Goal: Task Accomplishment & Management: Use online tool/utility

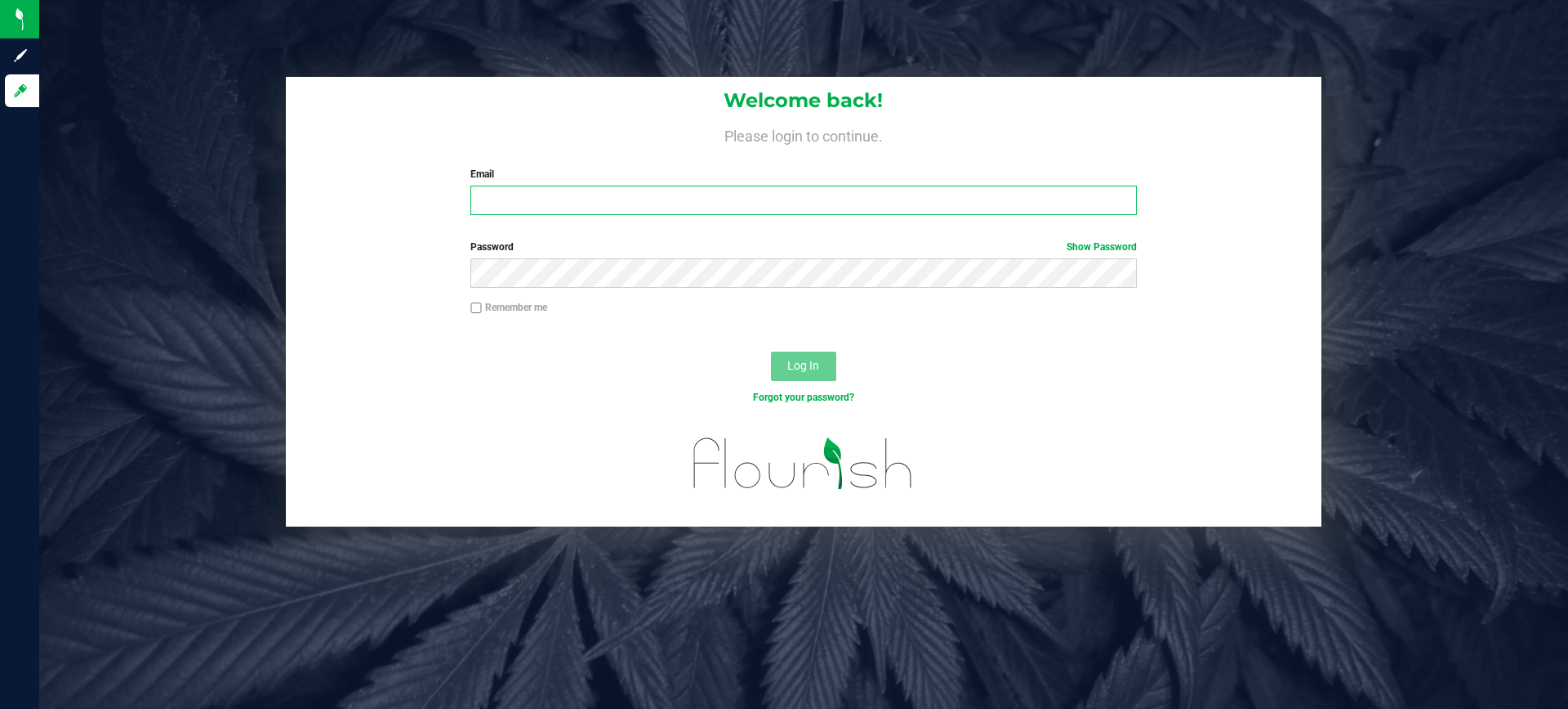
click at [613, 193] on input "Email" at bounding box center [803, 200] width 666 height 29
type input "[EMAIL_ADDRESS][DOMAIN_NAME]"
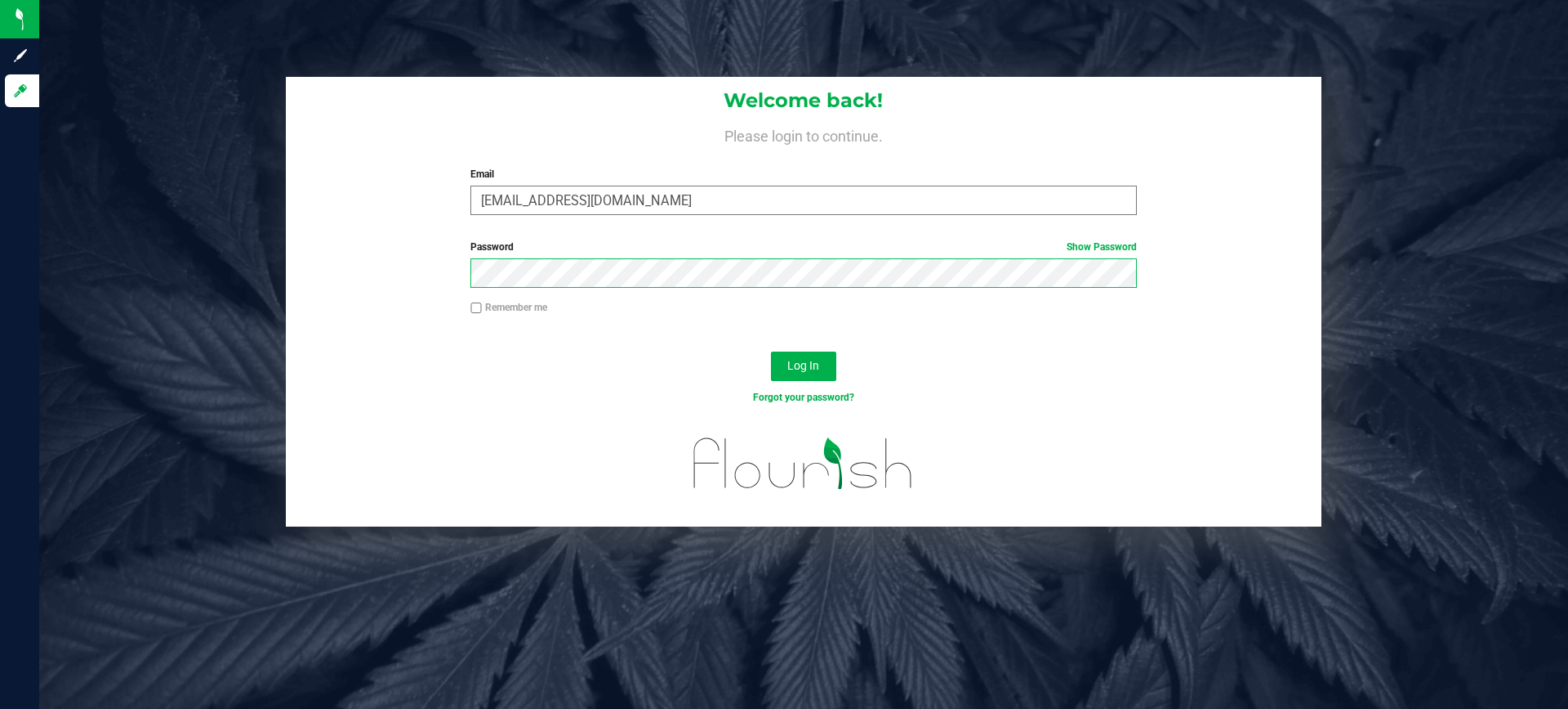
click at [771, 352] on button "Log In" at bounding box center [803, 366] width 65 height 29
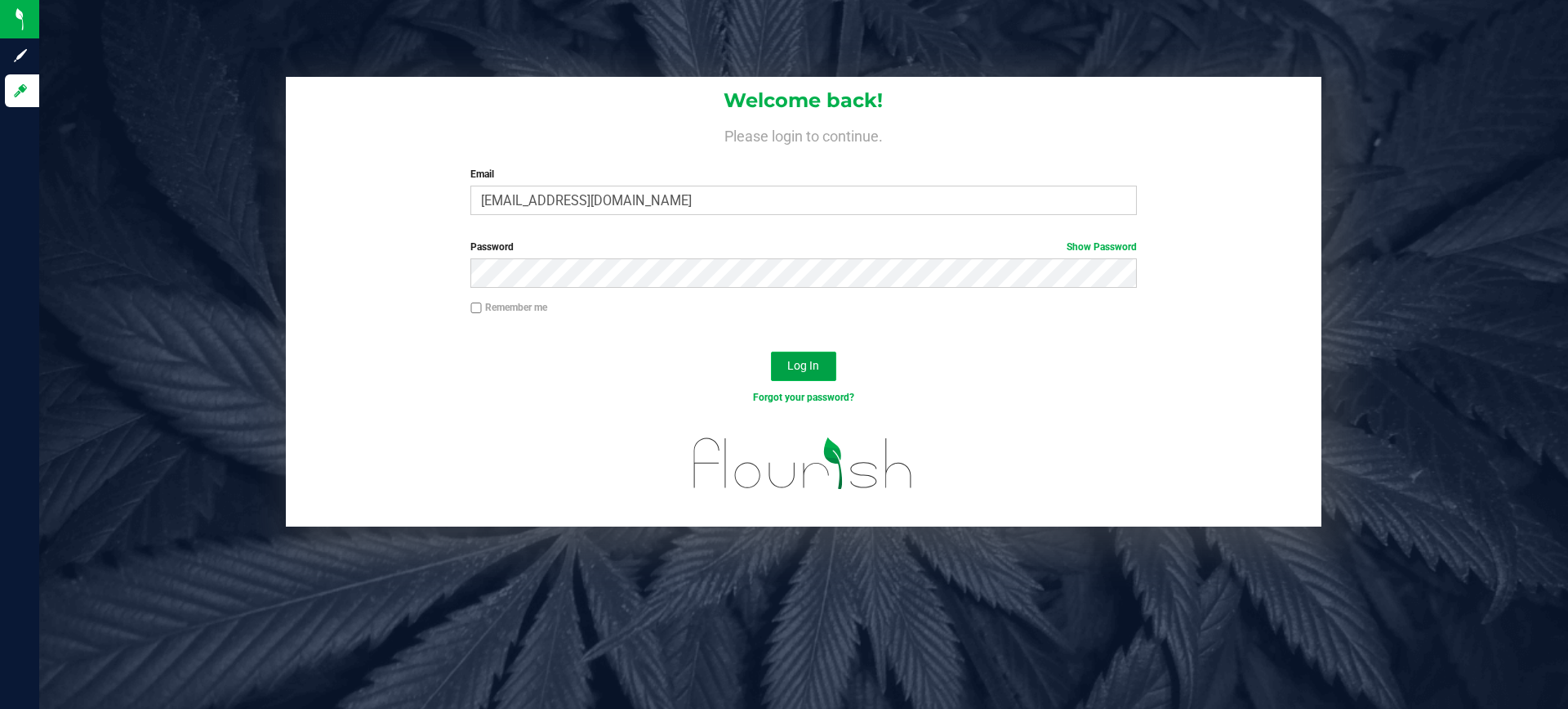
click at [817, 365] on span "Log In" at bounding box center [803, 365] width 32 height 13
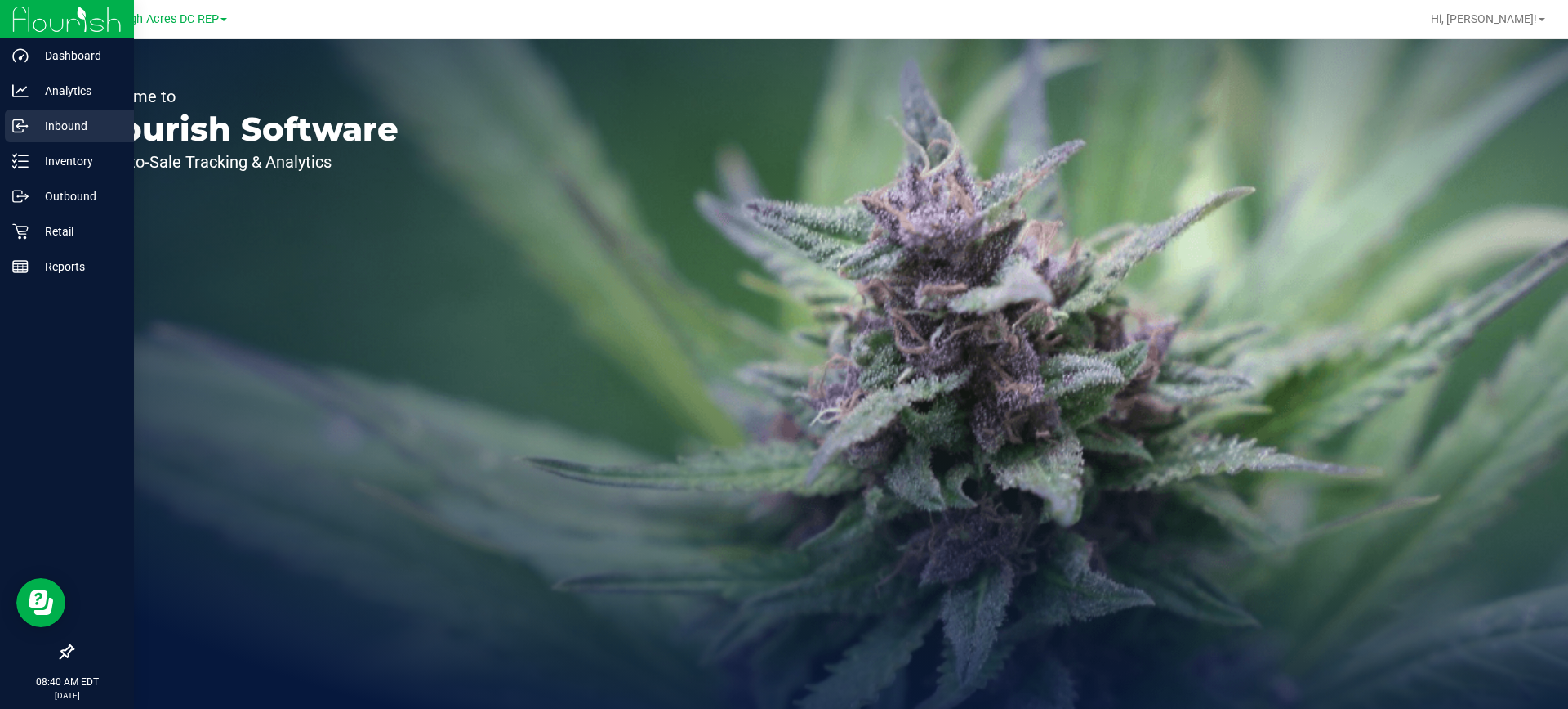
click at [55, 130] on p "Inbound" at bounding box center [78, 126] width 98 height 20
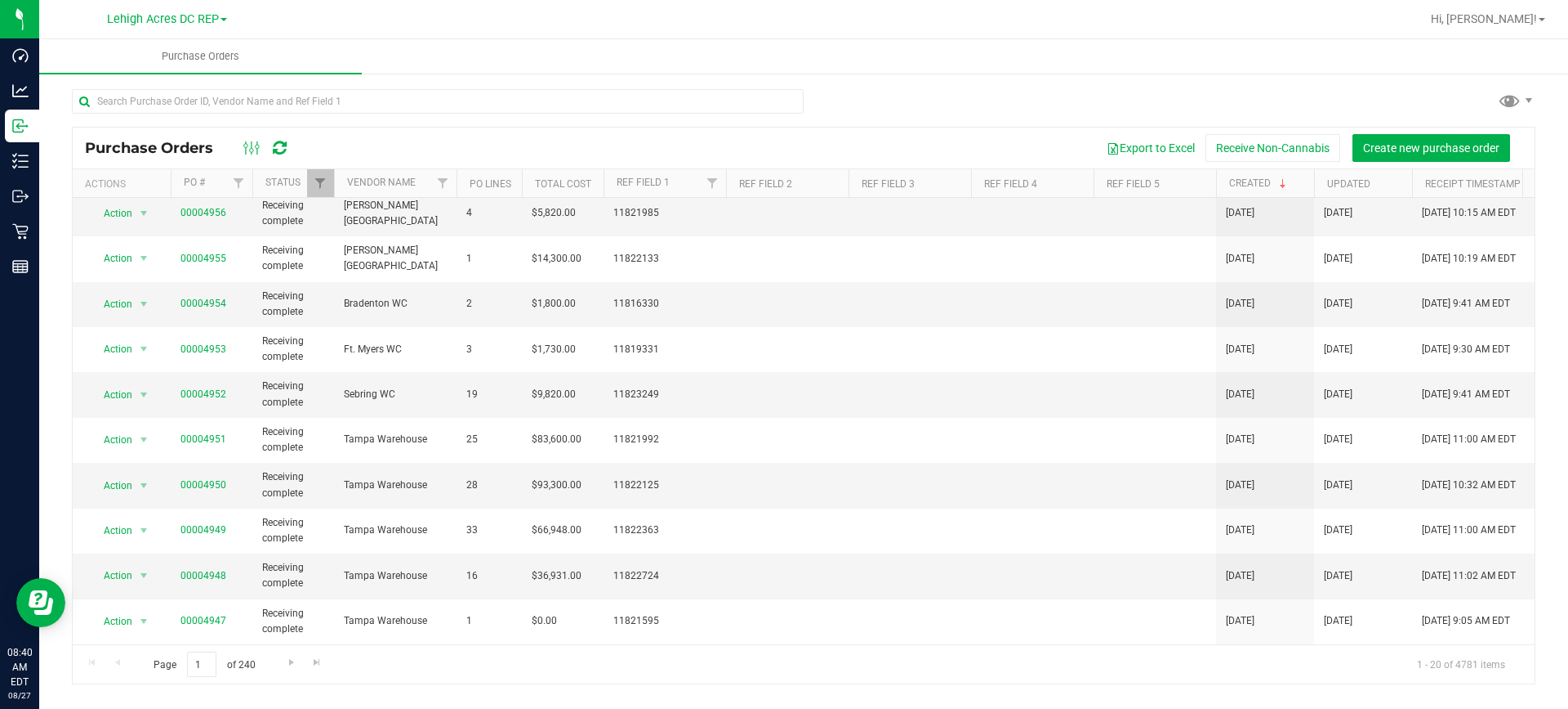
scroll to position [463, 0]
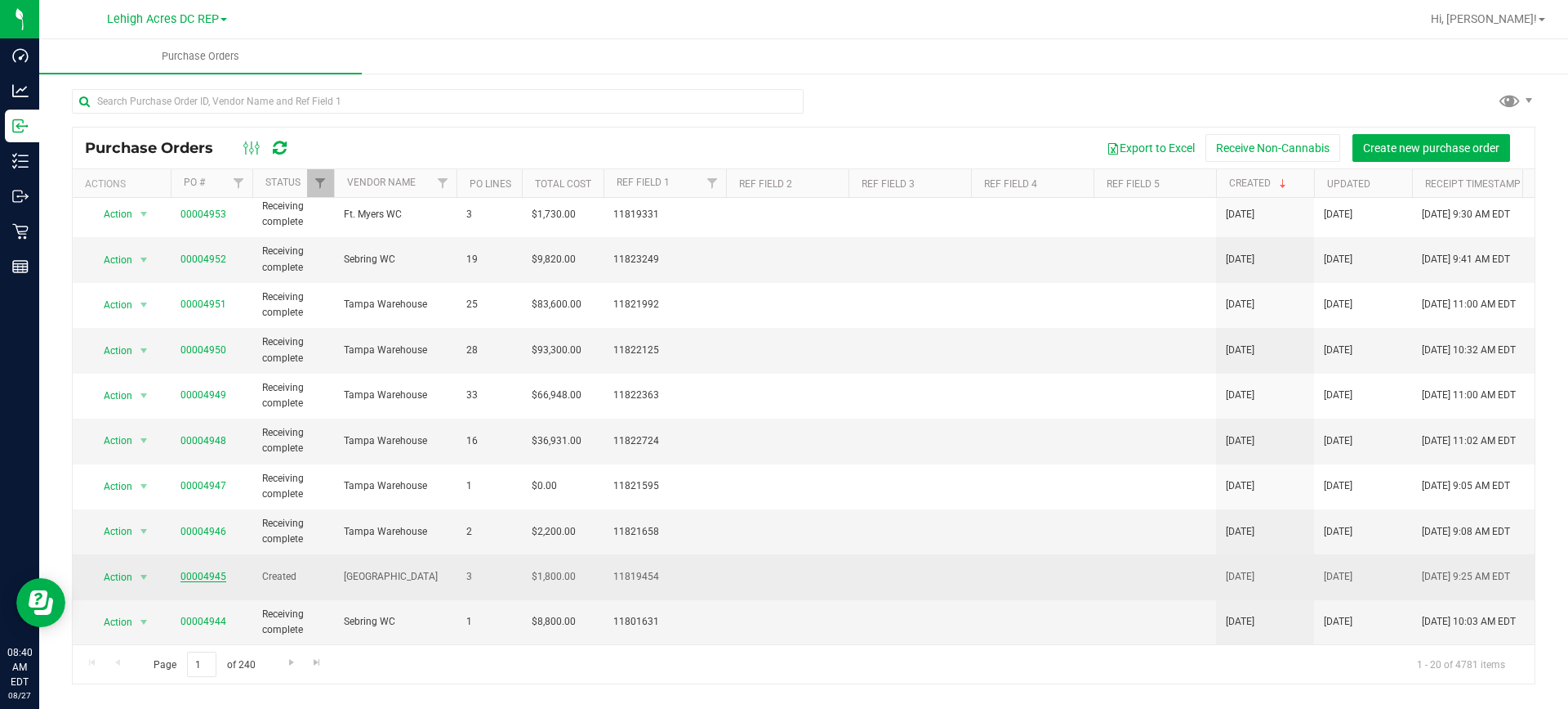
click at [208, 571] on link "00004945" at bounding box center [203, 576] width 46 height 12
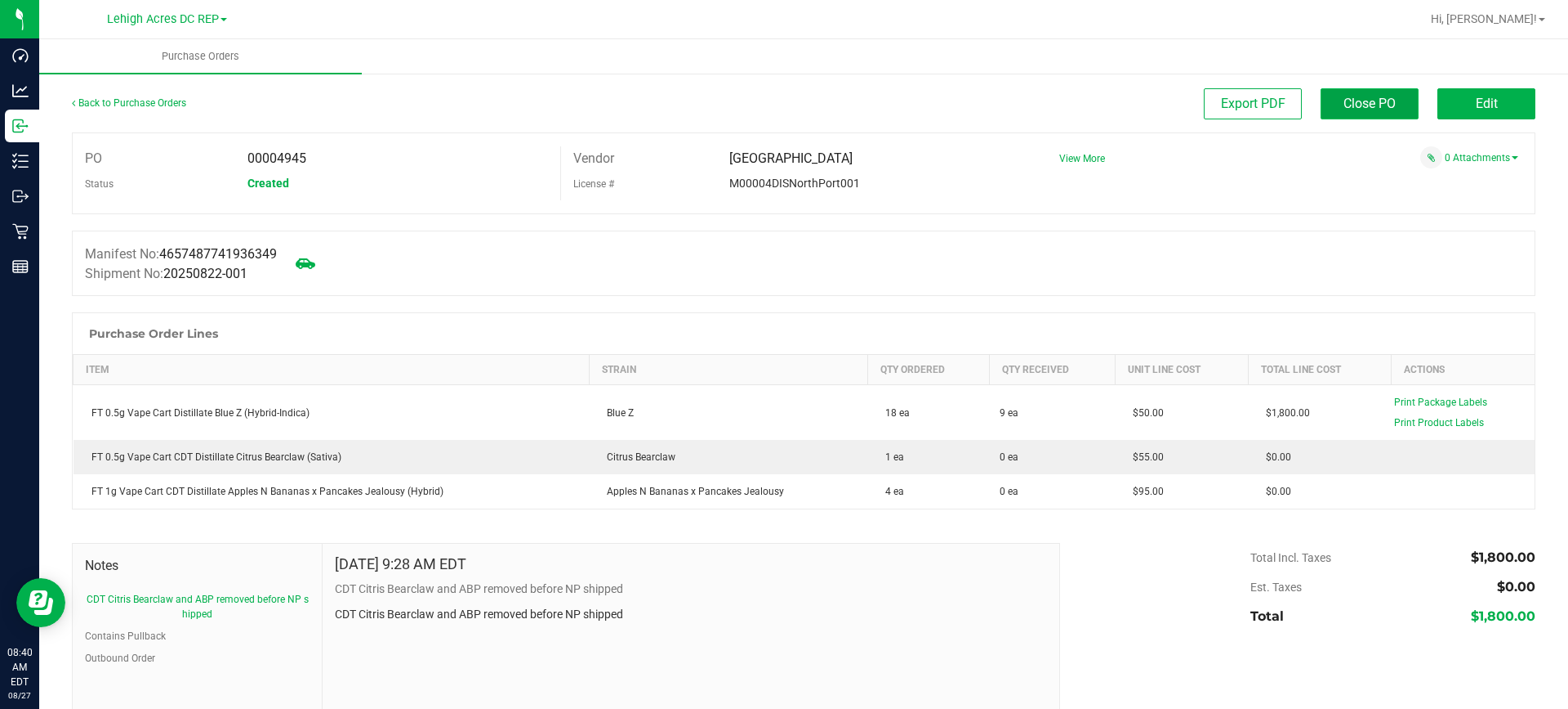
click at [1365, 97] on span "Close PO" at bounding box center [1370, 103] width 53 height 15
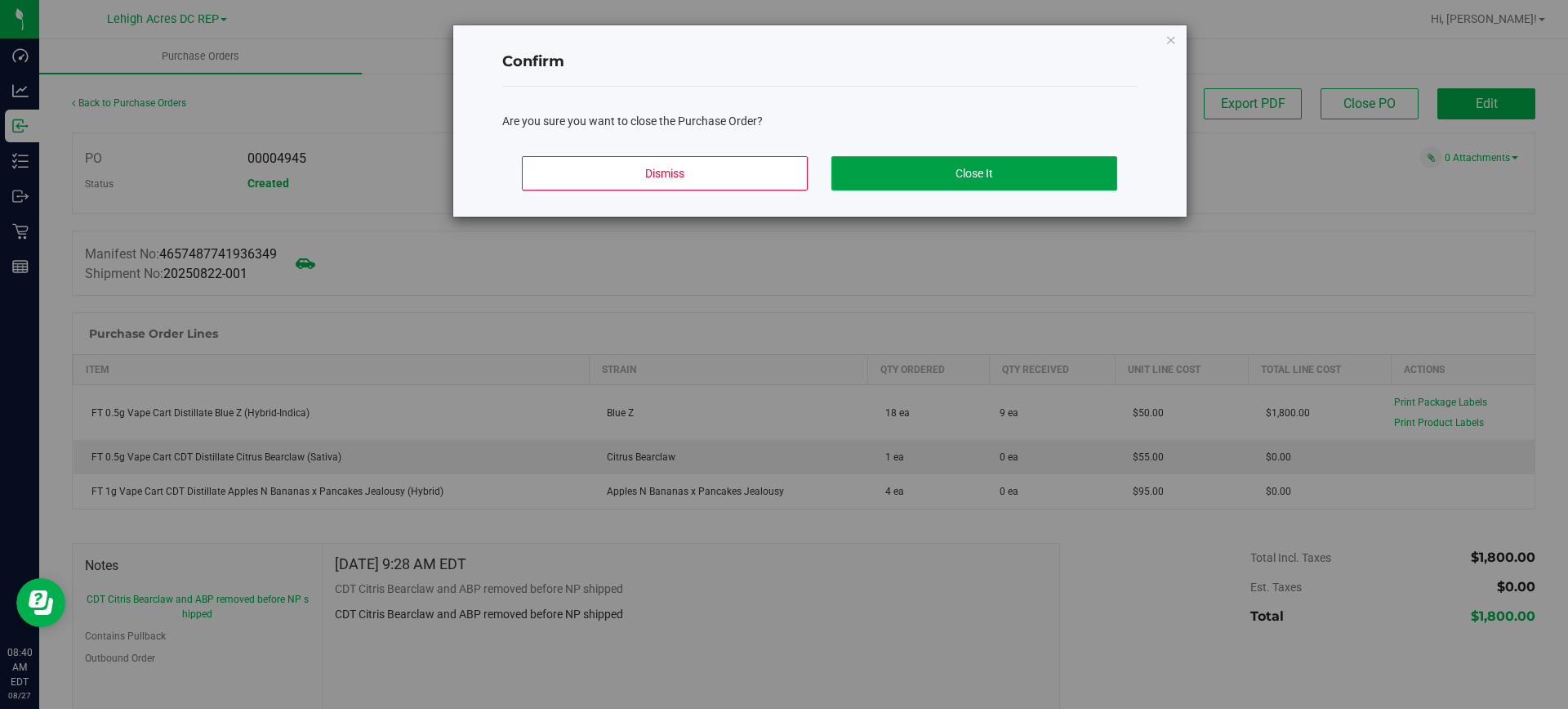
click at [1105, 173] on button "Close It" at bounding box center [975, 173] width 286 height 34
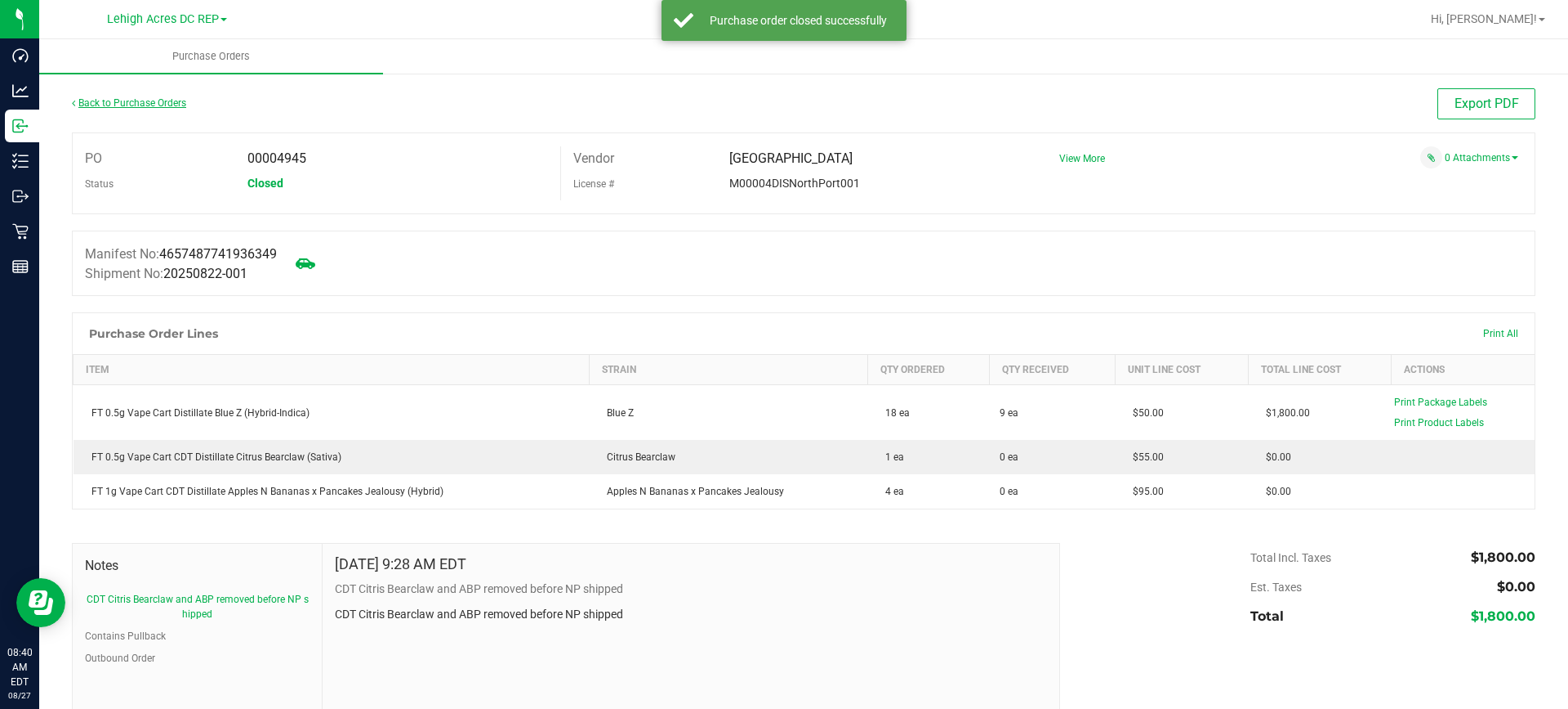
click at [140, 105] on link "Back to Purchase Orders" at bounding box center [129, 103] width 114 height 12
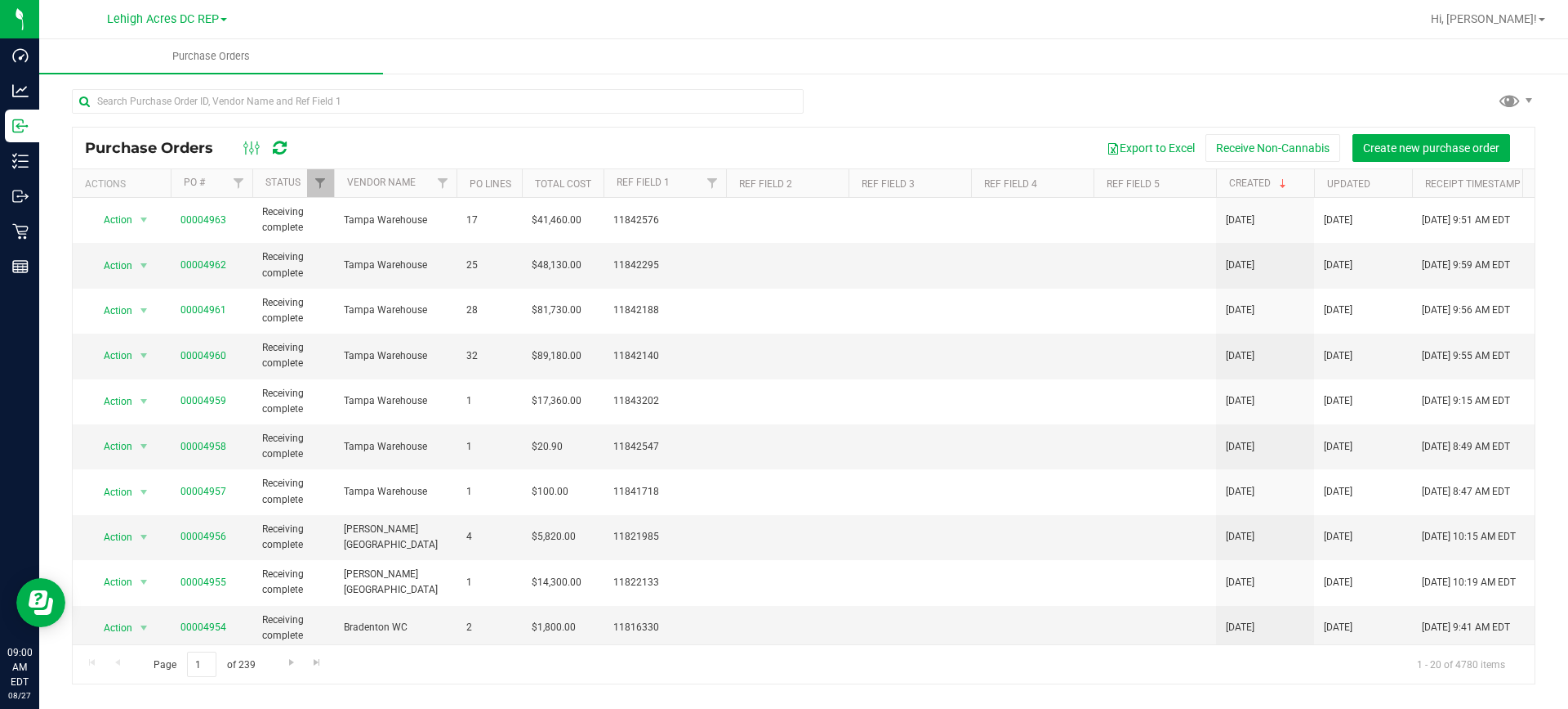
click at [221, 17] on link "Lehigh Acres DC REP" at bounding box center [167, 18] width 120 height 15
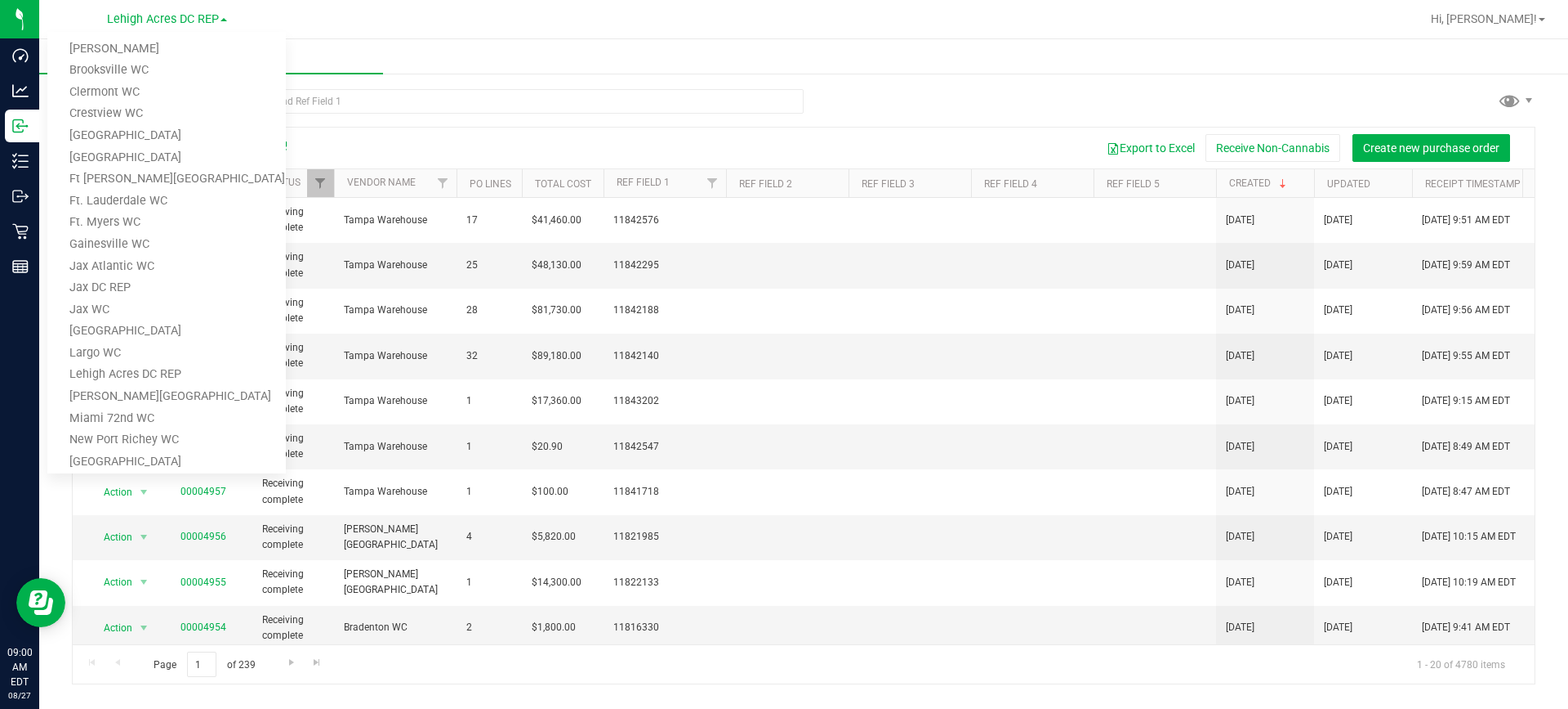
scroll to position [246, 0]
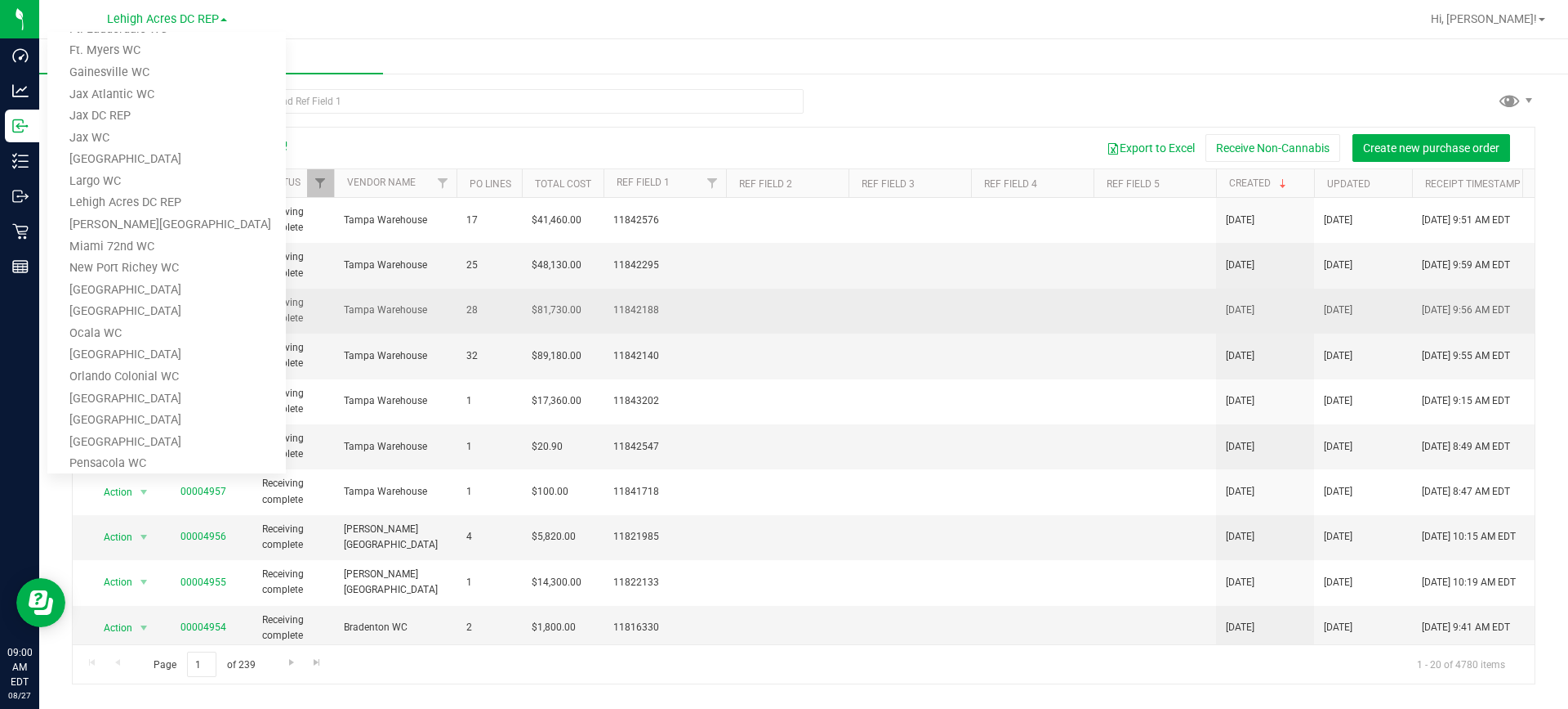
click at [187, 310] on link "[GEOGRAPHIC_DATA]" at bounding box center [166, 312] width 238 height 22
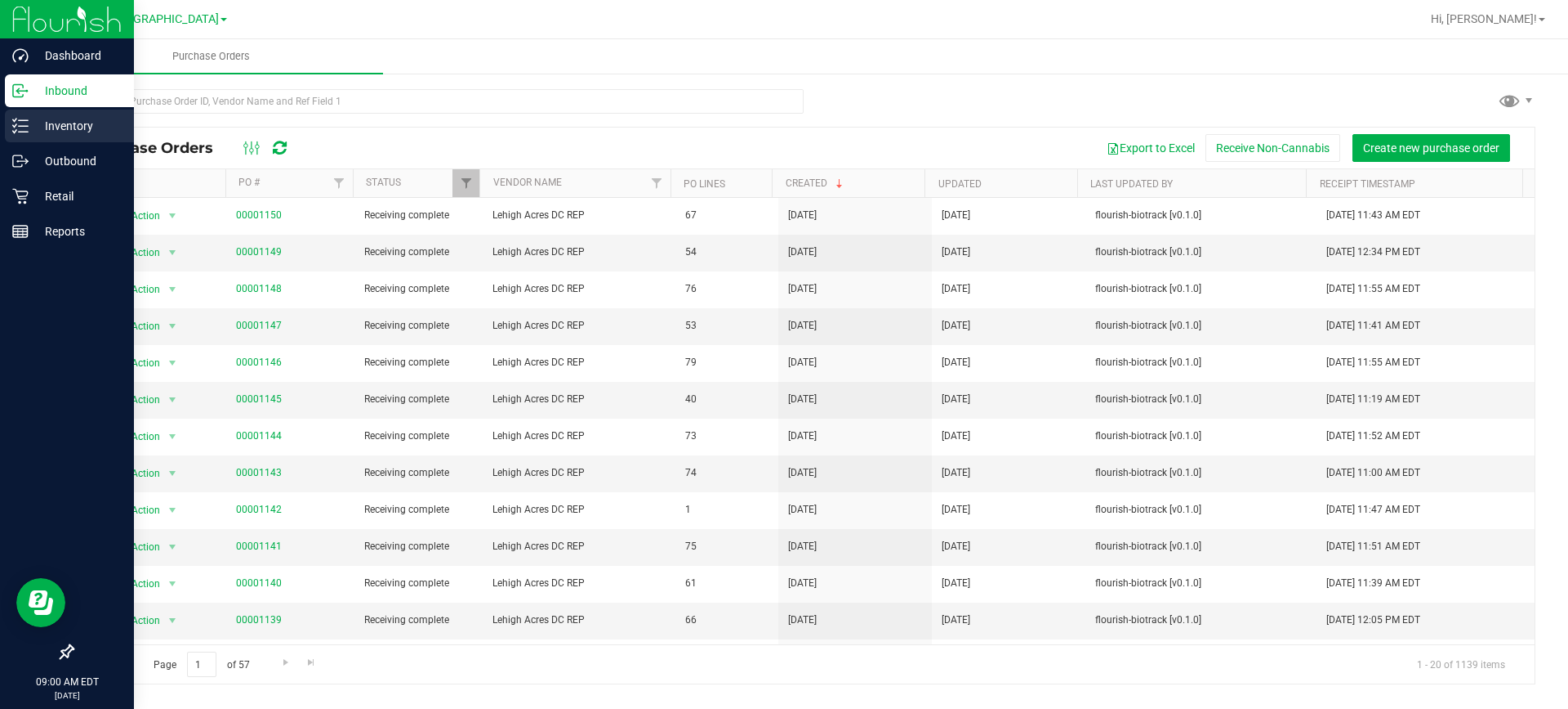
click at [86, 128] on p "Inventory" at bounding box center [78, 126] width 98 height 20
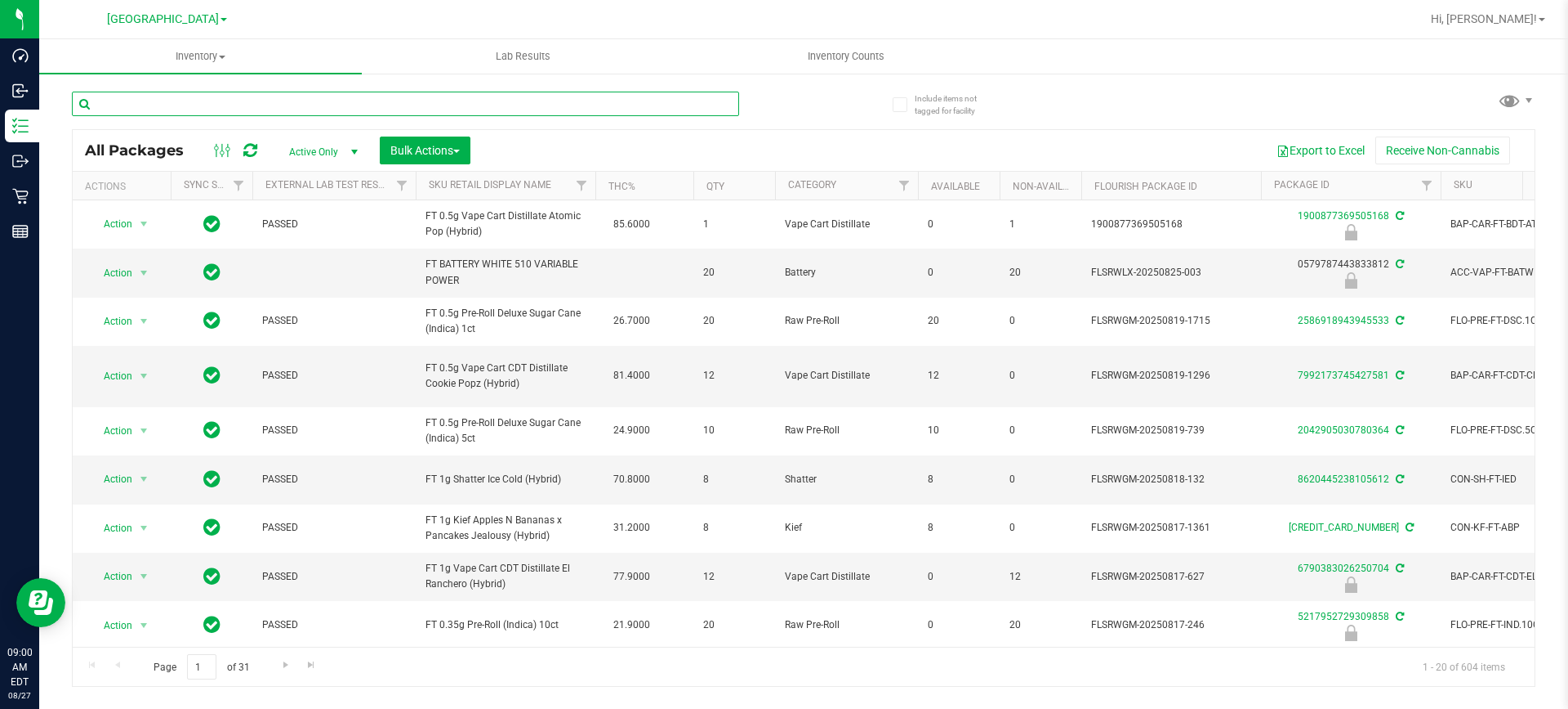
click at [236, 109] on input "text" at bounding box center [406, 104] width 668 height 24
type input "flower"
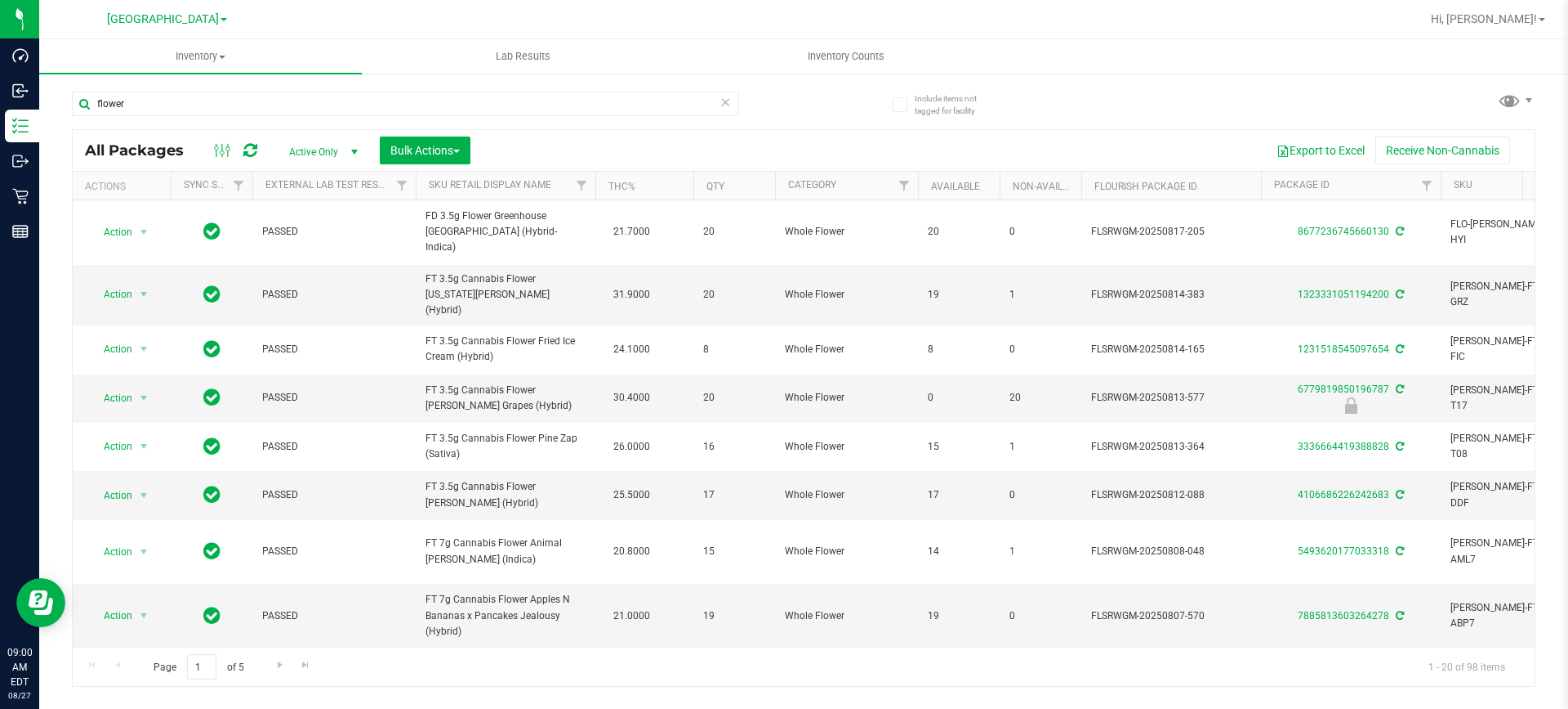
click at [658, 188] on th "THC%" at bounding box center [644, 186] width 98 height 29
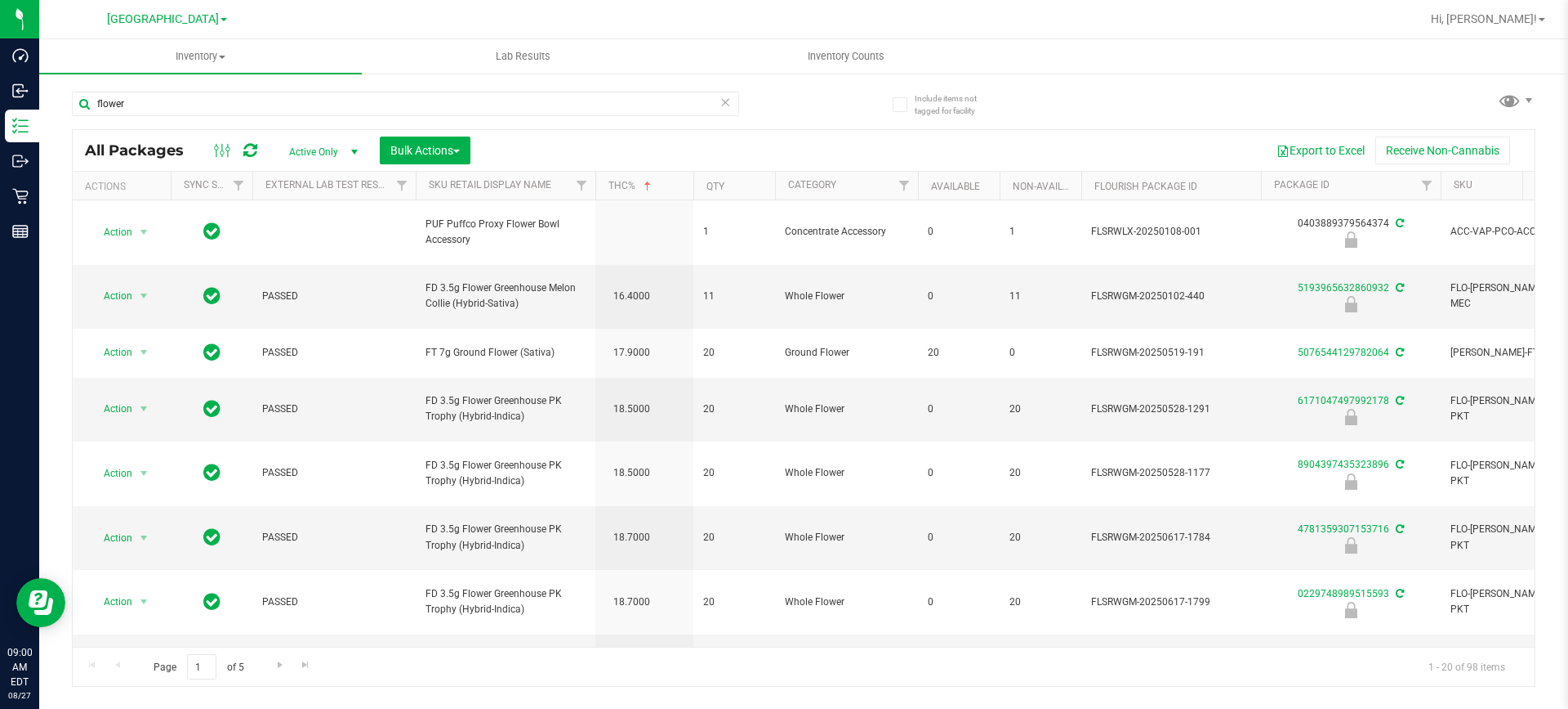
click at [658, 188] on th "THC%" at bounding box center [644, 186] width 98 height 29
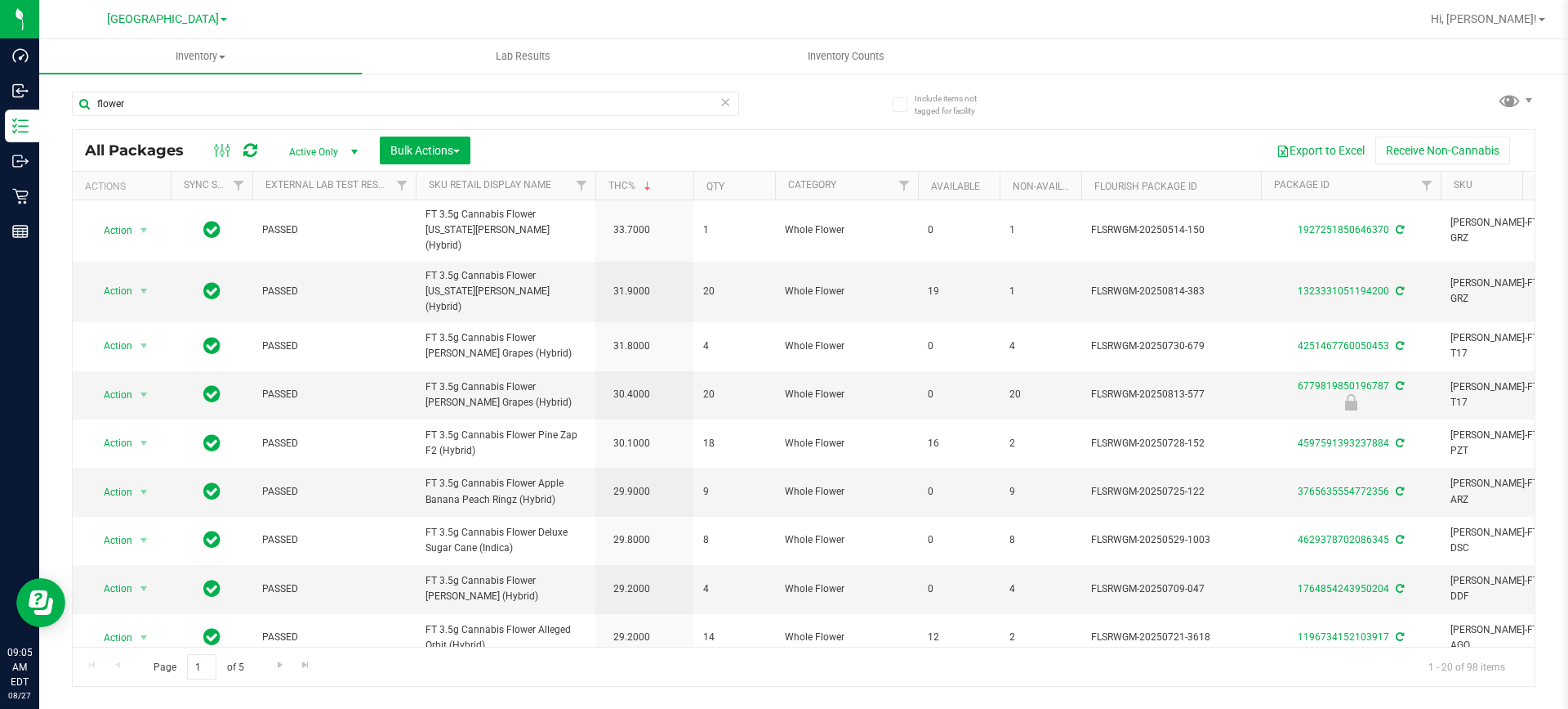
scroll to position [0, 24]
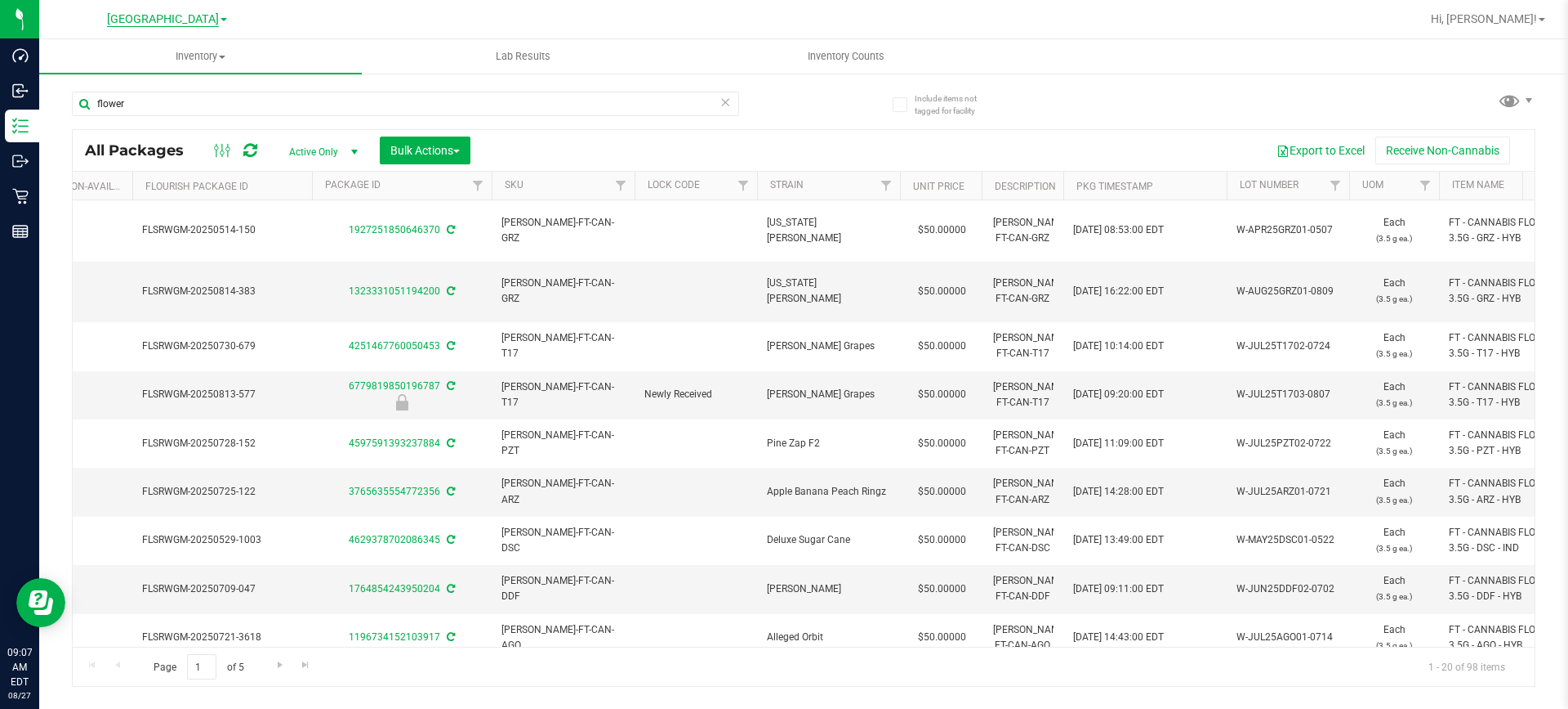
click at [199, 14] on span "[GEOGRAPHIC_DATA]" at bounding box center [162, 20] width 112 height 14
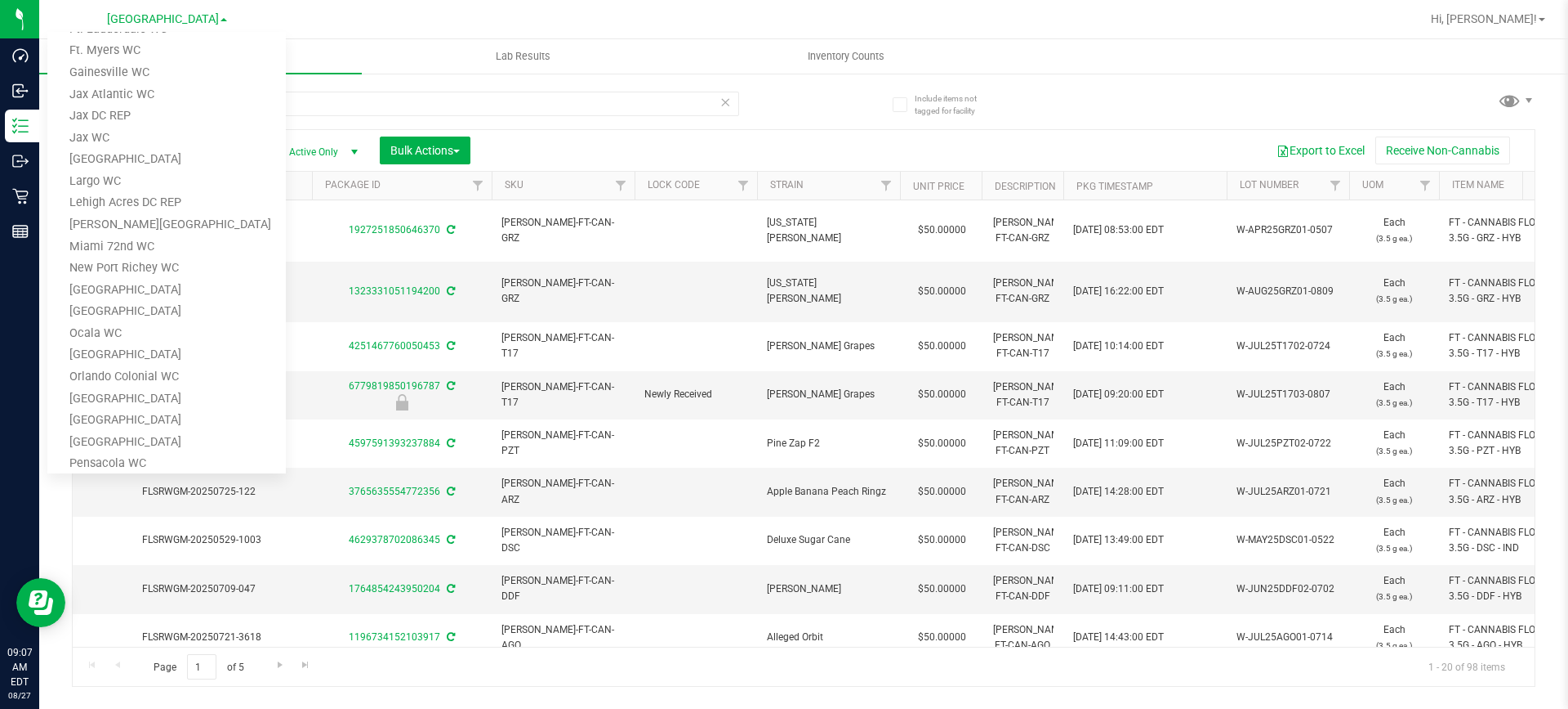
click at [669, 21] on div at bounding box center [857, 20] width 1128 height 32
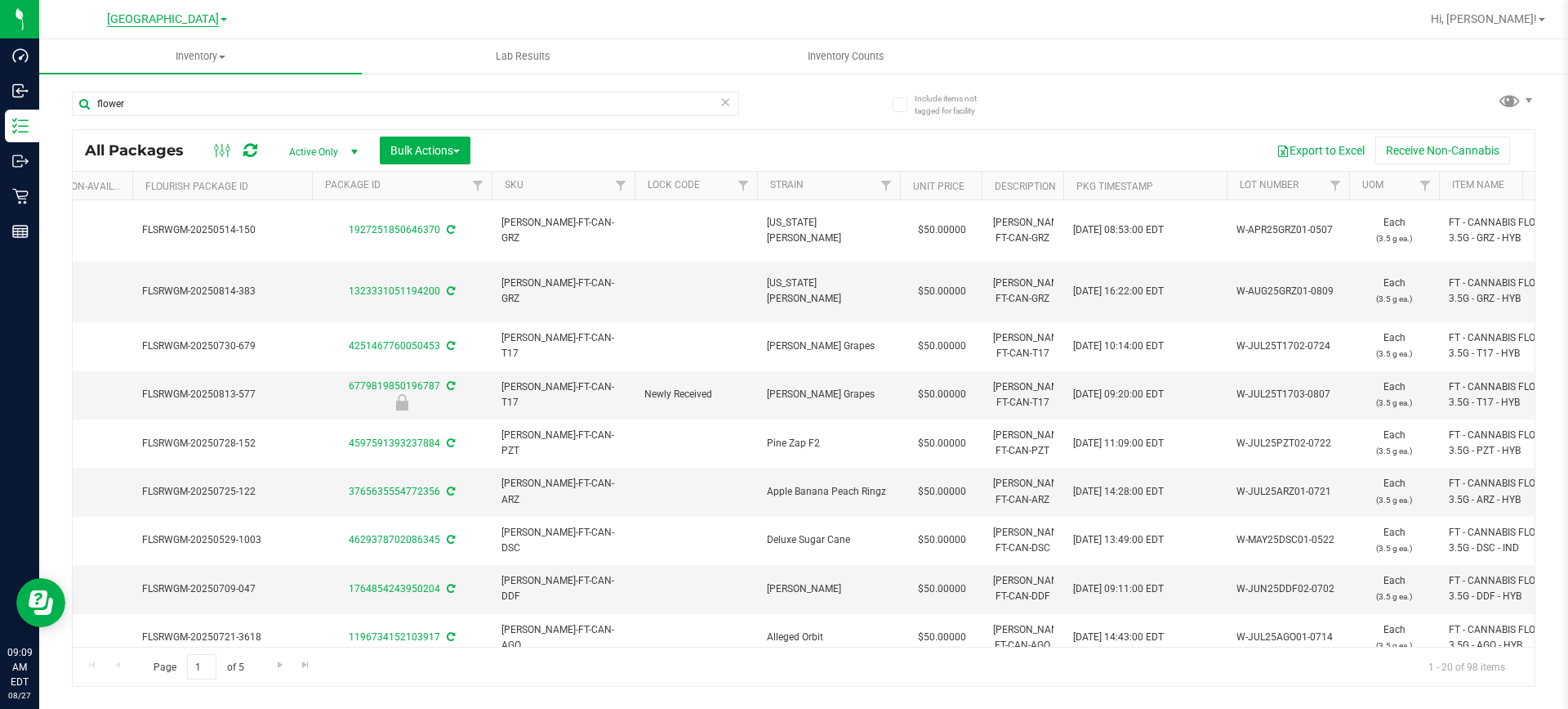
click at [198, 21] on span "[GEOGRAPHIC_DATA]" at bounding box center [162, 20] width 112 height 14
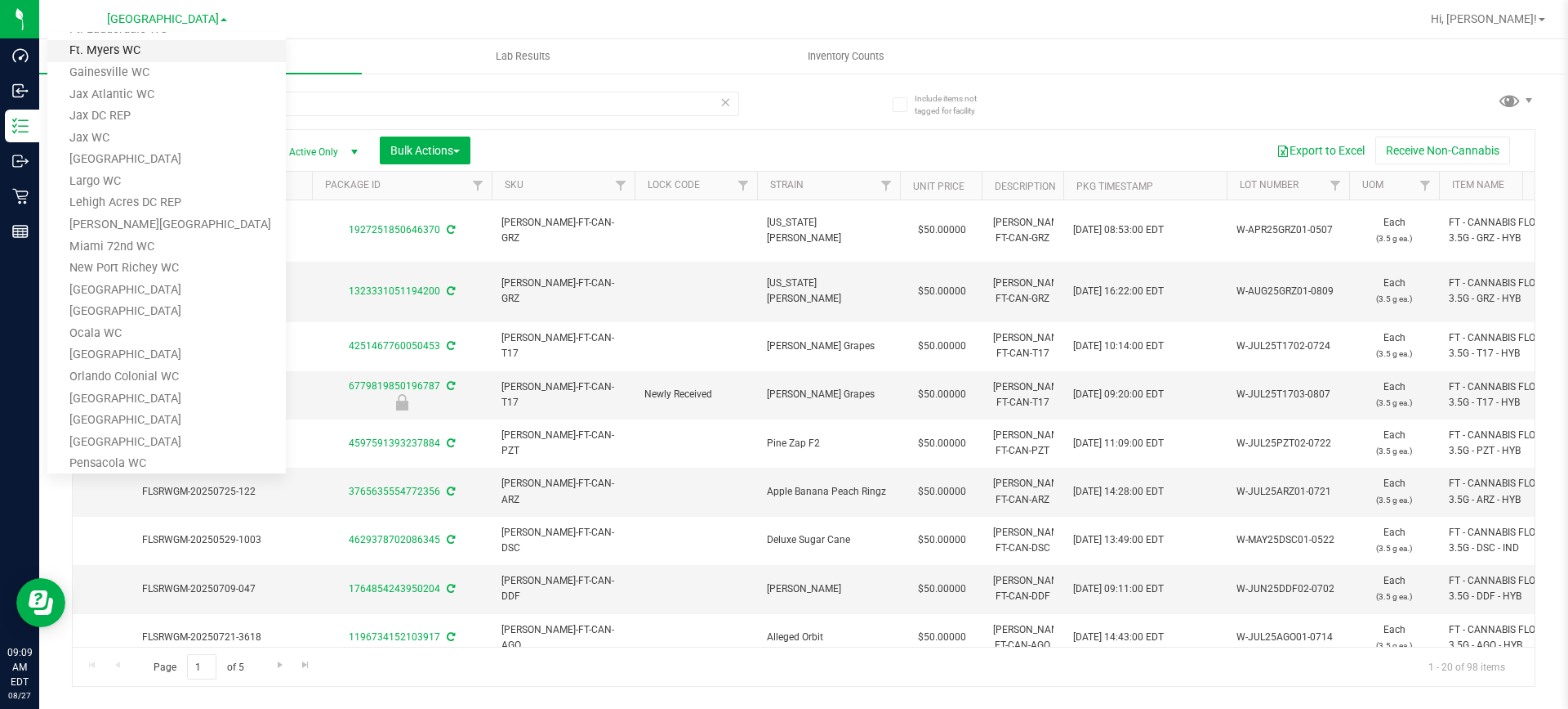
click at [184, 55] on link "Ft. Myers WC" at bounding box center [166, 51] width 238 height 22
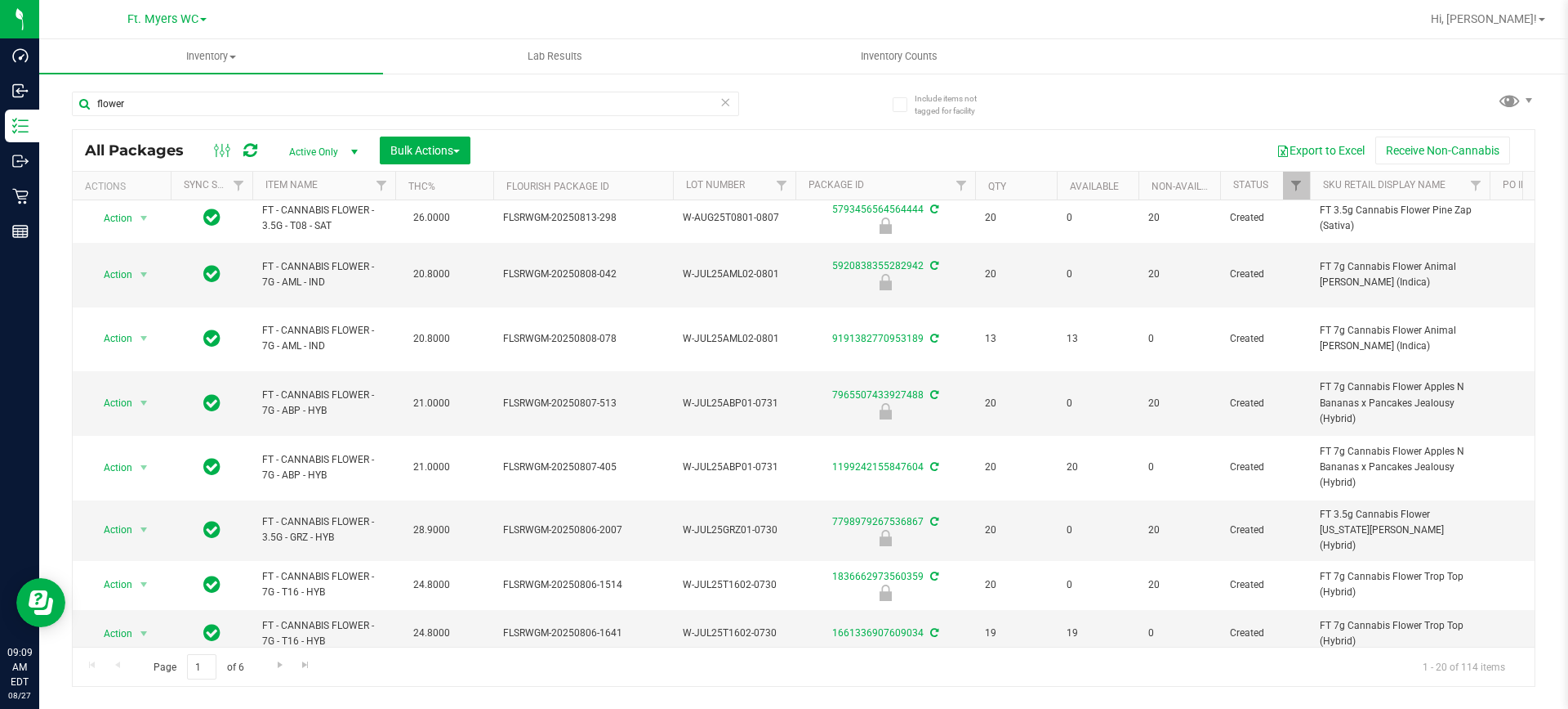
scroll to position [562, 0]
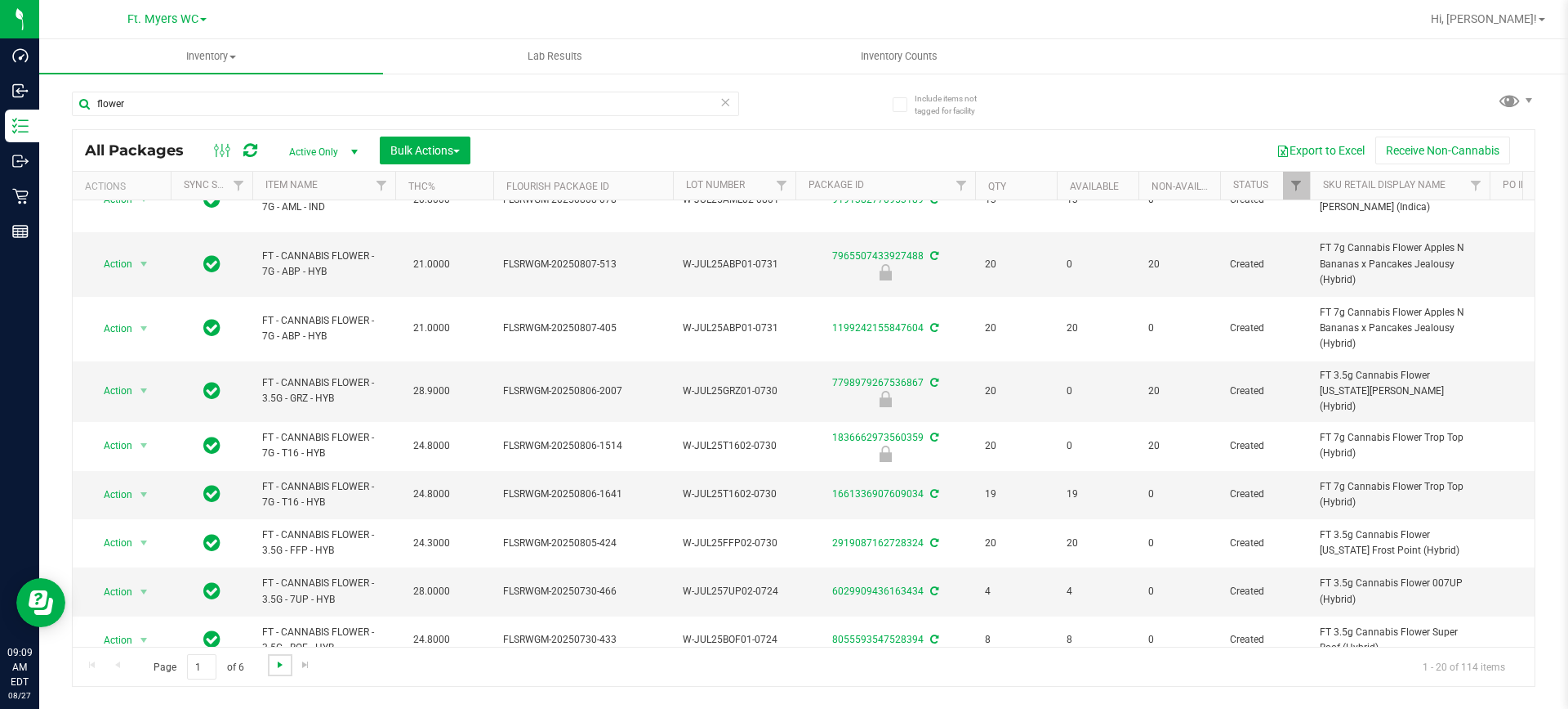
click at [278, 667] on span "Go to the next page" at bounding box center [280, 664] width 13 height 13
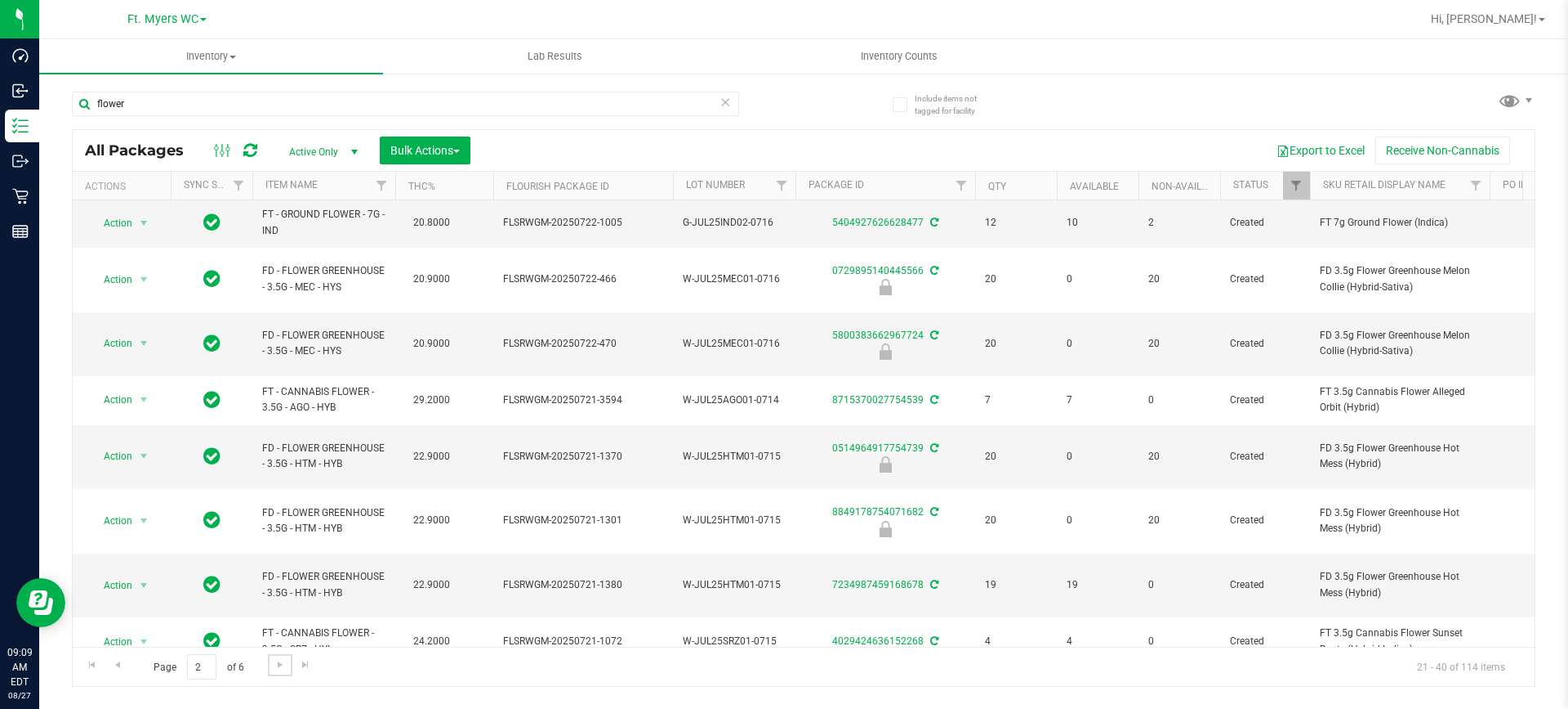
scroll to position [536, 0]
click at [283, 662] on span "Go to the next page" at bounding box center [280, 664] width 13 height 13
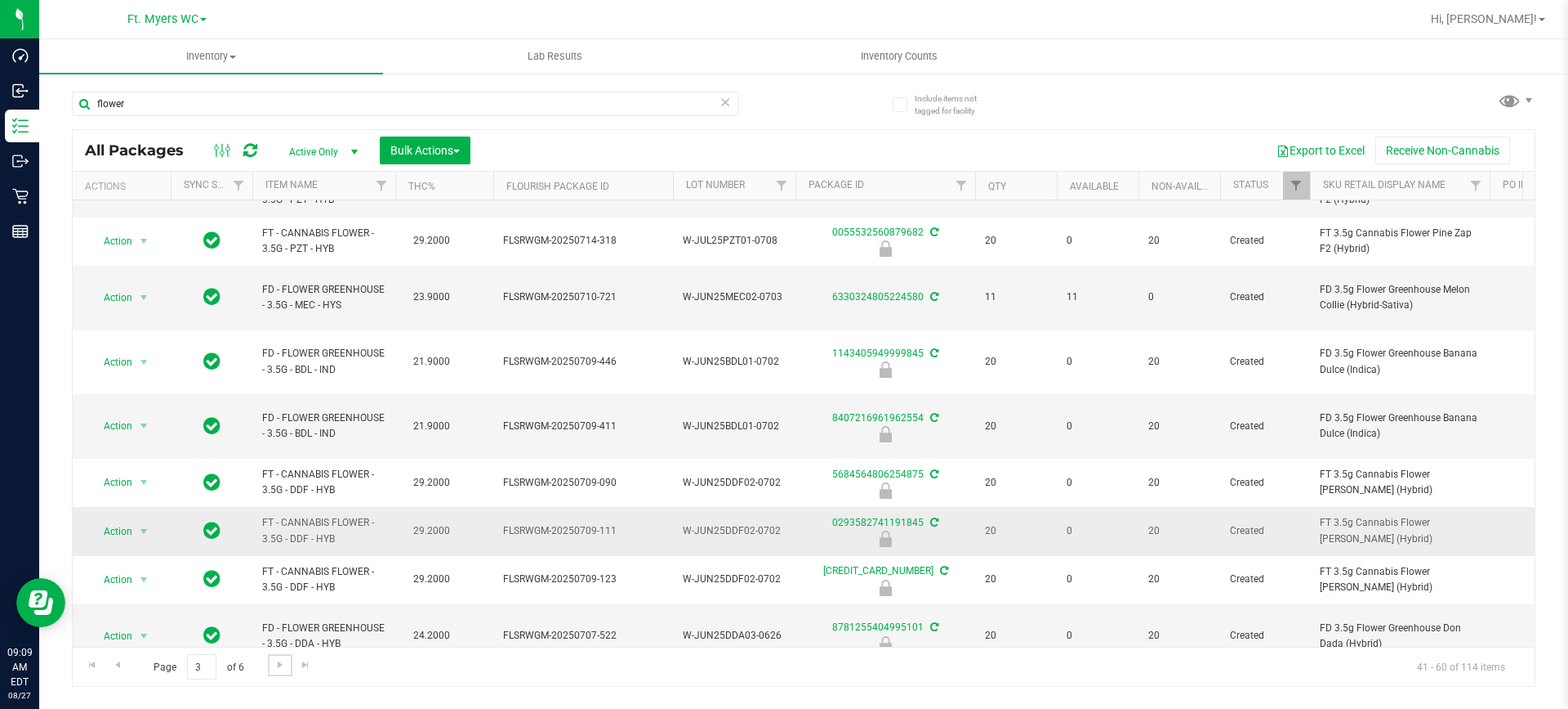
scroll to position [536, 0]
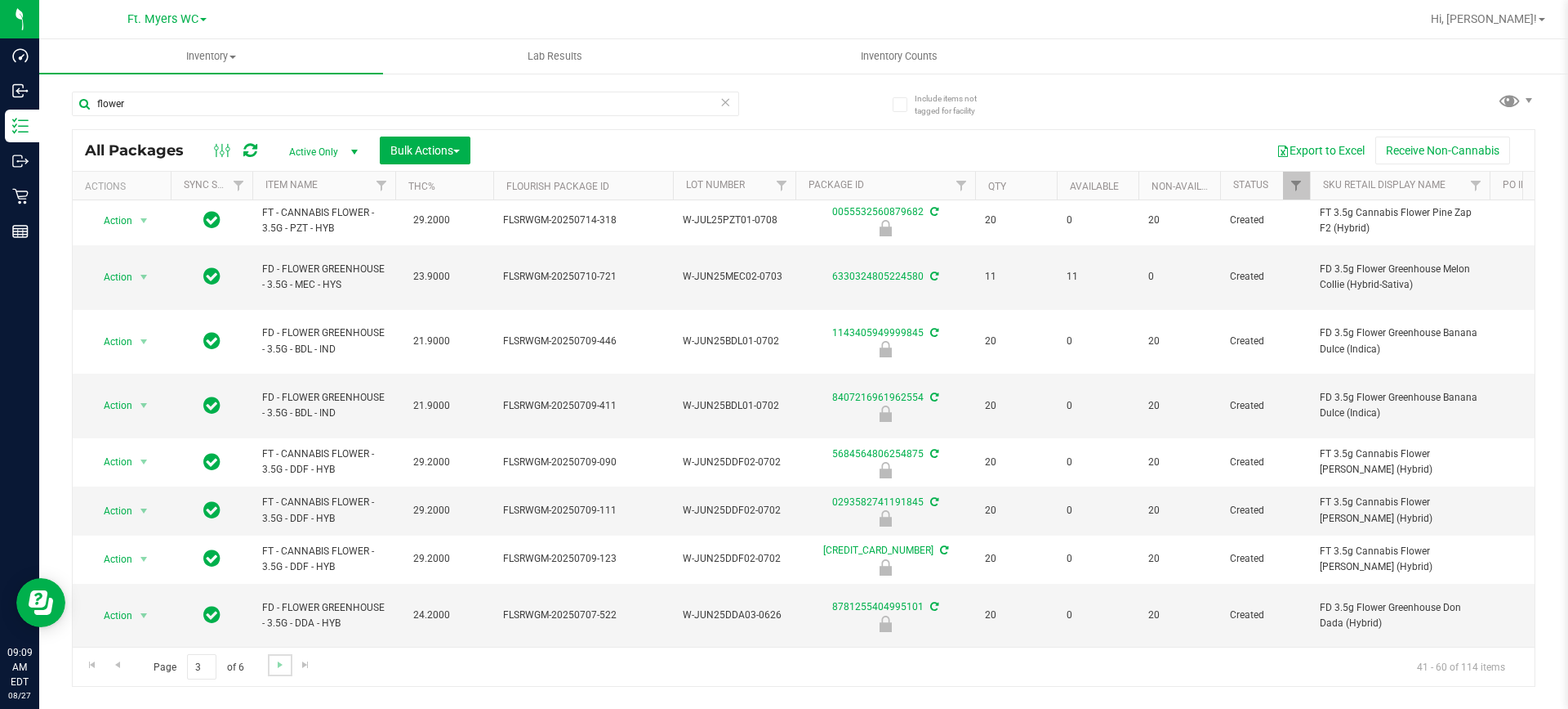
click at [284, 655] on link "Go to the next page" at bounding box center [279, 664] width 24 height 22
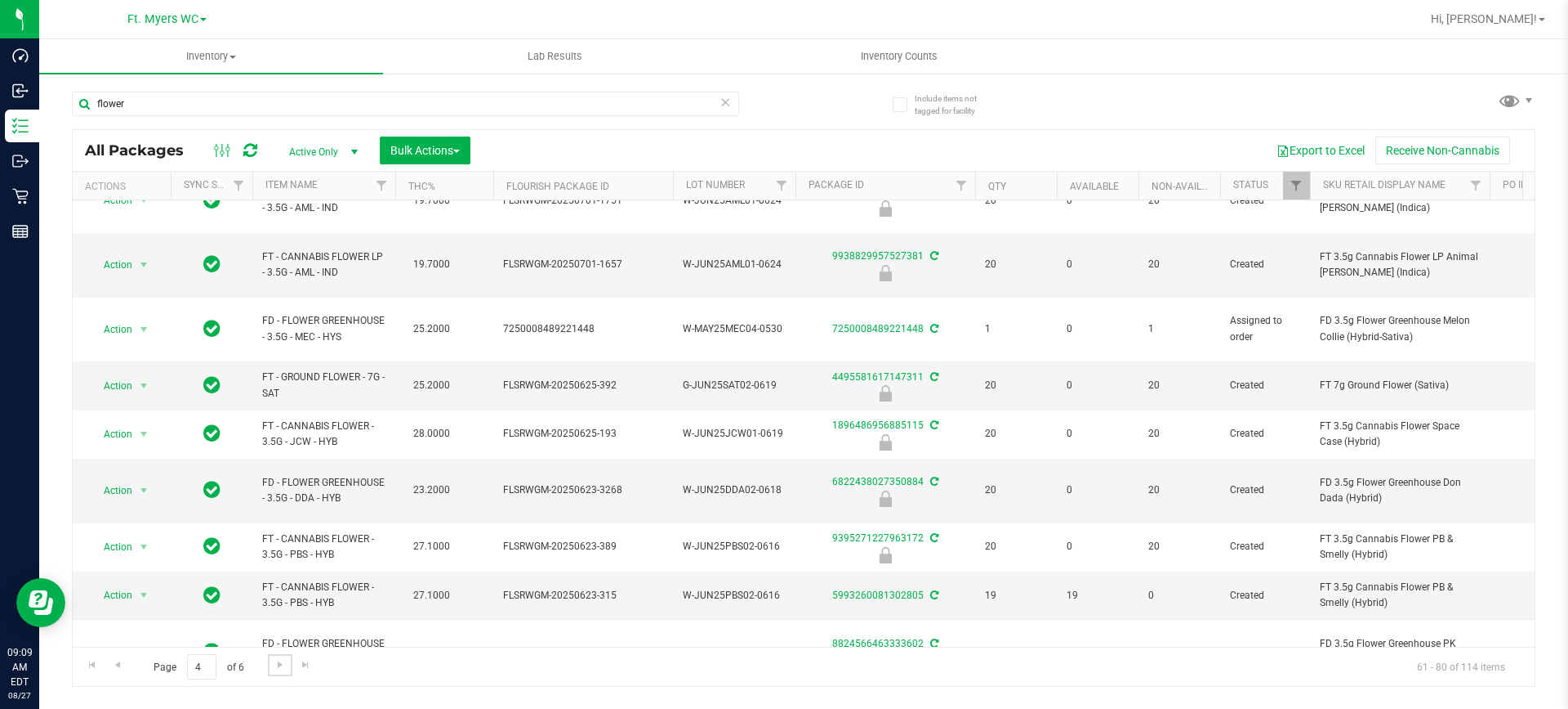
scroll to position [562, 0]
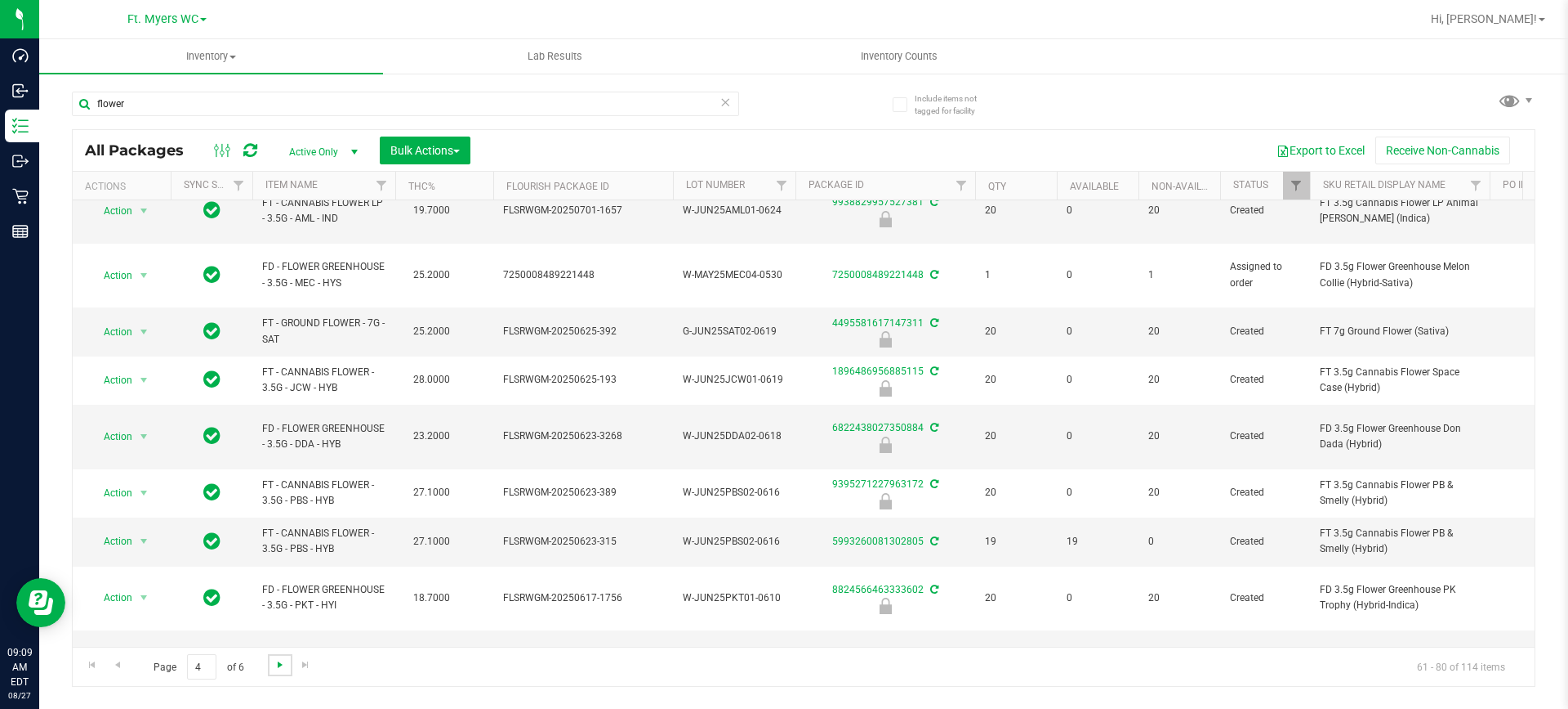
click at [274, 663] on span "Go to the next page" at bounding box center [280, 664] width 13 height 13
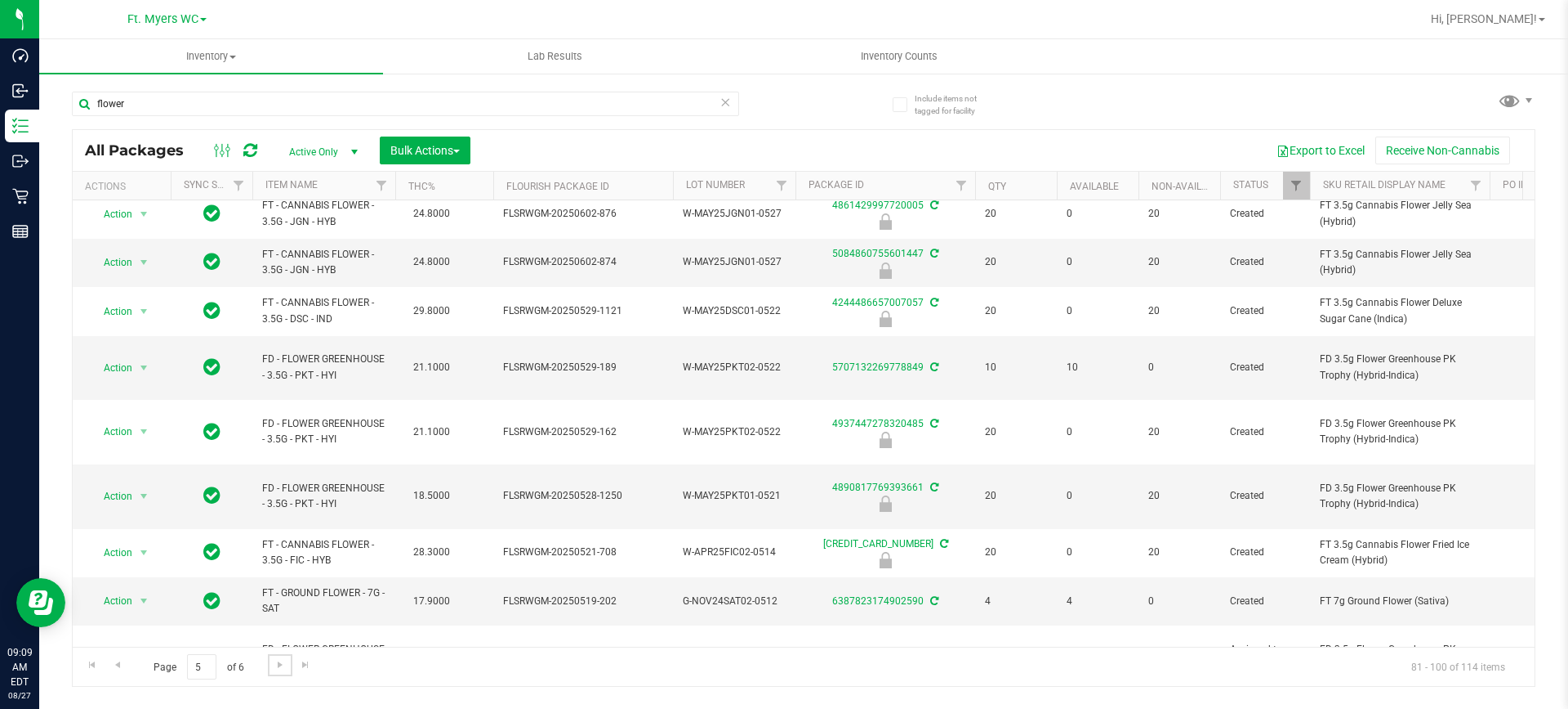
scroll to position [536, 0]
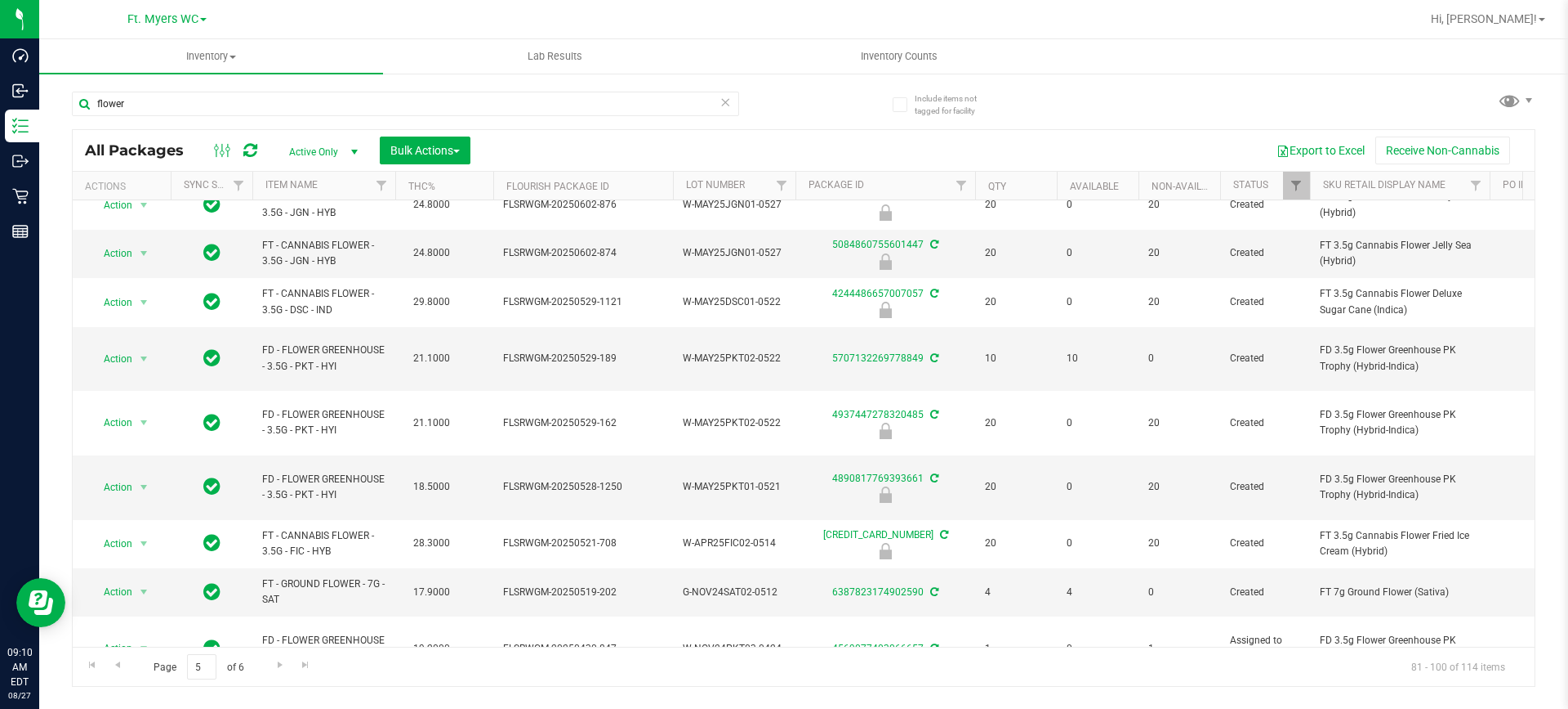
drag, startPoint x: 336, startPoint y: 617, endPoint x: 248, endPoint y: 607, distance: 88.6
copy tr "FT - CANNABIS FLOWER - 3.5G - DSC - IND"
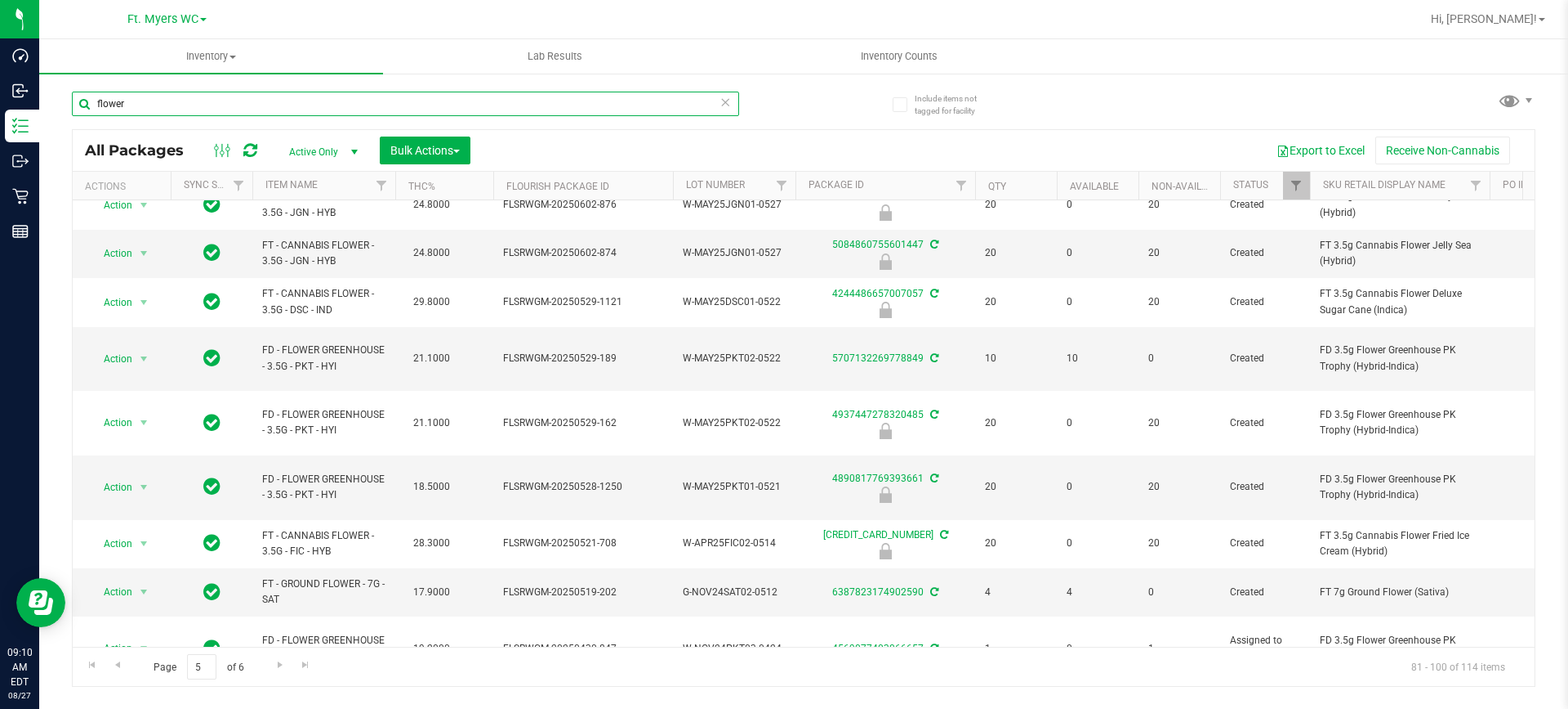
click at [195, 102] on input "flower" at bounding box center [406, 104] width 668 height 24
type input "f"
paste input "FT - CANNABIS FLOWER - 3.5G - DSC - IND"
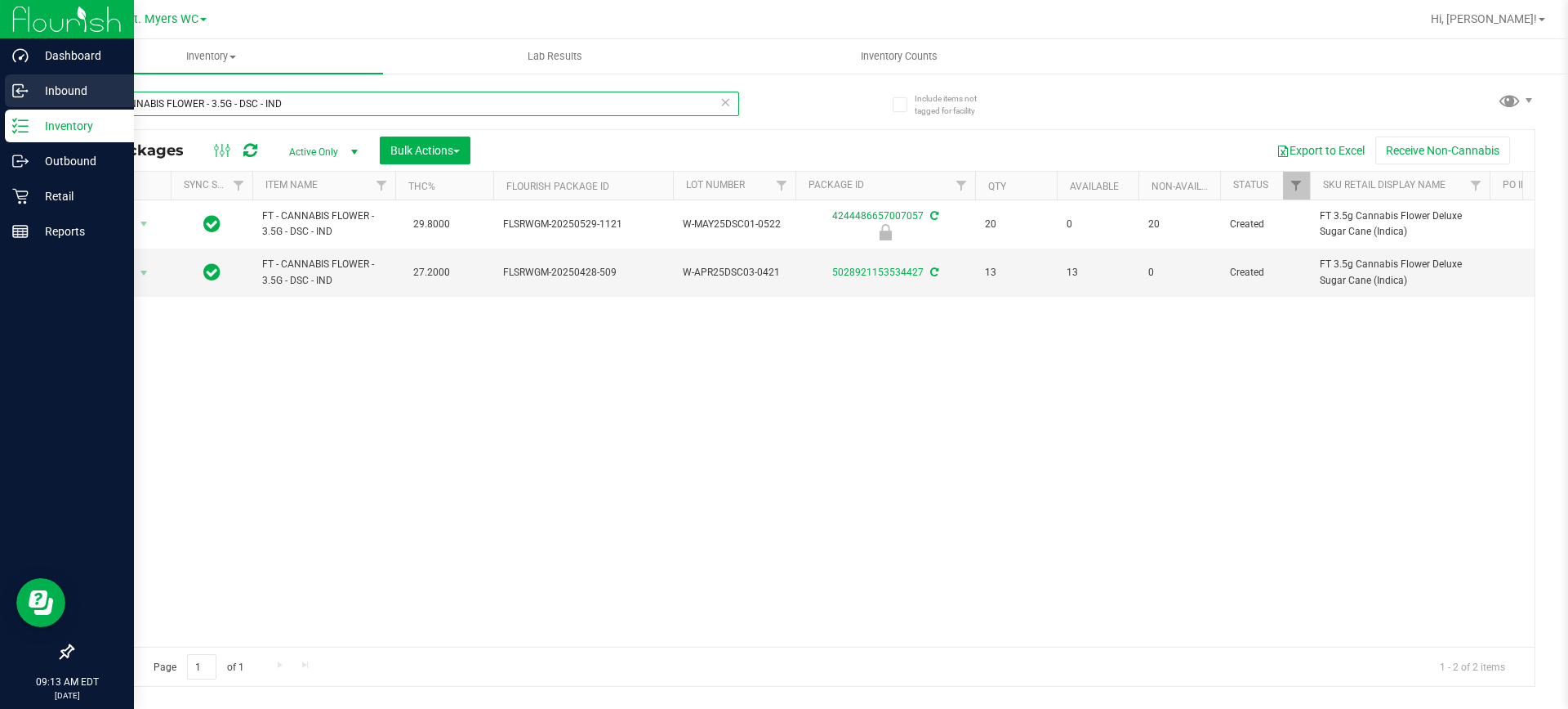
type input "FT - CANNABIS FLOWER - 3.5G - DSC - IND"
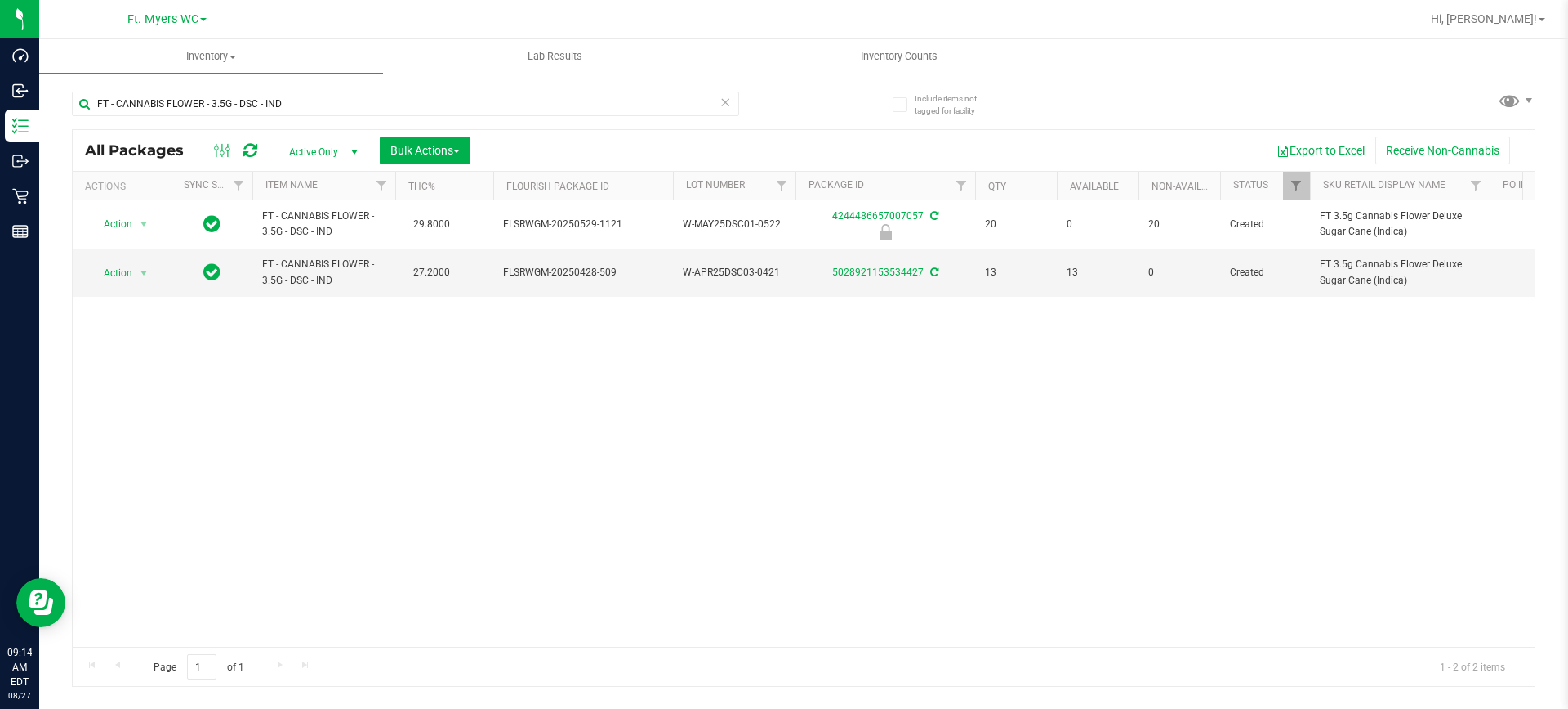
click at [200, 7] on div "Ft. [PERSON_NAME] [PERSON_NAME][GEOGRAPHIC_DATA] [PERSON_NAME][GEOGRAPHIC_DATA]…" at bounding box center [166, 19] width 238 height 25
click at [195, 26] on span "Ft. Myers WC" at bounding box center [163, 20] width 71 height 14
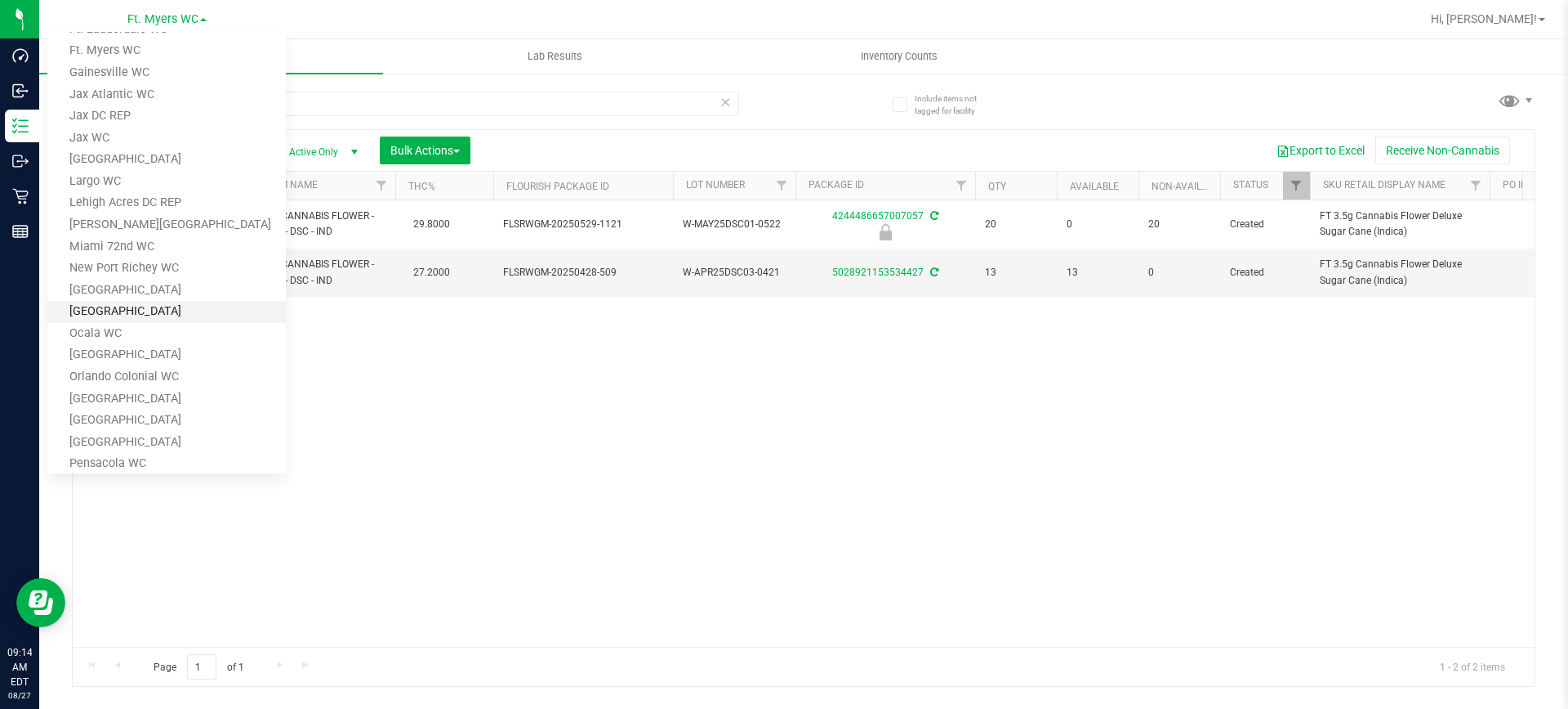
click at [196, 313] on link "[GEOGRAPHIC_DATA]" at bounding box center [166, 312] width 238 height 22
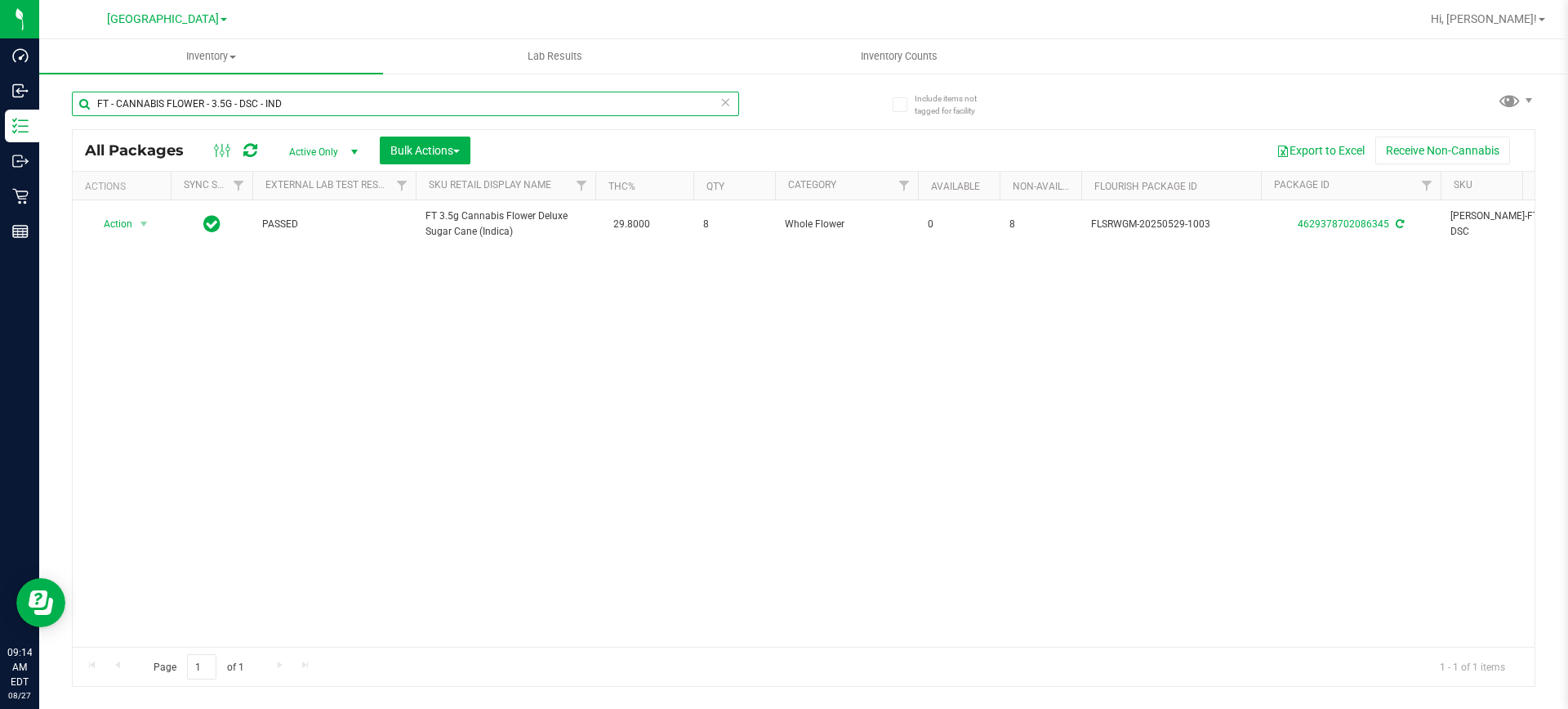
click at [321, 107] on input "FT - CANNABIS FLOWER - 3.5G - DSC - IND" at bounding box center [406, 104] width 668 height 24
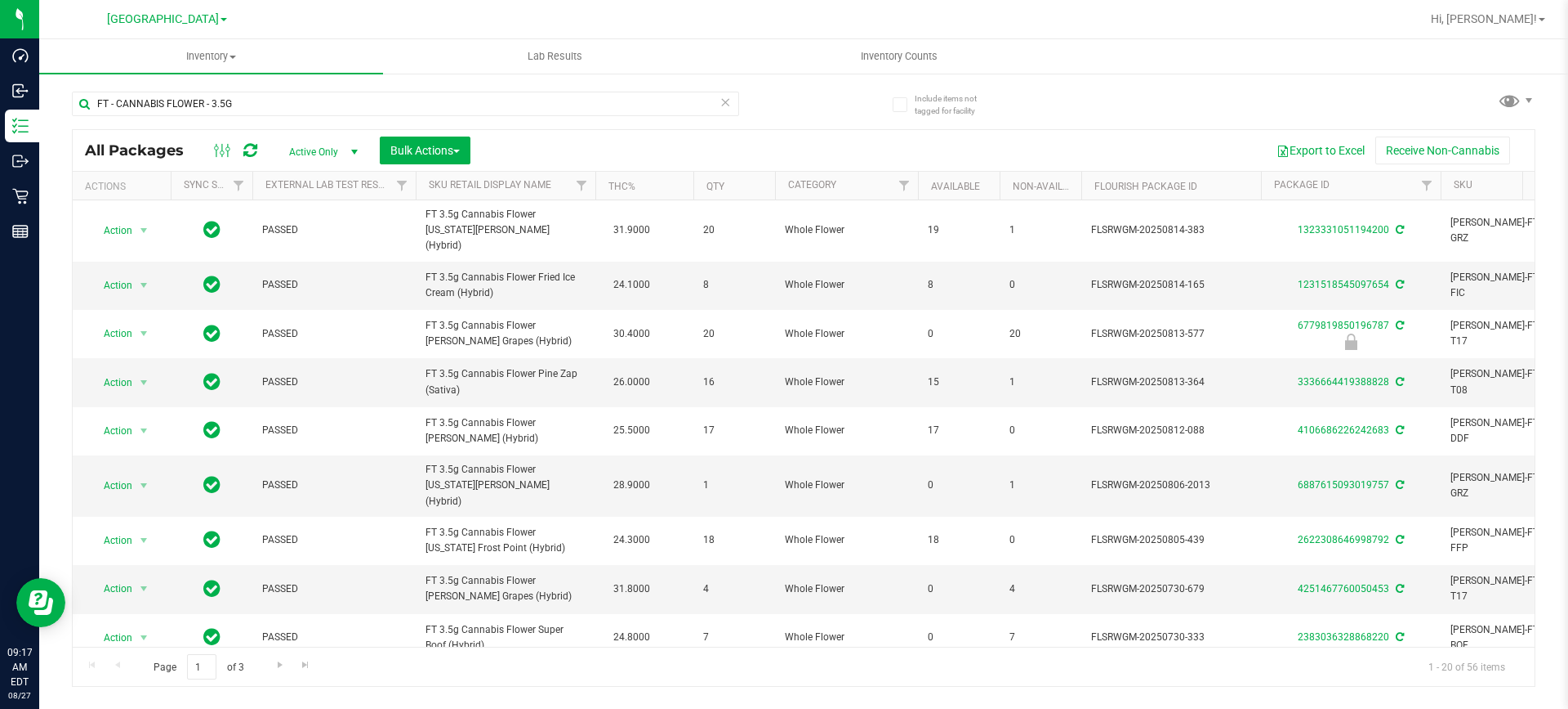
click at [667, 187] on th "THC%" at bounding box center [644, 186] width 98 height 29
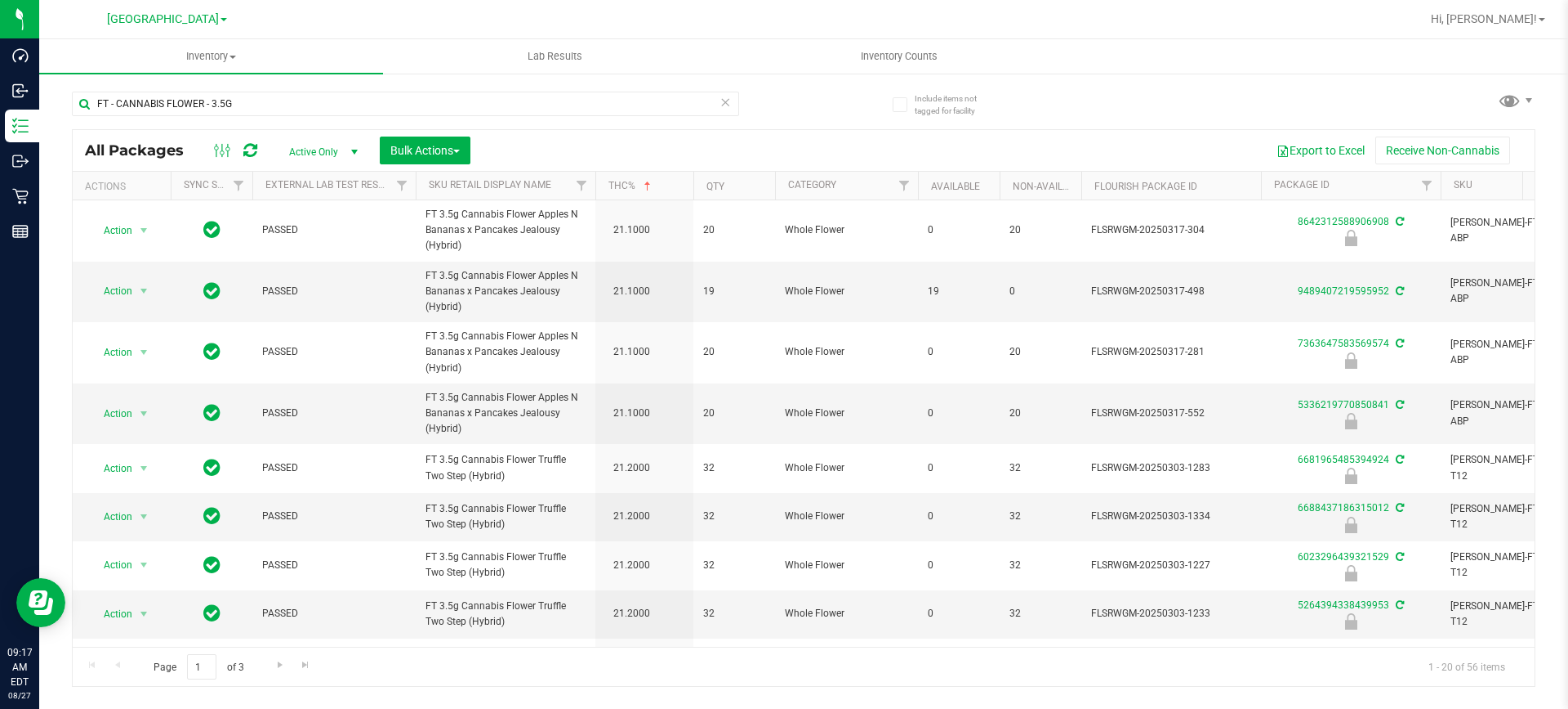
click at [667, 187] on th "THC%" at bounding box center [644, 186] width 98 height 29
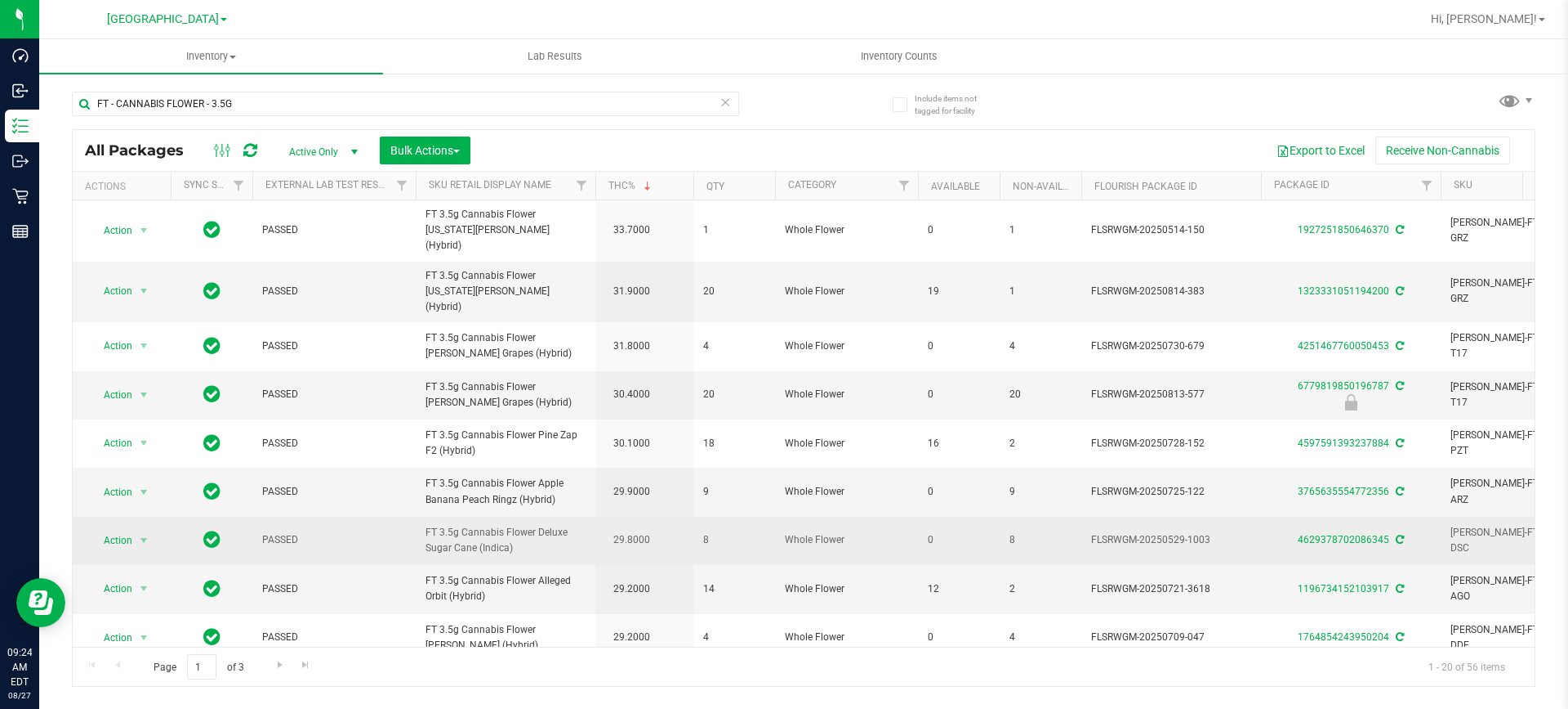
drag, startPoint x: 517, startPoint y: 522, endPoint x: 411, endPoint y: 512, distance: 106.5
click at [411, 517] on tr "Action Action Adjust qty Create package Edit attributes Global inventory Locate…" at bounding box center [1581, 541] width 3018 height 48
copy tr "FT 3.5g Cannabis Flower Deluxe Sugar Cane (Indica)"
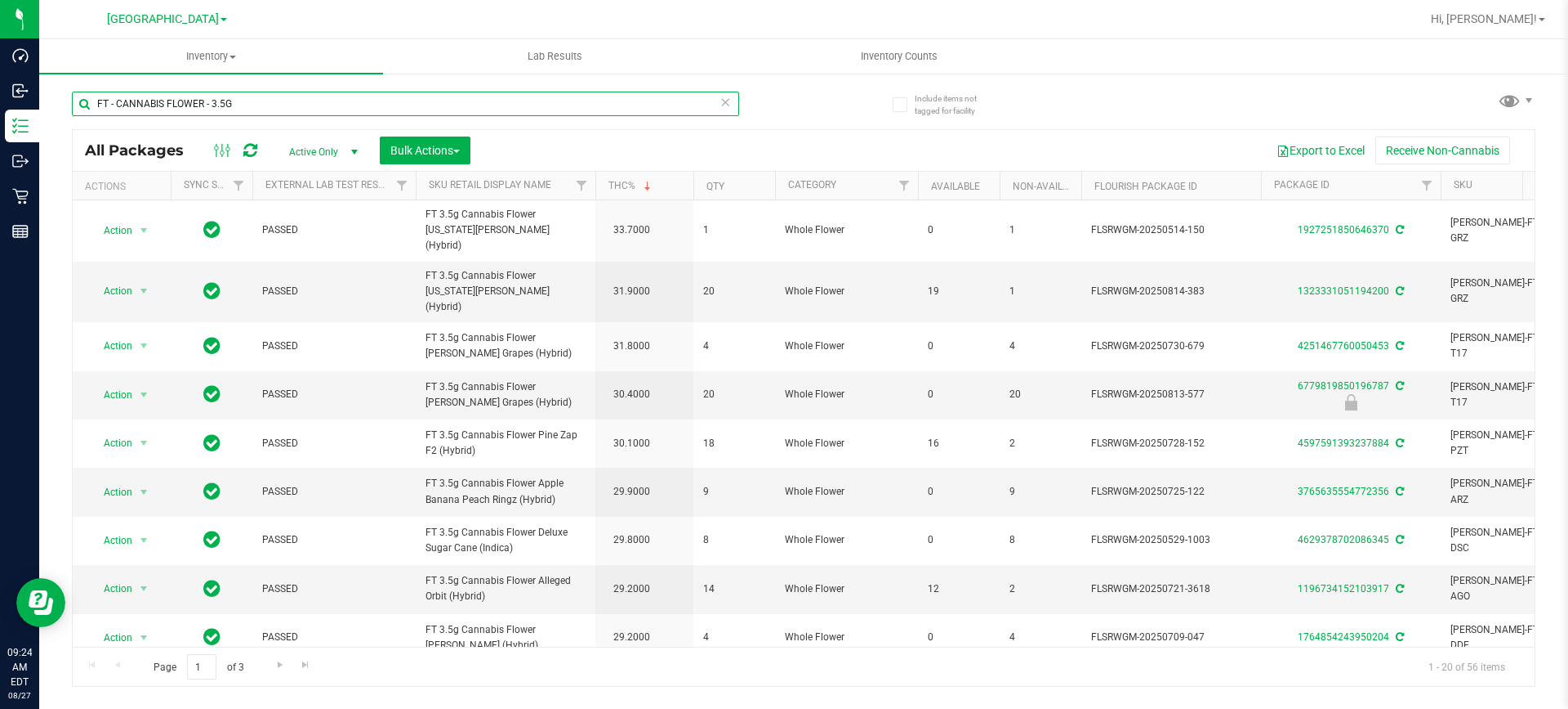
click at [410, 92] on input "FT - CANNABIS FLOWER - 3.5G" at bounding box center [406, 104] width 668 height 24
type input "F"
paste input "FT 3.5g Cannabis Flower Deluxe Sugar Cane (Indica)"
type input "FT 3.5g Cannabis Flower Deluxe Sugar Cane (Indica)"
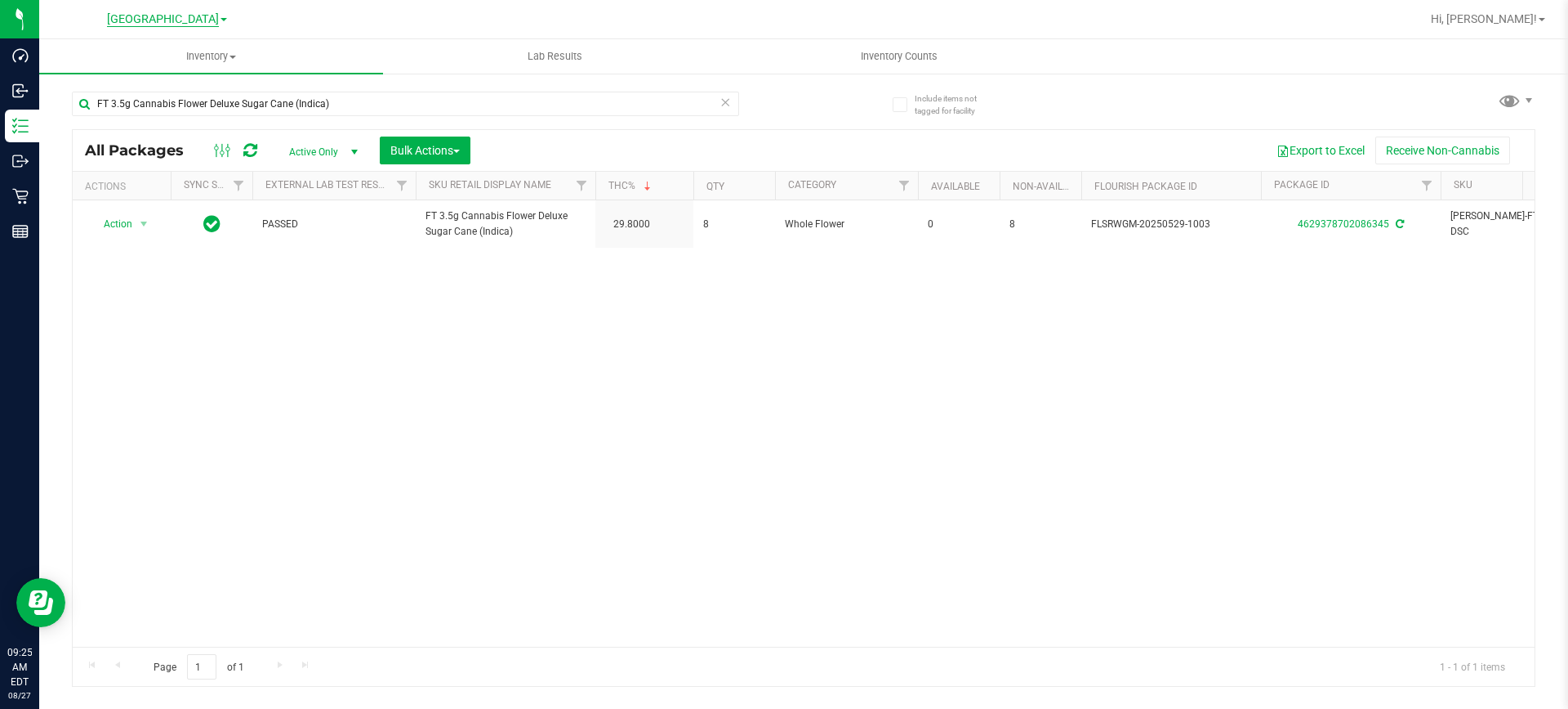
click at [196, 22] on span "[GEOGRAPHIC_DATA]" at bounding box center [162, 20] width 112 height 14
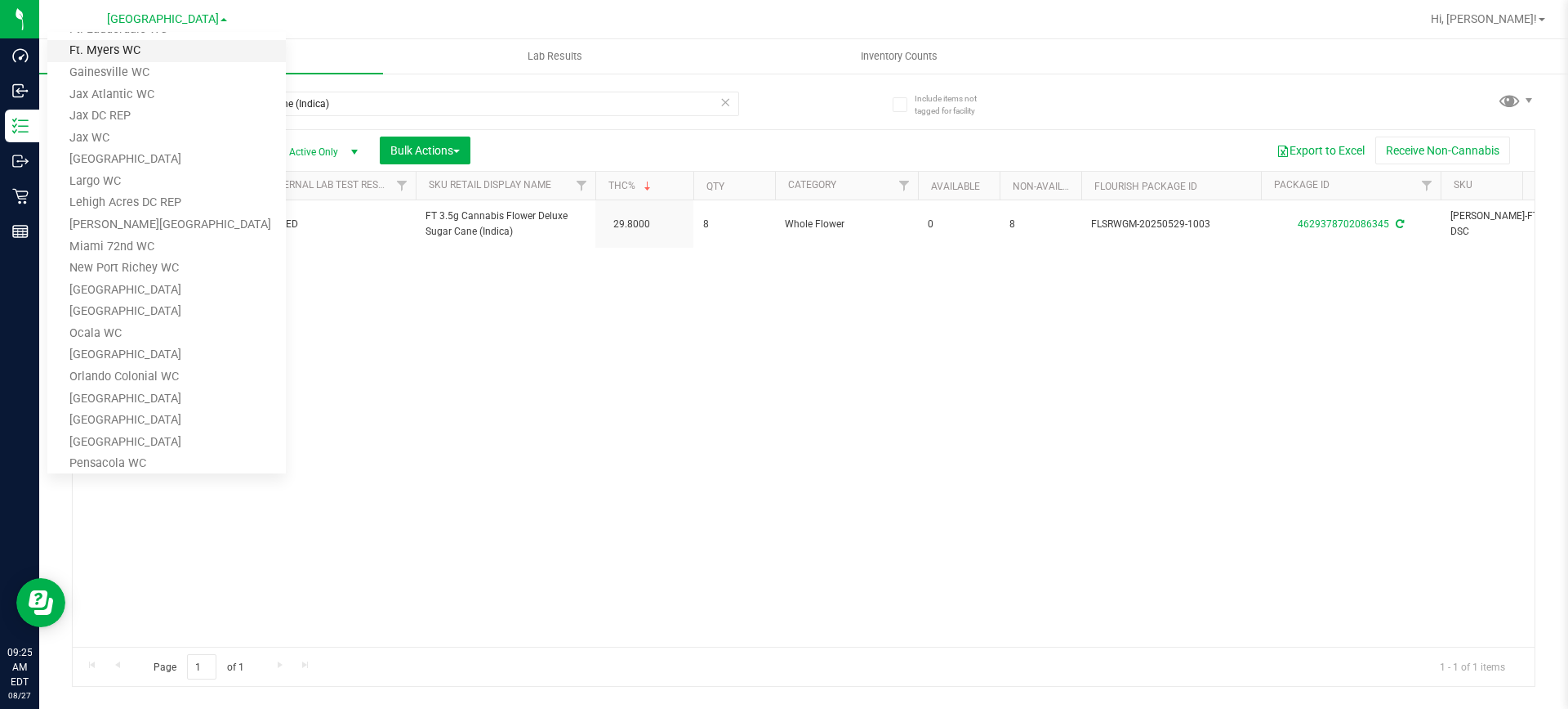
click at [158, 60] on link "Ft. Myers WC" at bounding box center [166, 51] width 238 height 22
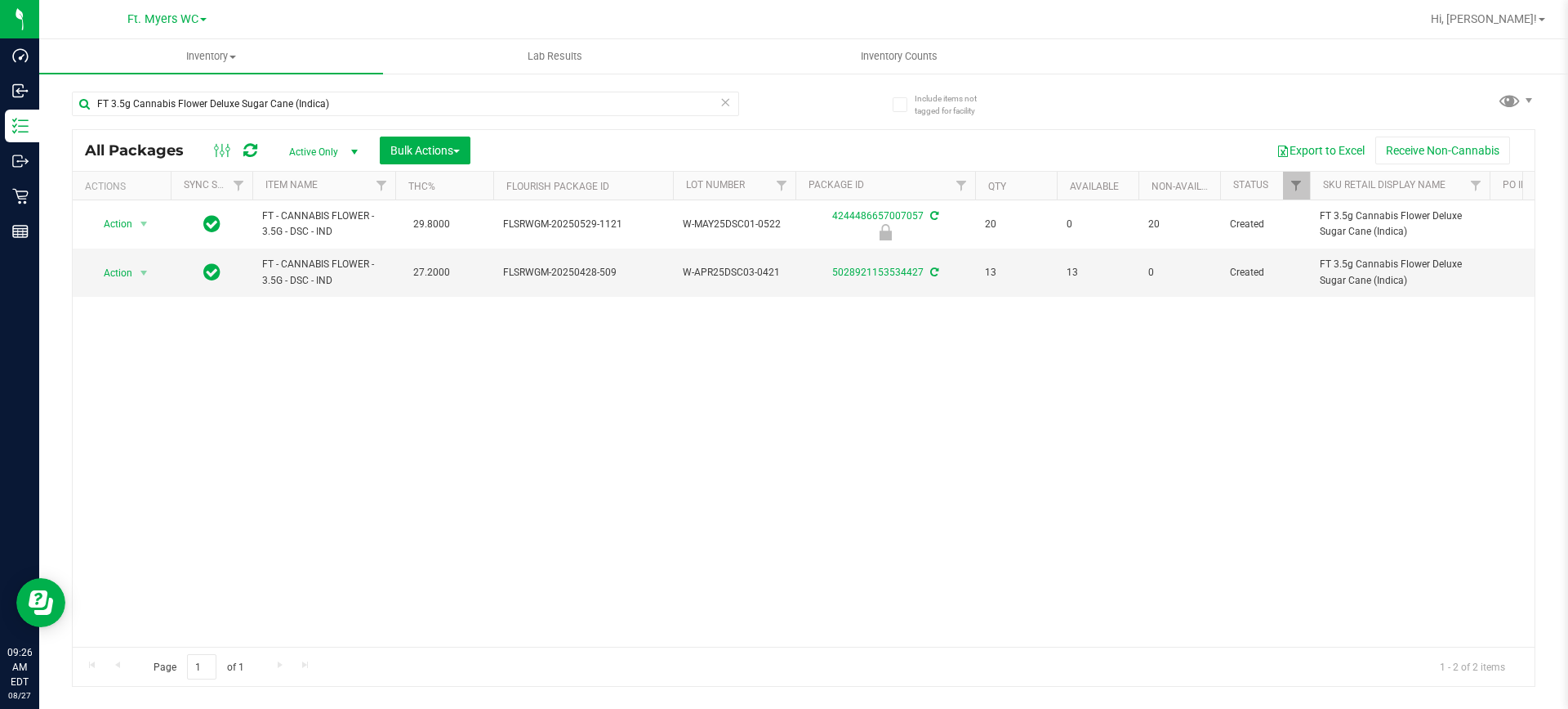
click at [200, 20] on span at bounding box center [203, 20] width 6 height 4
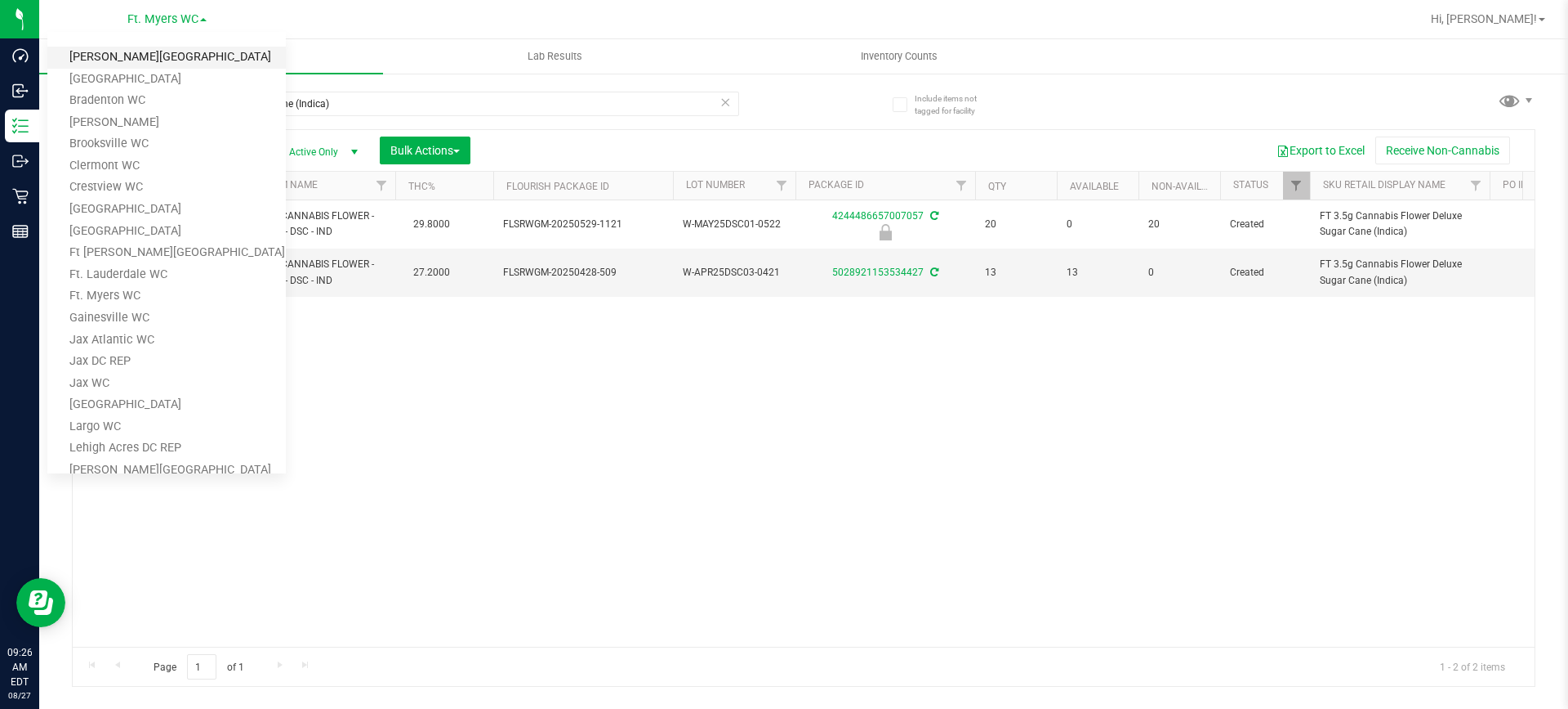
click at [129, 53] on link "[PERSON_NAME][GEOGRAPHIC_DATA]" at bounding box center [166, 57] width 238 height 22
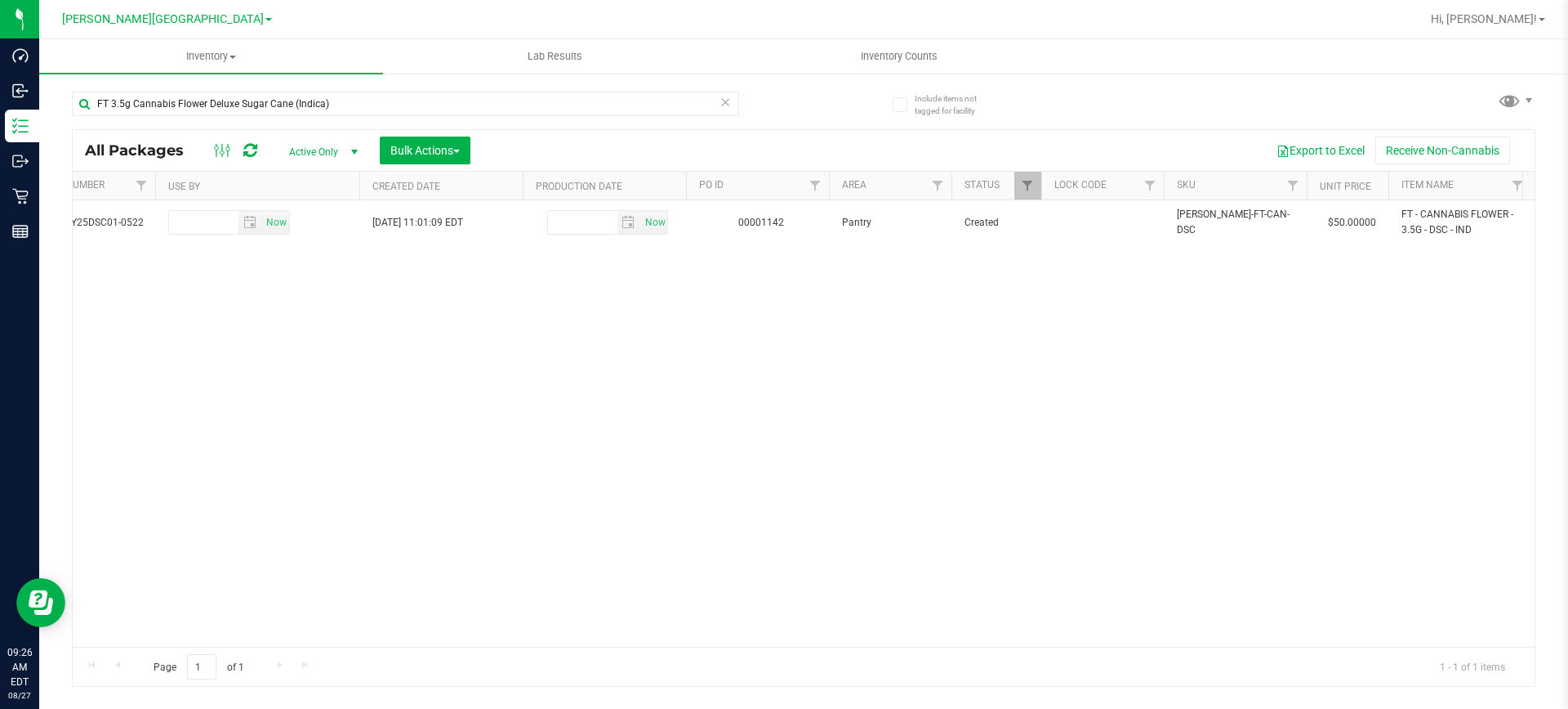
scroll to position [0, 1192]
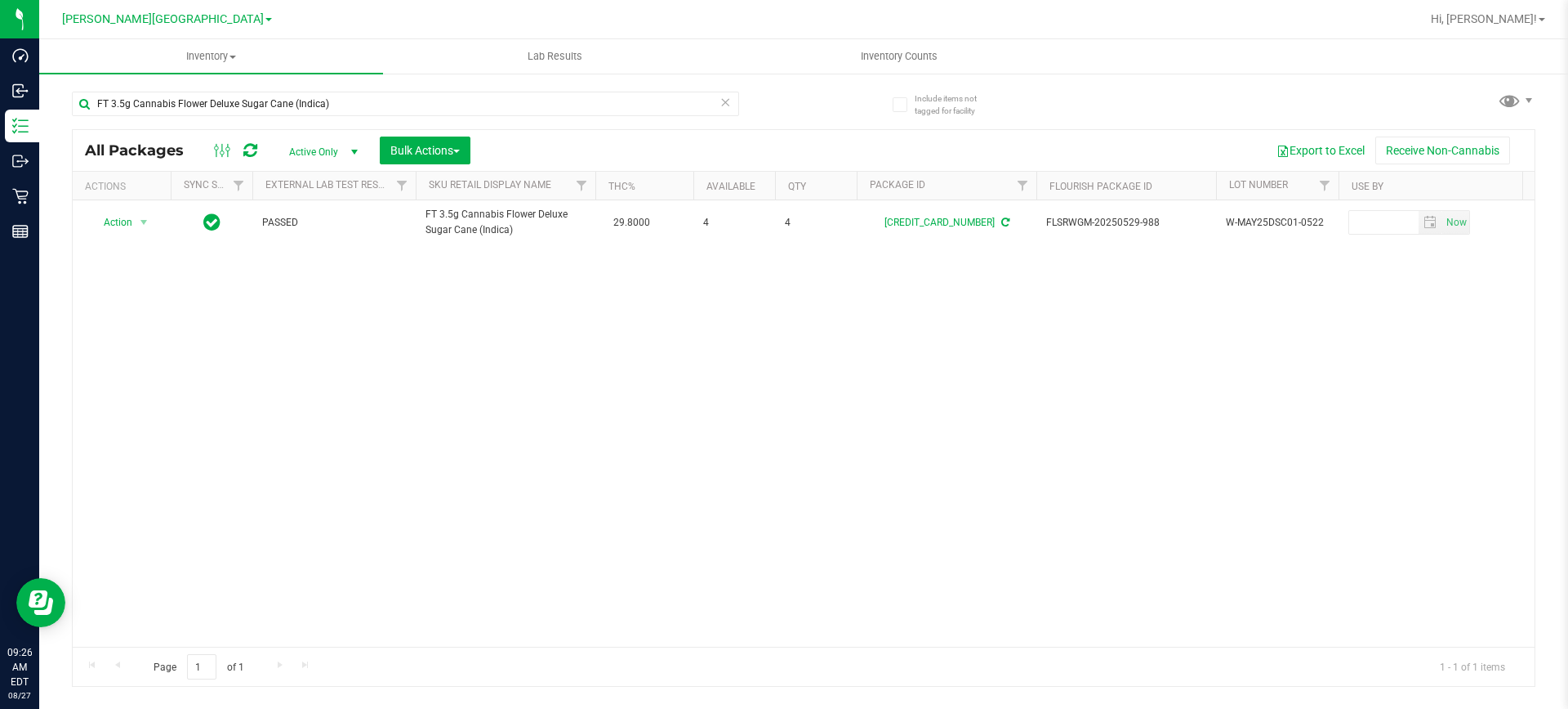
click at [213, 17] on link "[PERSON_NAME][GEOGRAPHIC_DATA]" at bounding box center [167, 18] width 210 height 15
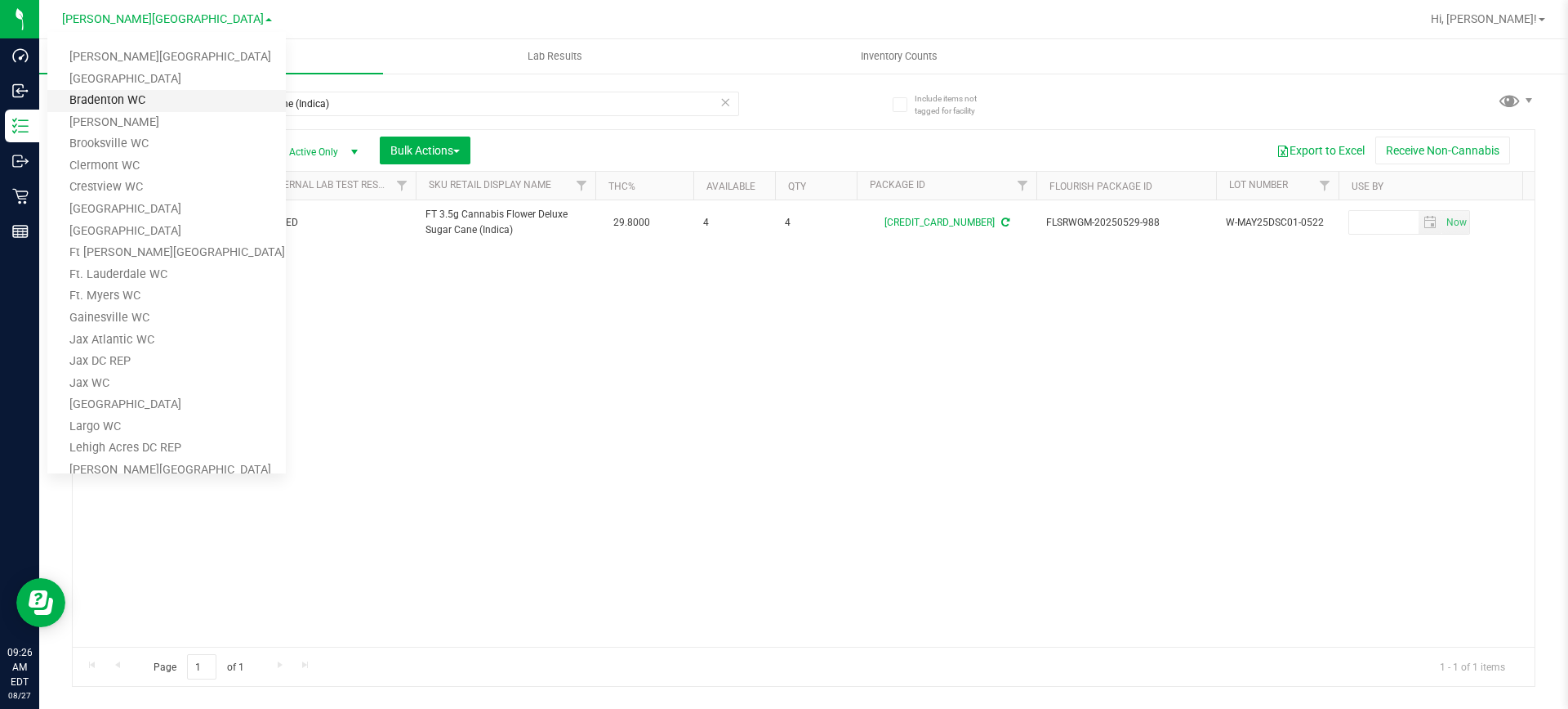
click at [187, 103] on link "Bradenton WC" at bounding box center [166, 101] width 238 height 22
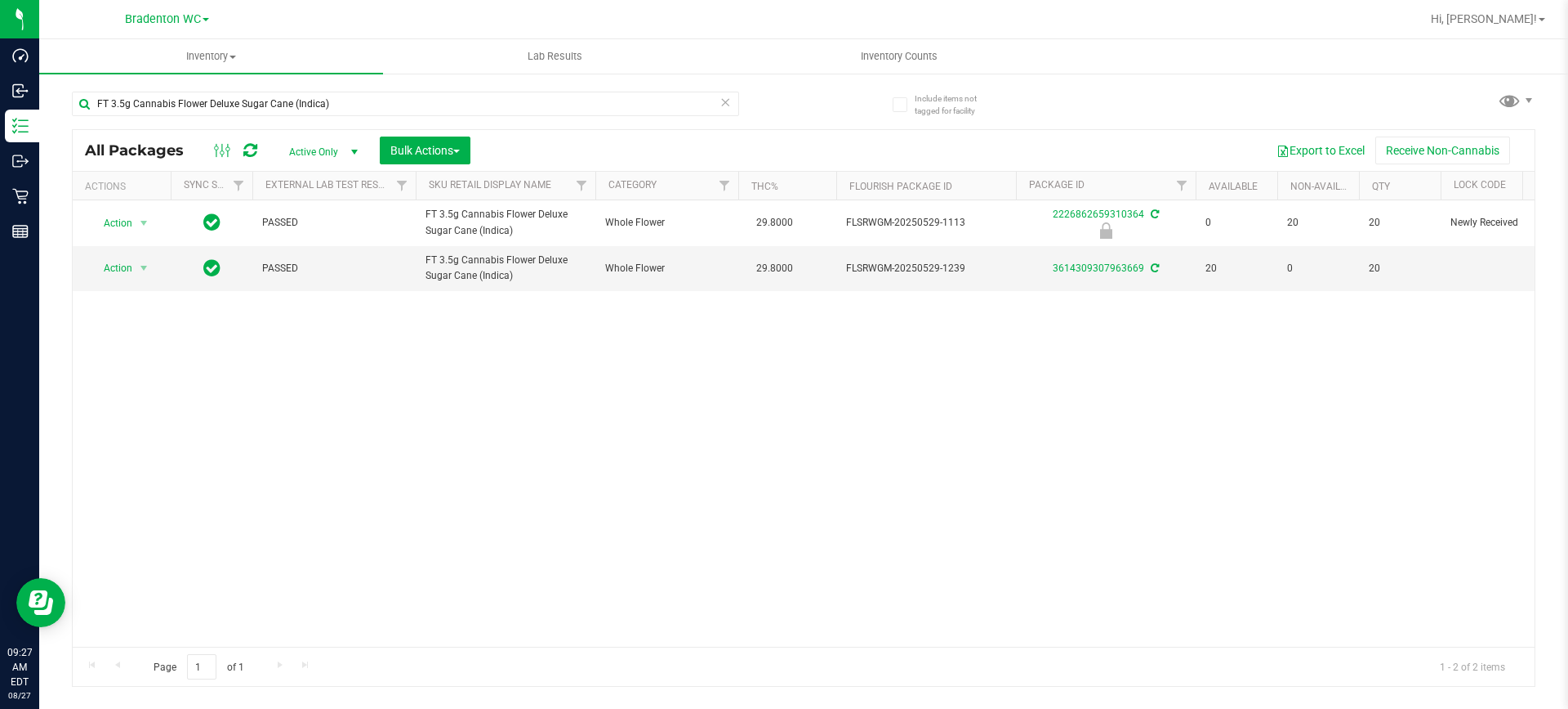
click at [202, 24] on link "Bradenton WC" at bounding box center [167, 18] width 84 height 15
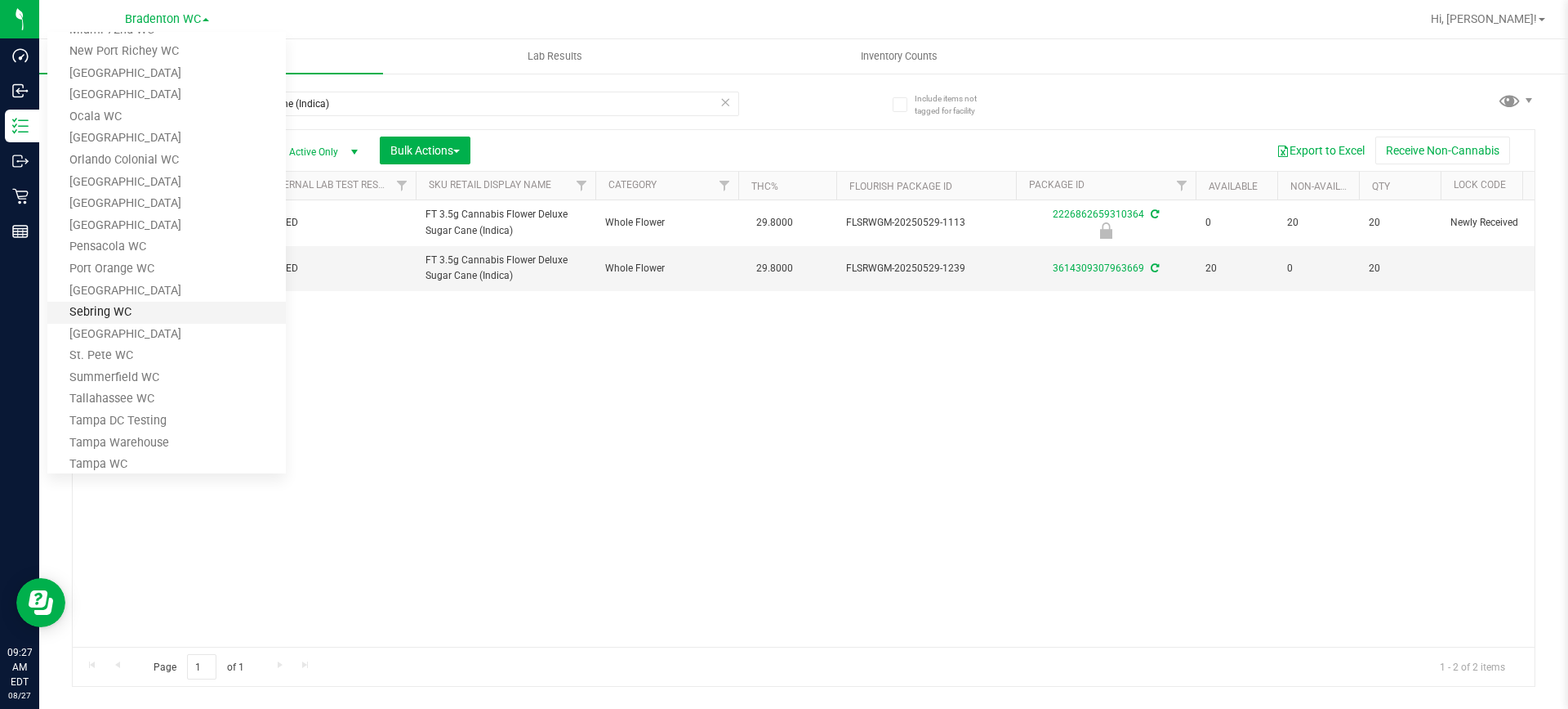
click at [154, 307] on link "Sebring WC" at bounding box center [166, 313] width 238 height 22
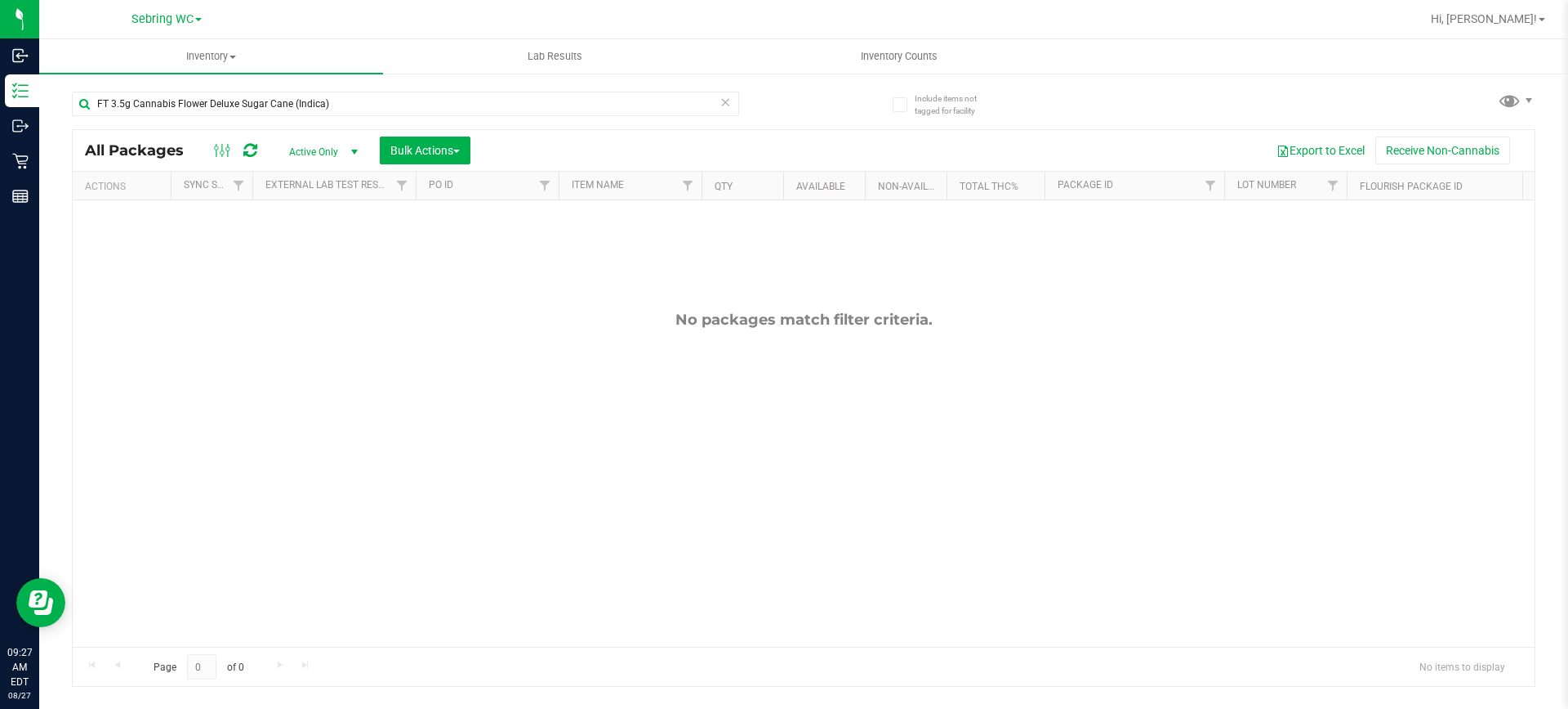
click at [198, 19] on span at bounding box center [198, 20] width 6 height 4
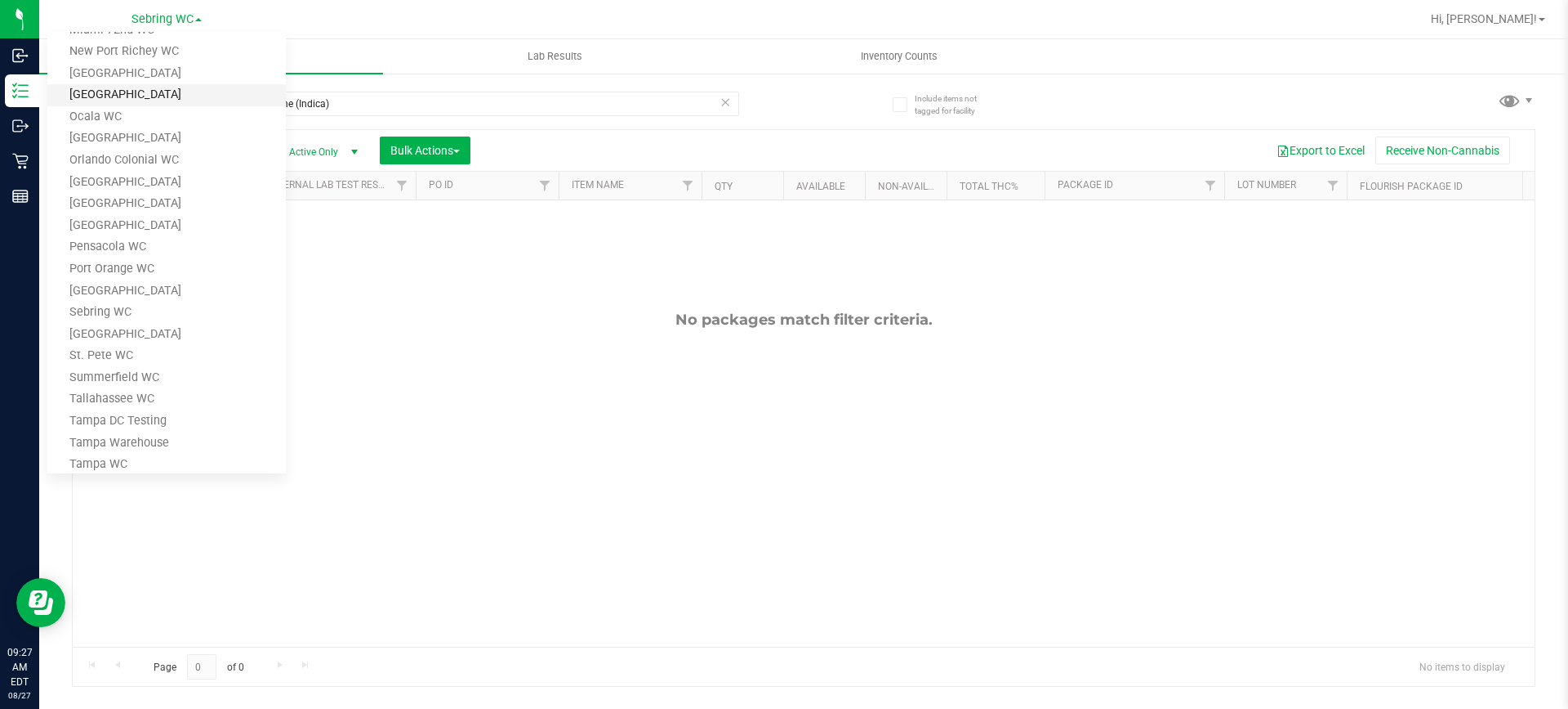
click at [178, 92] on link "[GEOGRAPHIC_DATA]" at bounding box center [166, 95] width 238 height 22
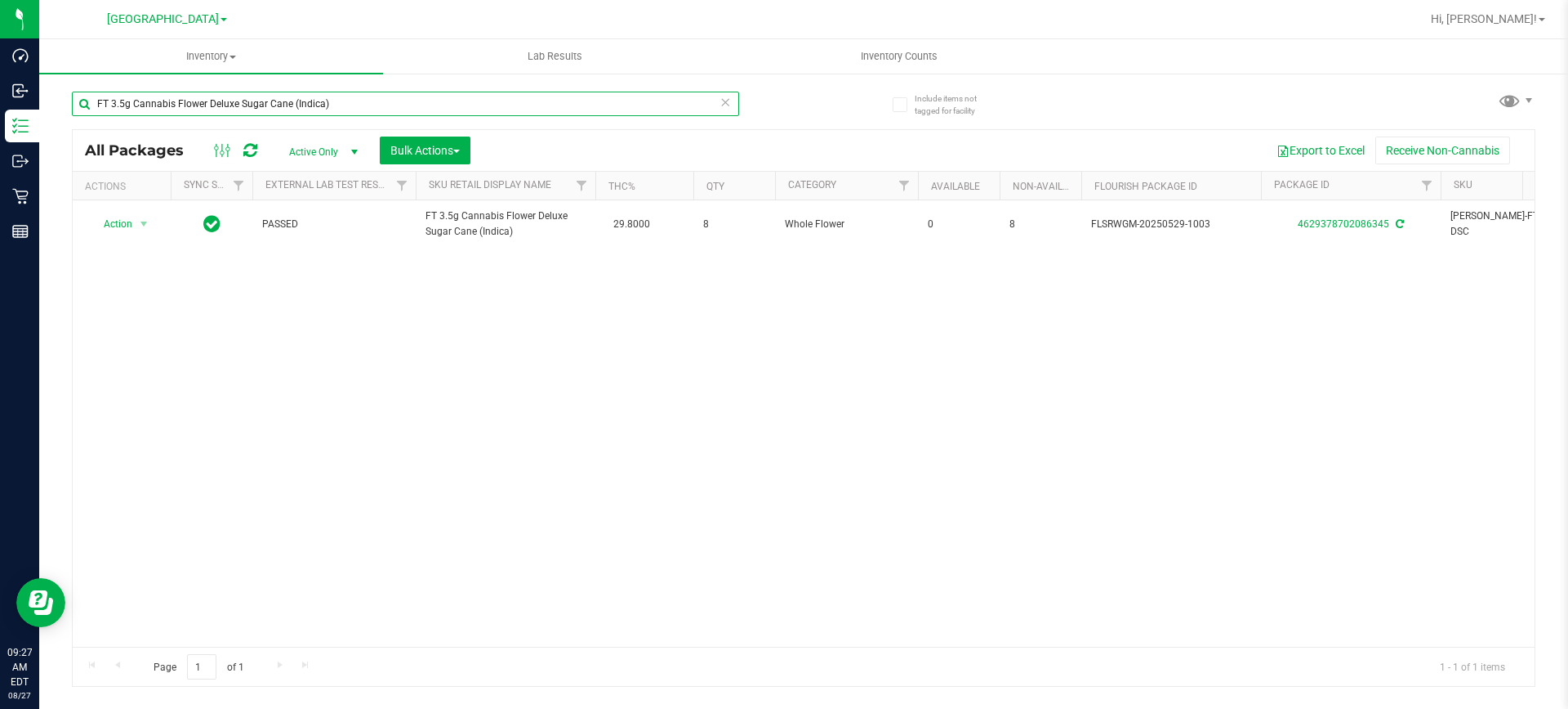
click at [382, 111] on input "FT 3.5g Cannabis Flower Deluxe Sugar Cane (Indica)" at bounding box center [406, 104] width 668 height 24
type input "FT 3.5g Cannabis Flower"
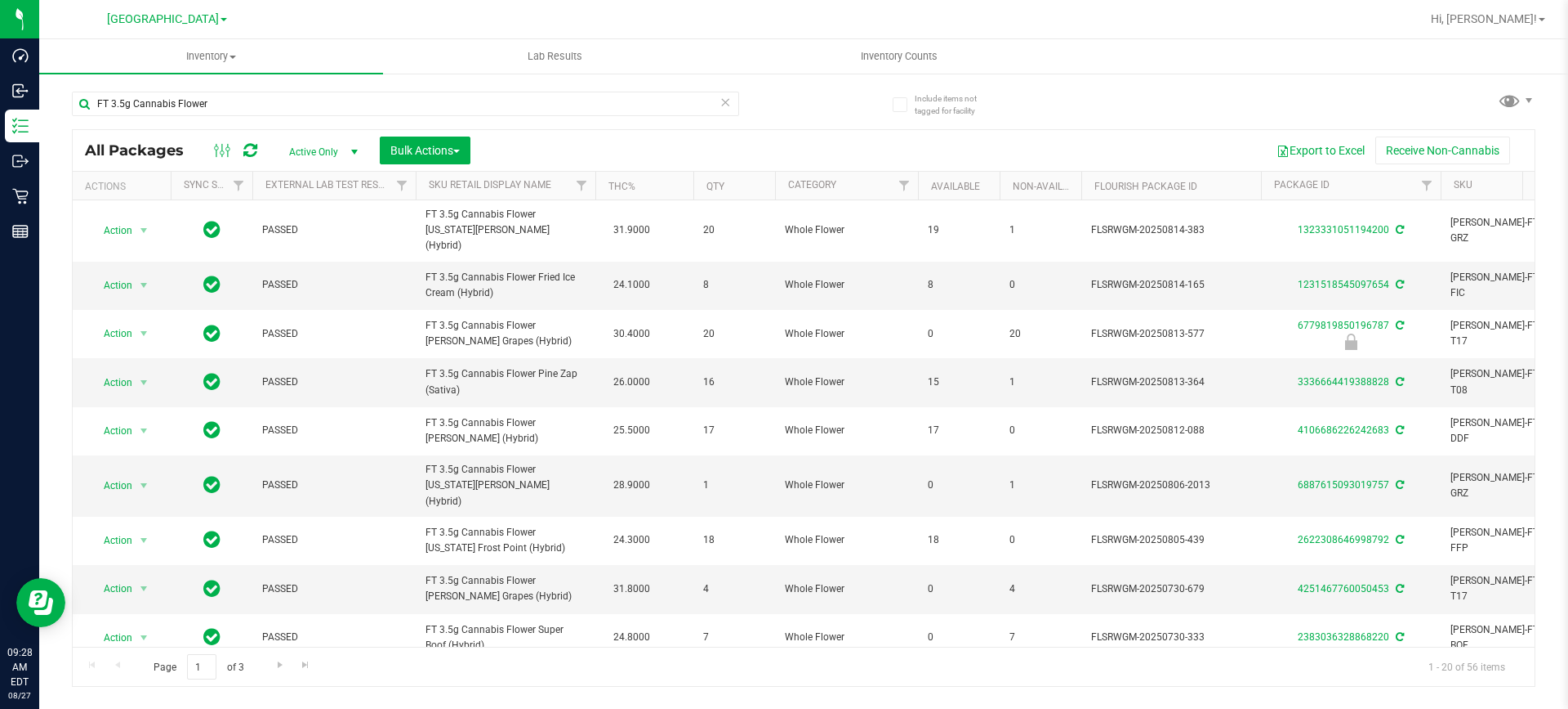
click at [643, 188] on th "THC%" at bounding box center [644, 186] width 98 height 29
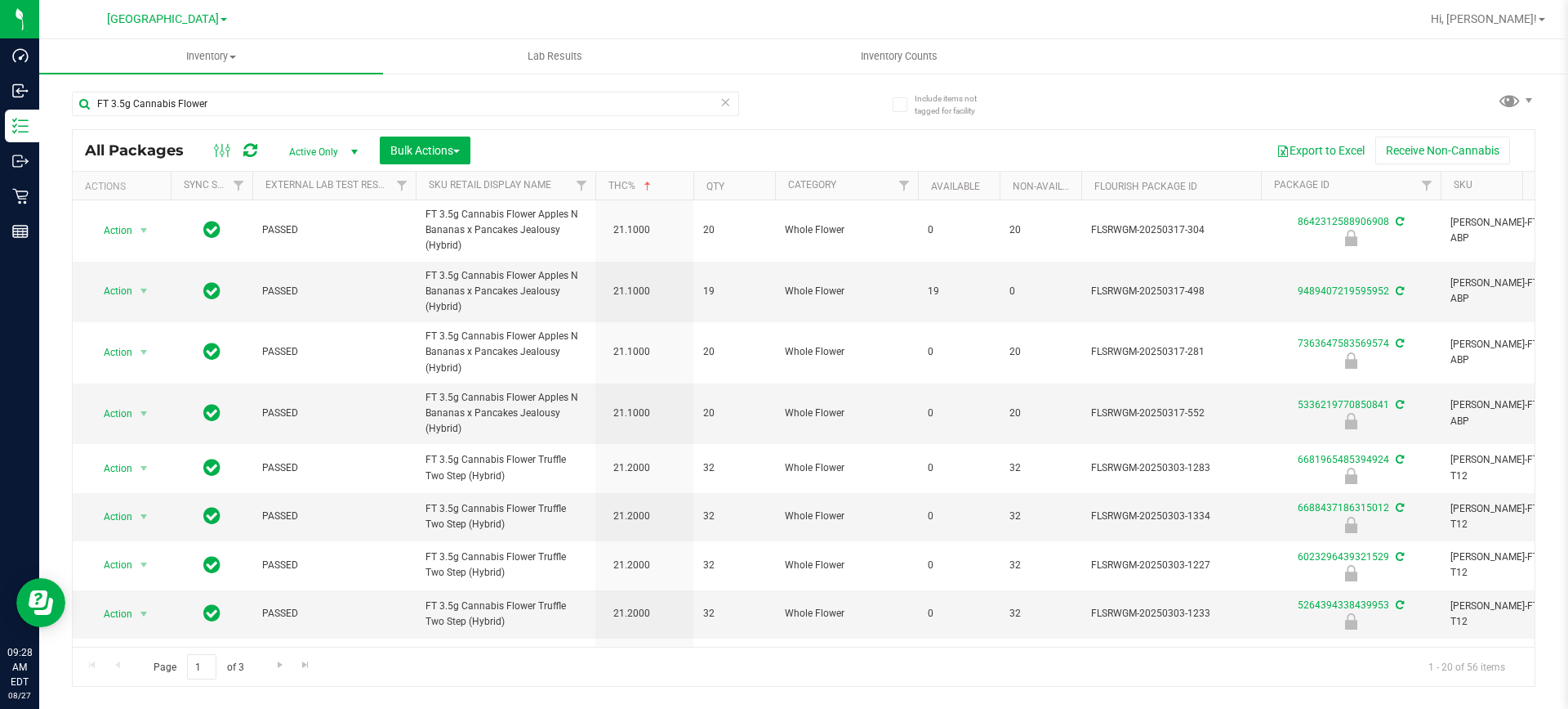
click at [654, 186] on th "THC%" at bounding box center [644, 186] width 98 height 29
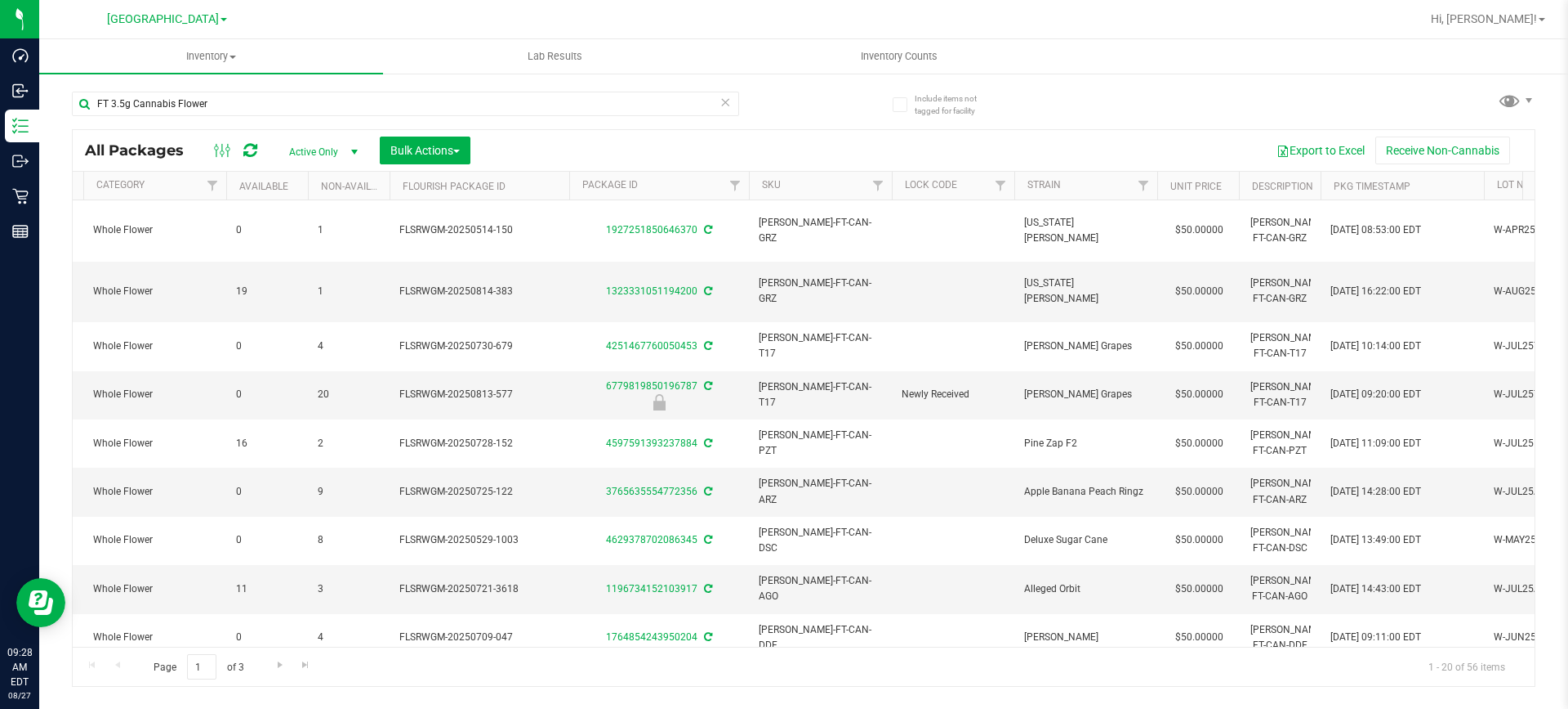
scroll to position [0, 709]
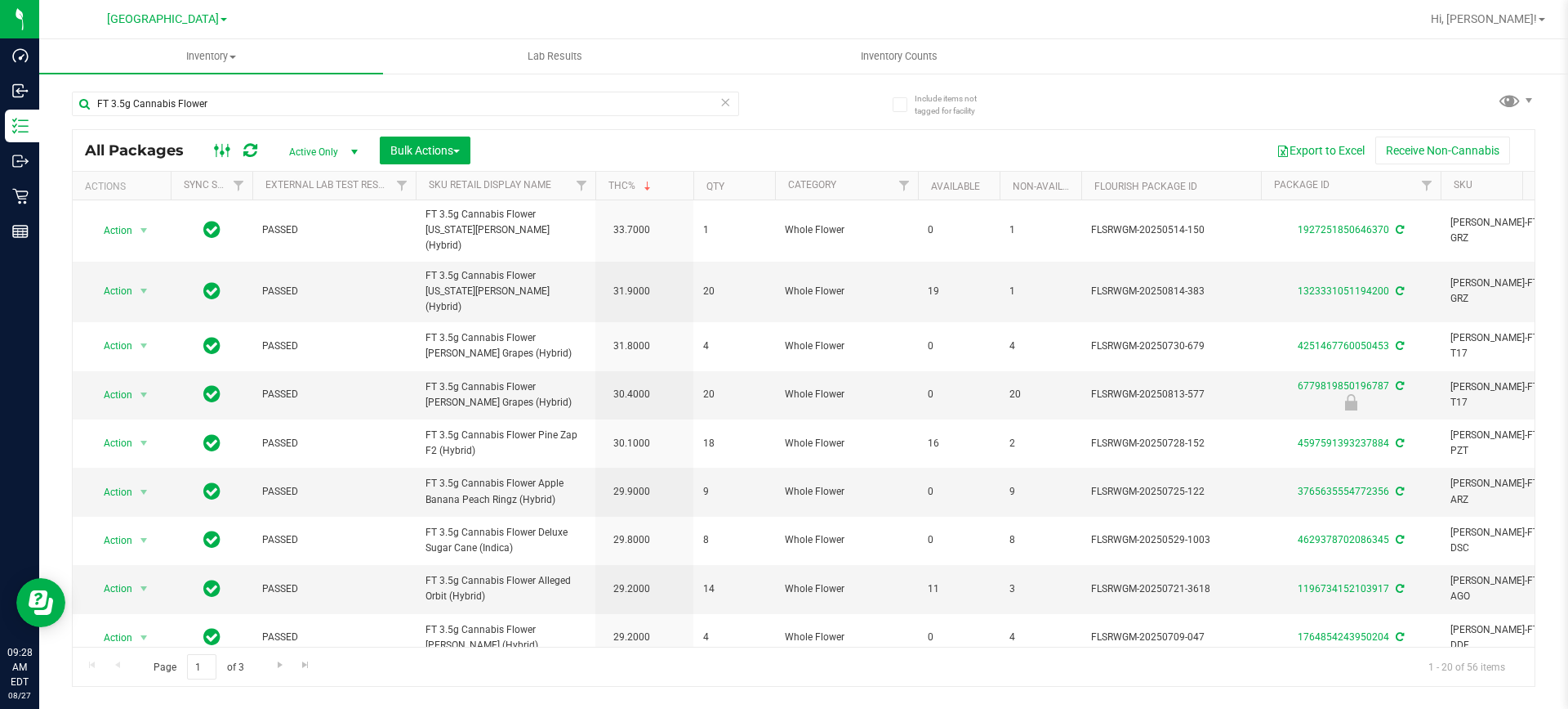
click at [220, 150] on icon at bounding box center [223, 150] width 18 height 20
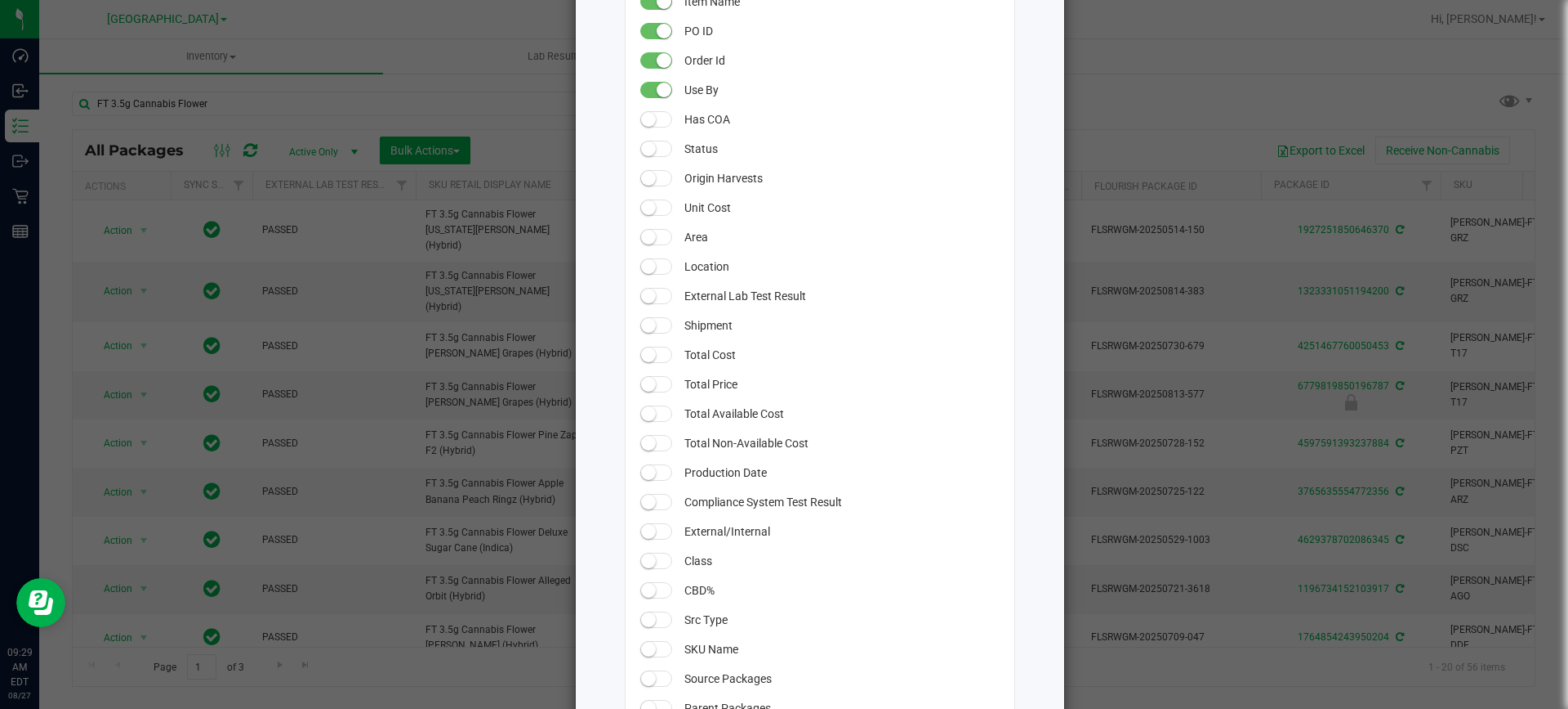
click at [653, 296] on span at bounding box center [657, 296] width 33 height 16
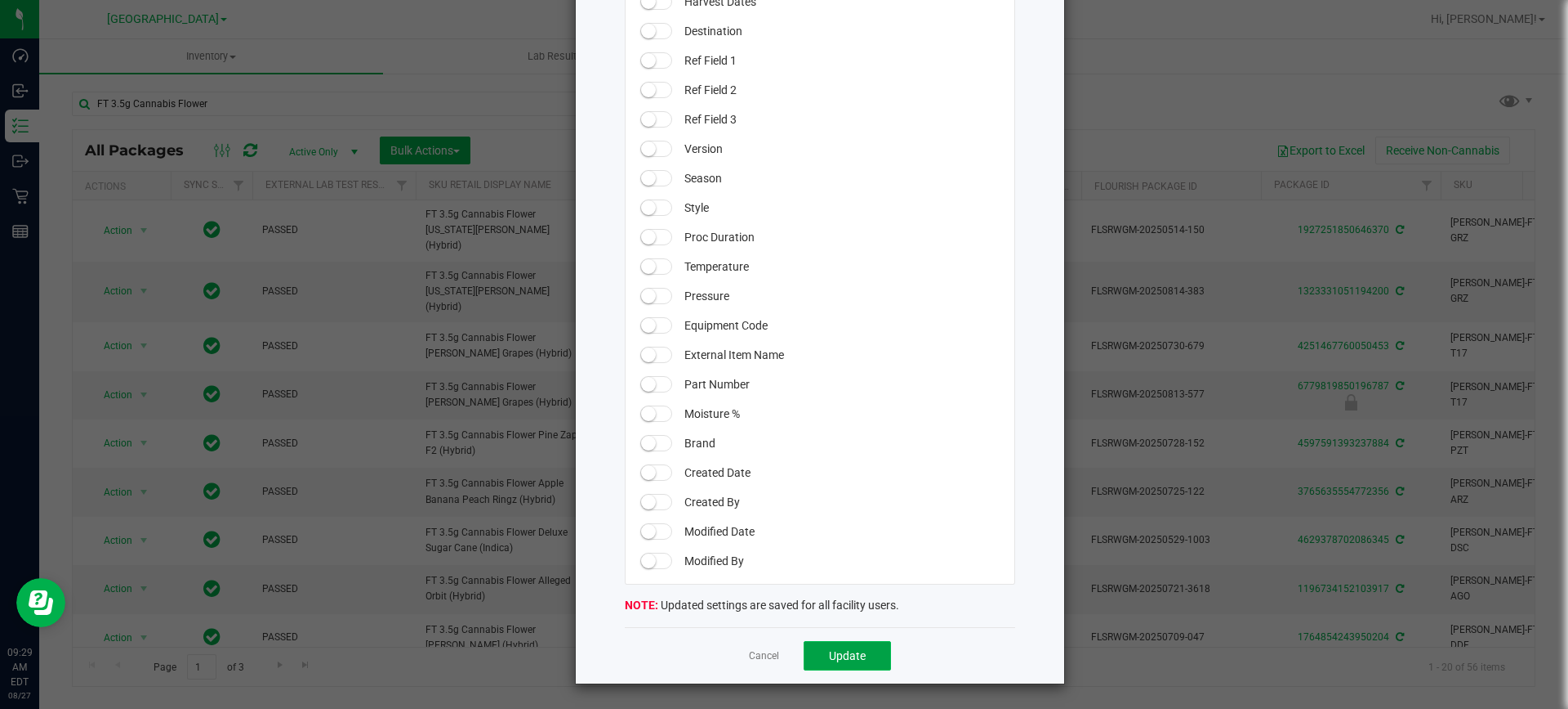
click at [856, 655] on span "Update" at bounding box center [847, 655] width 37 height 13
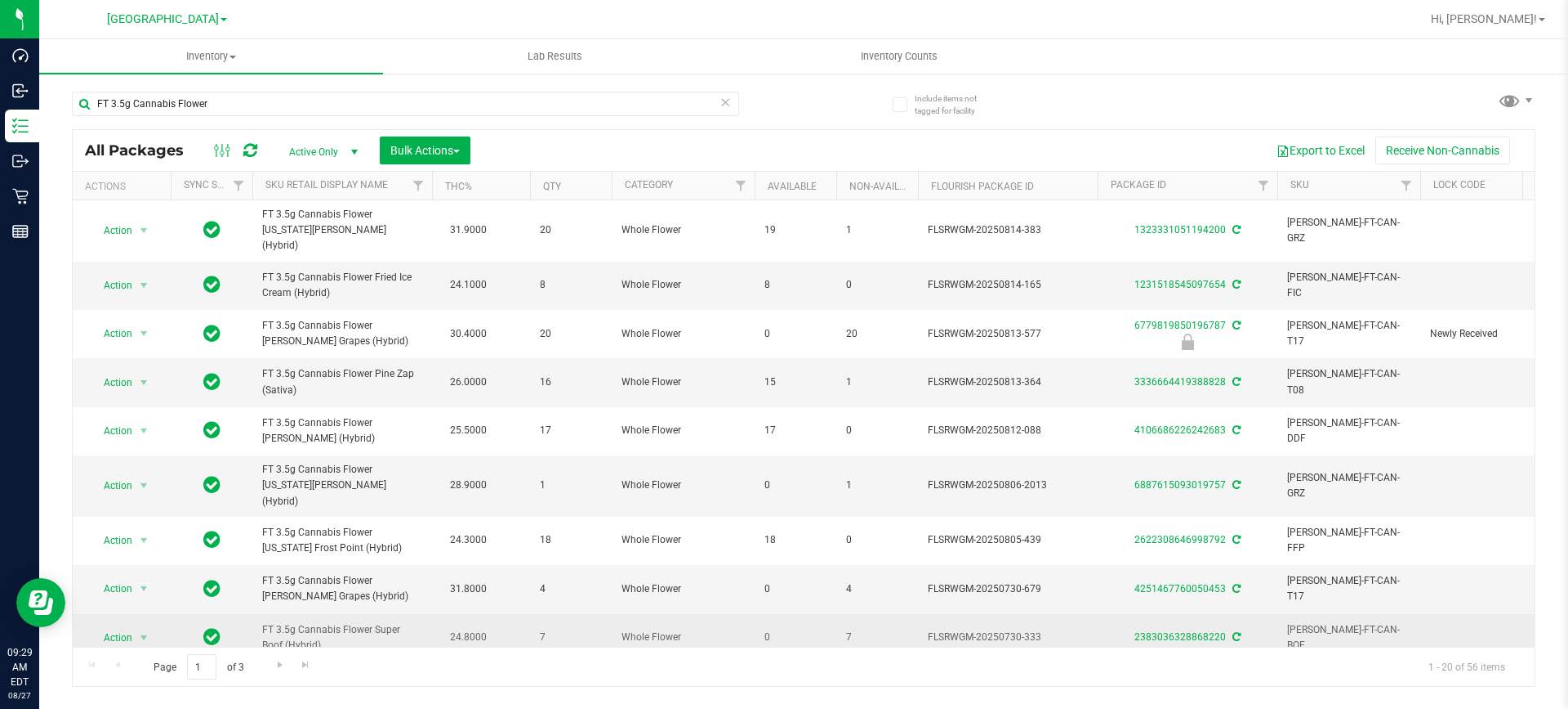
drag, startPoint x: 661, startPoint y: 624, endPoint x: 647, endPoint y: 626, distance: 14.1
click at [647, 626] on td "Whole Flower" at bounding box center [684, 638] width 143 height 48
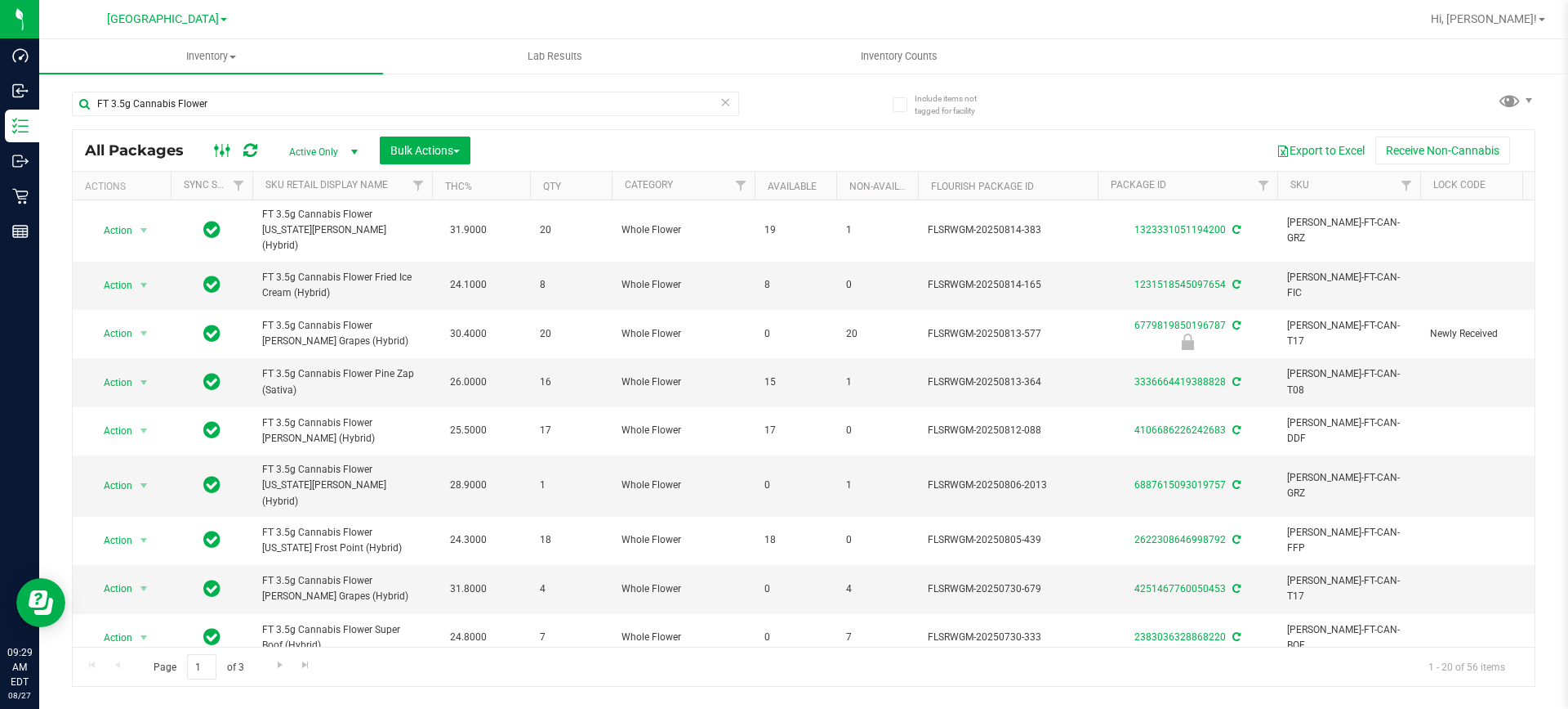
click at [217, 146] on icon at bounding box center [223, 150] width 18 height 20
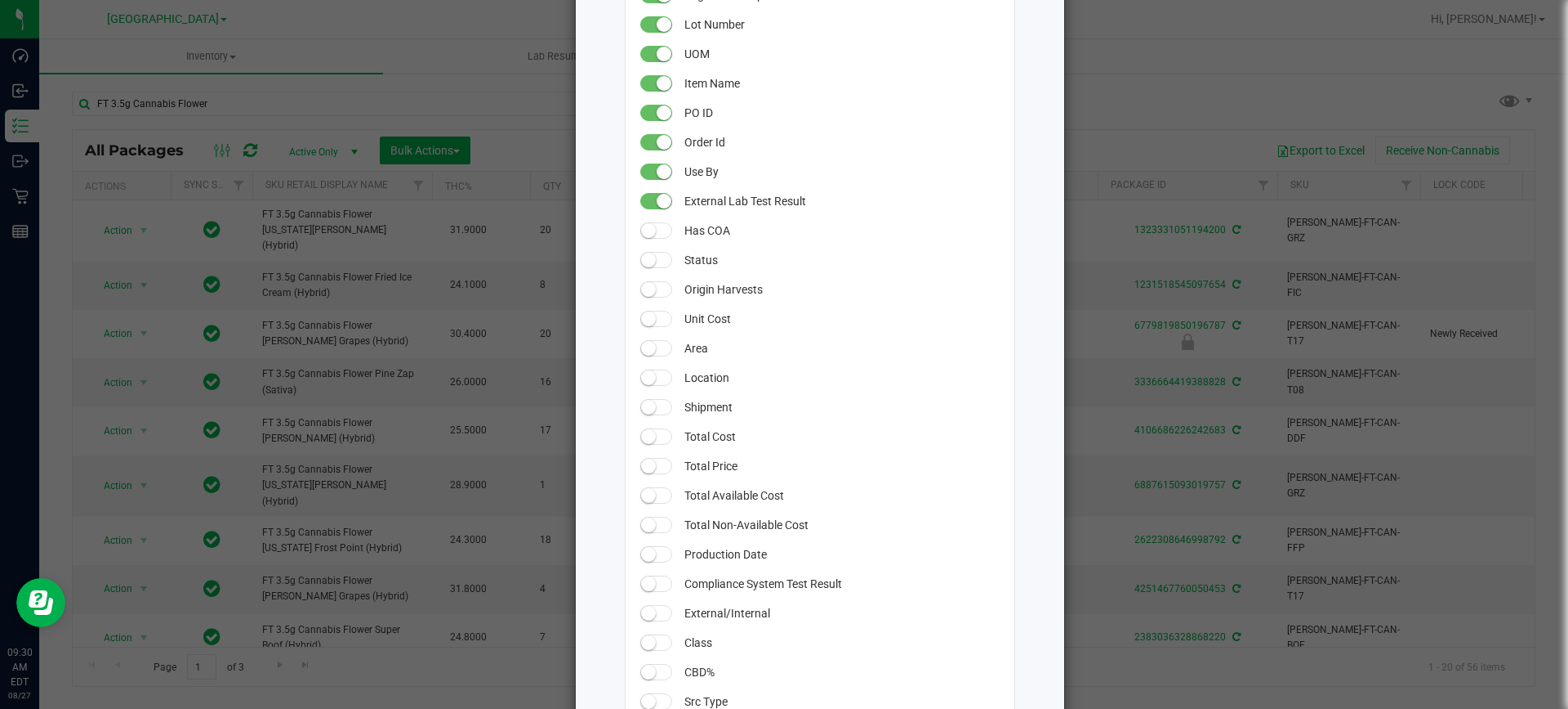
click at [642, 199] on span at bounding box center [657, 201] width 33 height 16
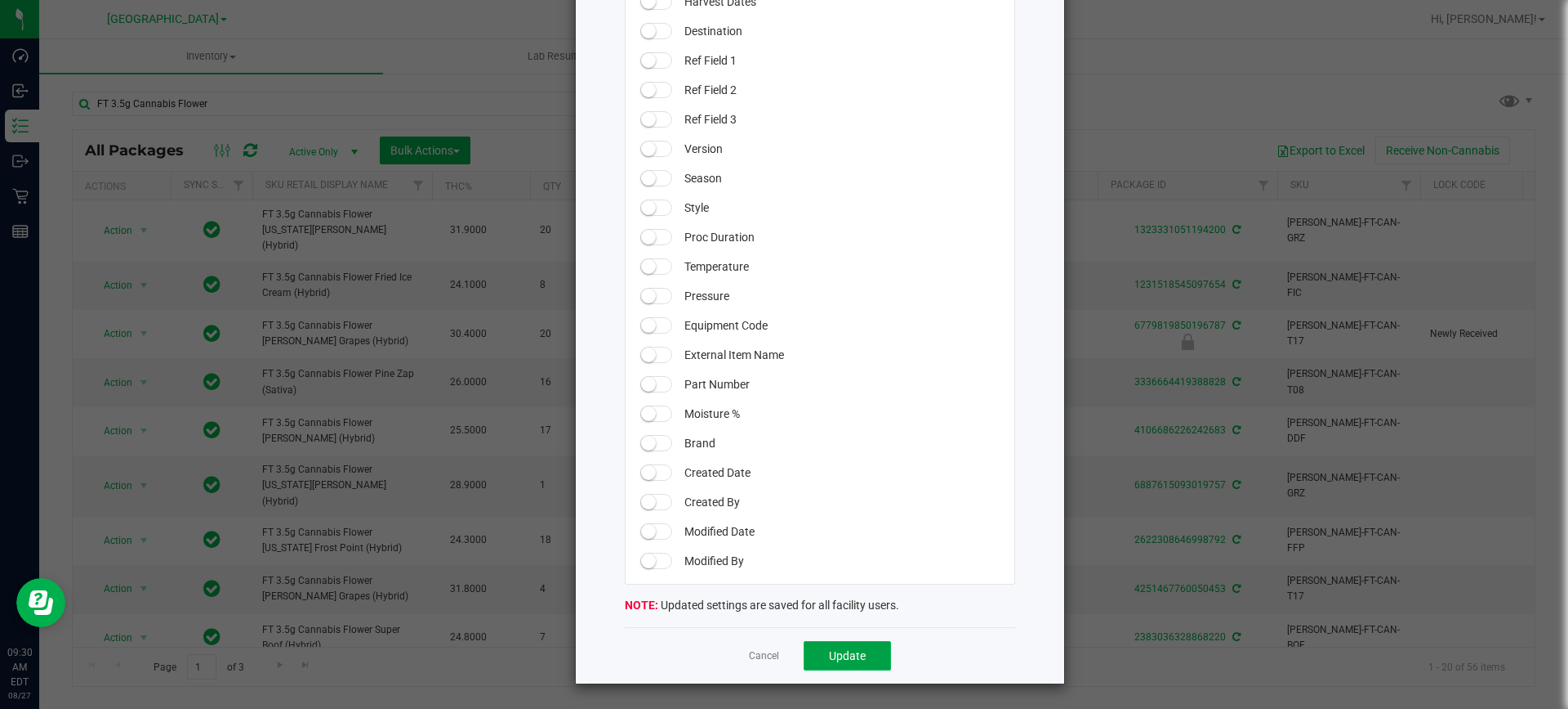
click at [842, 655] on span "Update" at bounding box center [847, 655] width 37 height 13
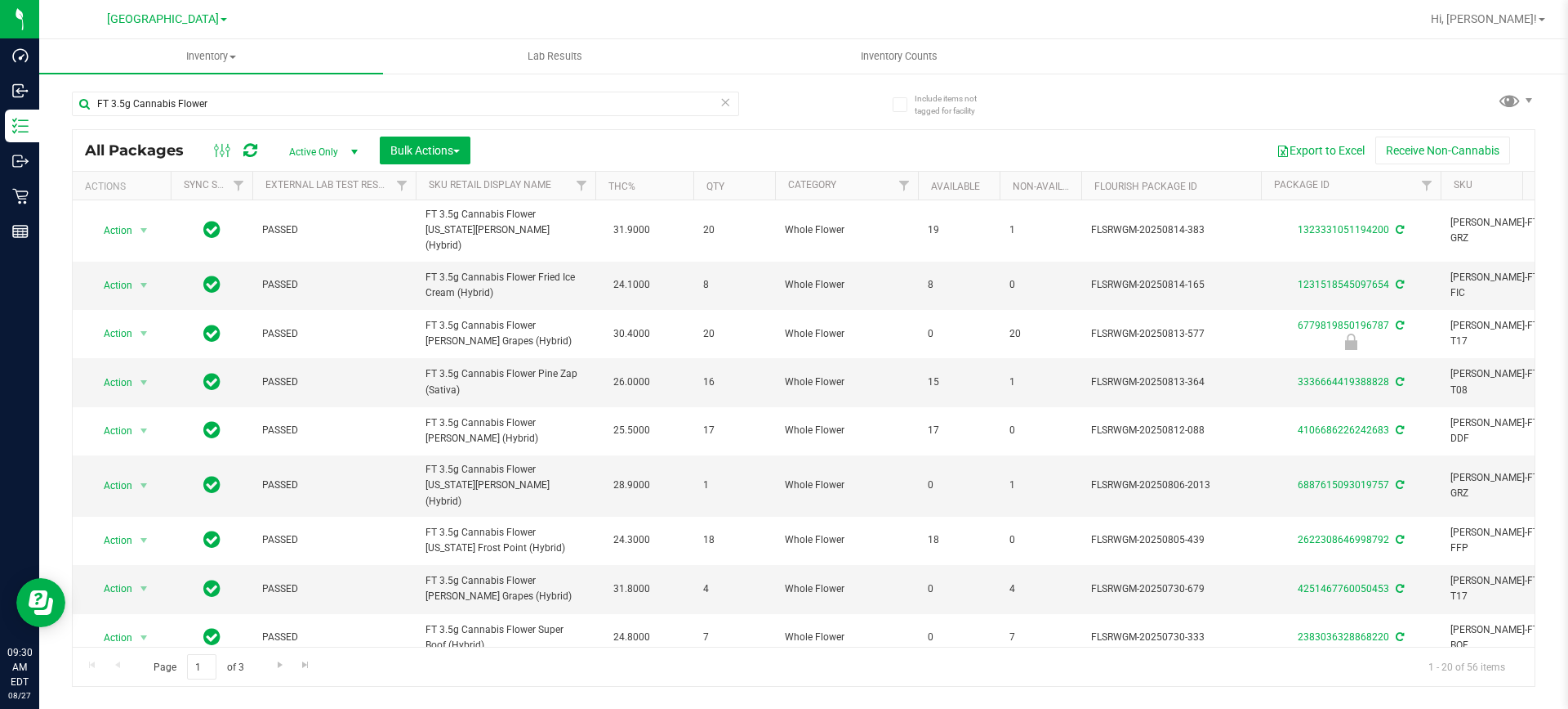
click at [220, 19] on span at bounding box center [223, 20] width 6 height 4
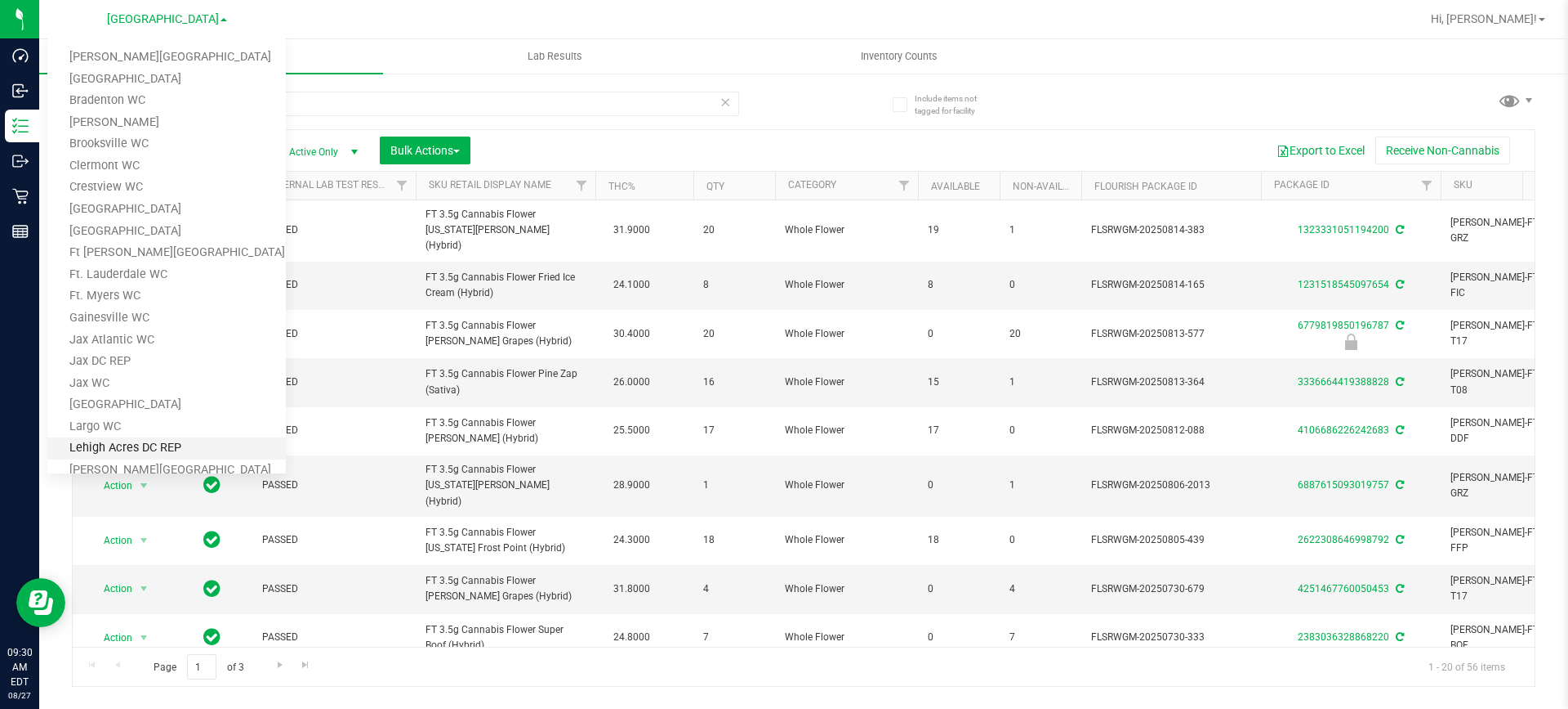
click at [203, 452] on link "Lehigh Acres DC REP" at bounding box center [166, 448] width 238 height 22
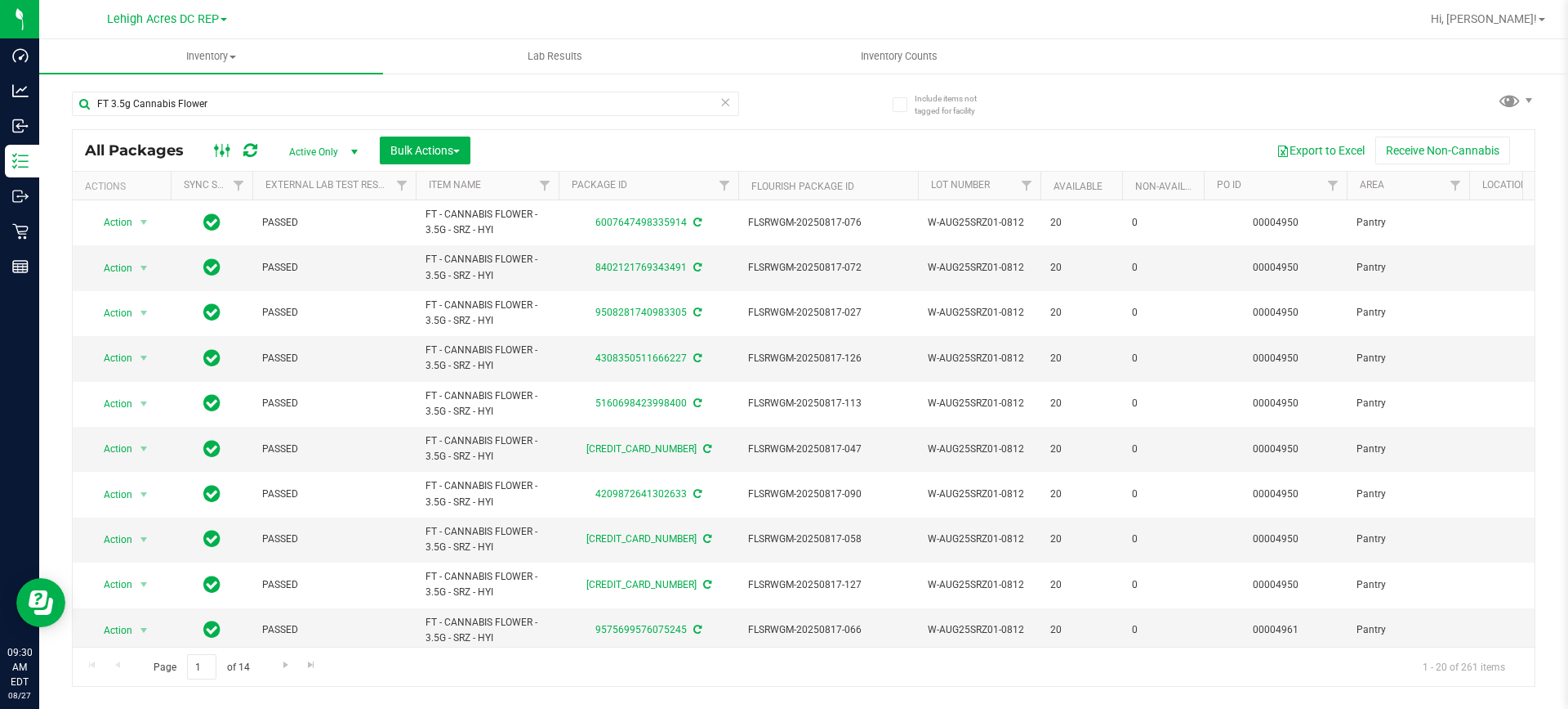
click at [222, 150] on rect at bounding box center [221, 150] width 1 height 13
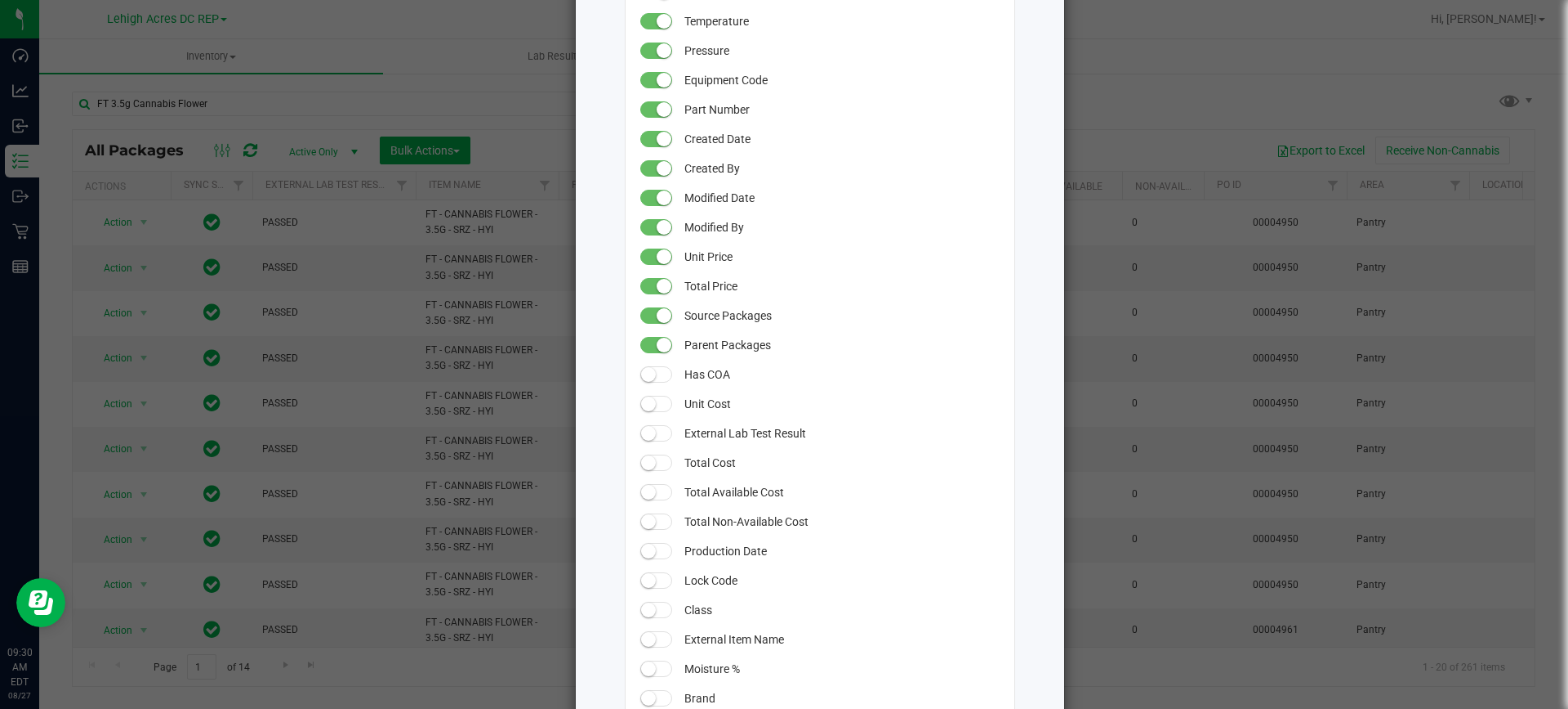
click at [650, 464] on span at bounding box center [657, 463] width 33 height 16
click at [651, 433] on span at bounding box center [657, 433] width 33 height 16
click at [643, 405] on small at bounding box center [649, 404] width 14 height 14
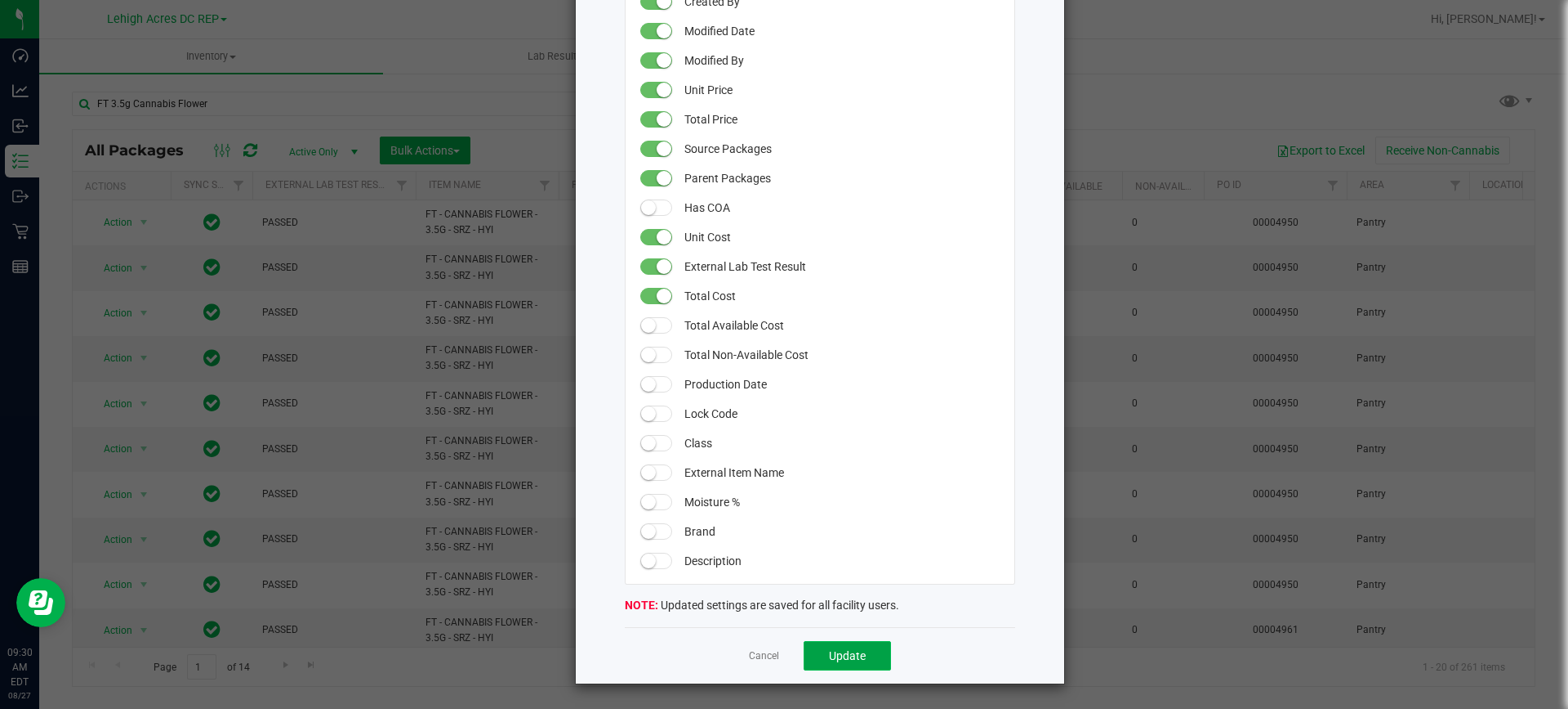
click at [829, 649] on span "Update" at bounding box center [847, 655] width 37 height 13
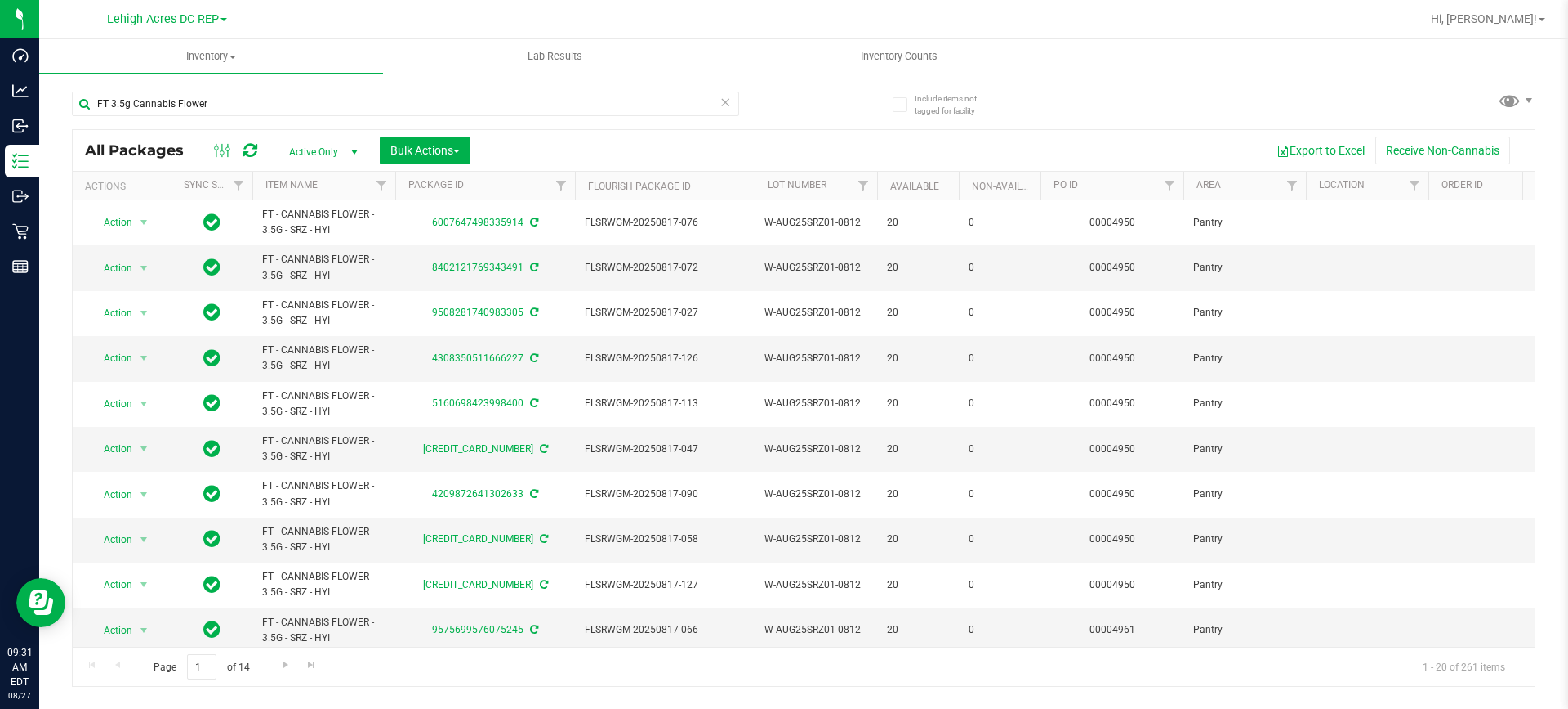
drag, startPoint x: 361, startPoint y: 639, endPoint x: 19, endPoint y: 10, distance: 716.0
click at [219, 154] on icon at bounding box center [223, 150] width 18 height 20
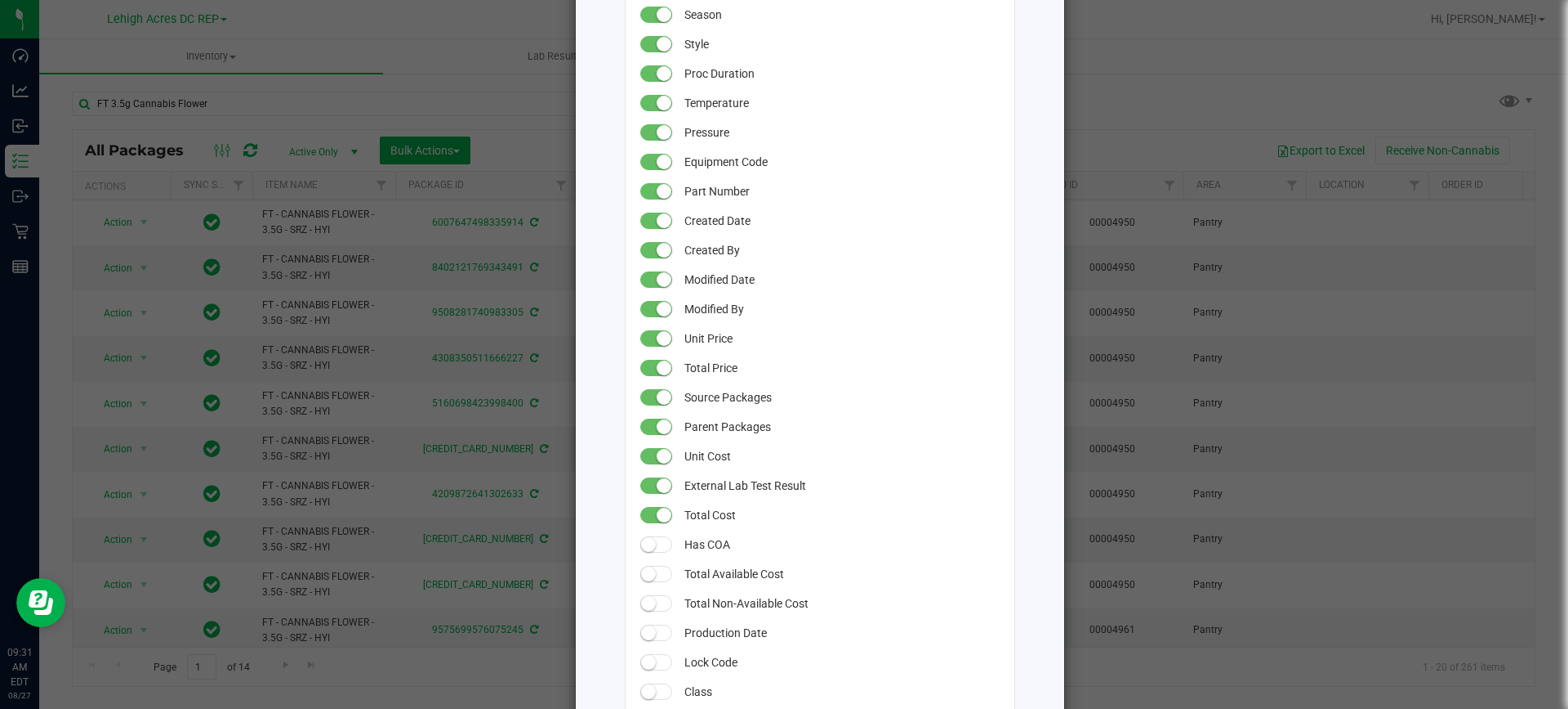
click at [657, 517] on small at bounding box center [664, 514] width 14 height 14
click at [657, 488] on small at bounding box center [664, 485] width 14 height 14
click at [650, 452] on span at bounding box center [657, 456] width 33 height 16
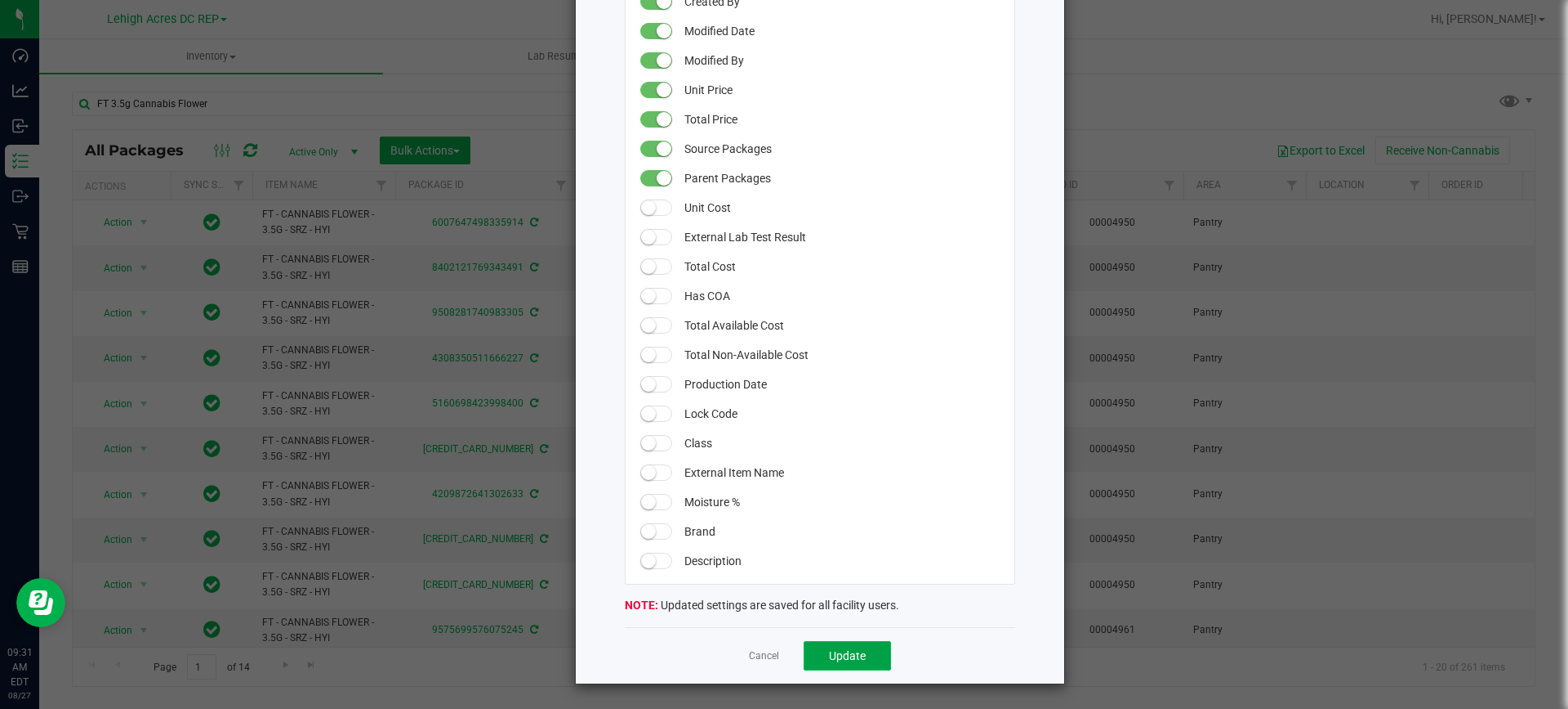
click at [845, 658] on span "Update" at bounding box center [847, 655] width 37 height 13
